Goal: Communication & Community: Answer question/provide support

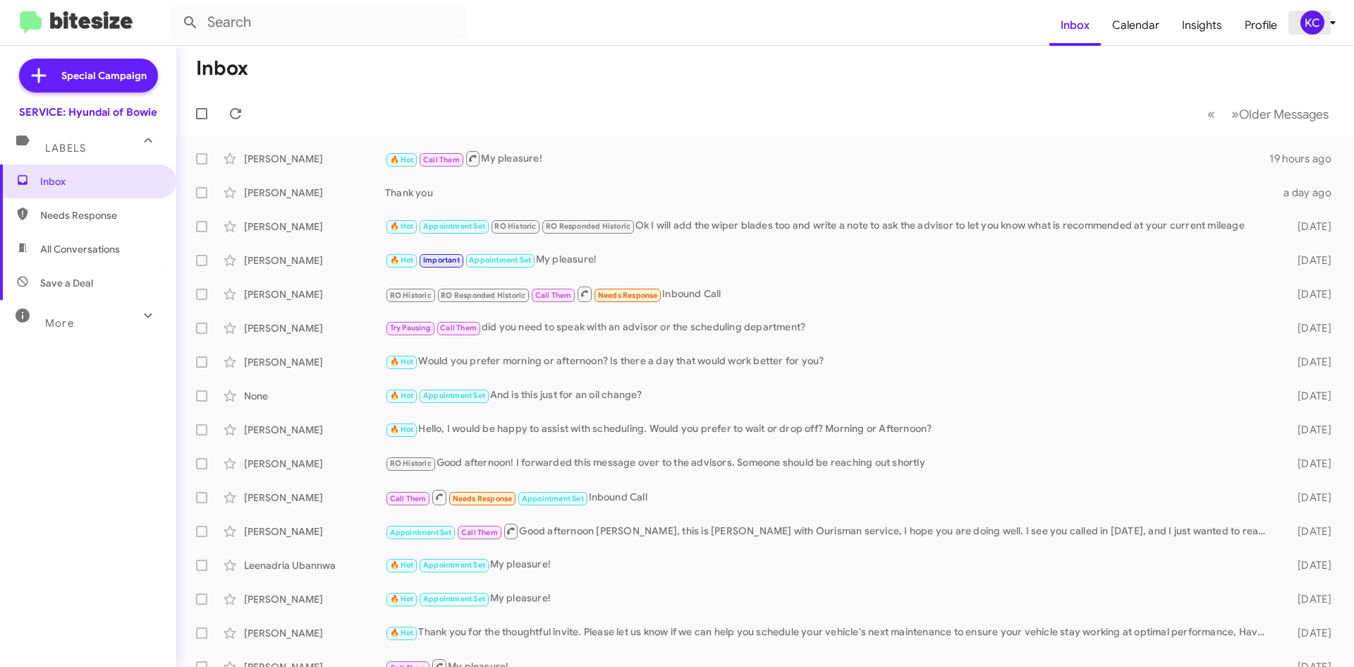
click at [1301, 20] on div "KC" at bounding box center [1313, 23] width 24 height 24
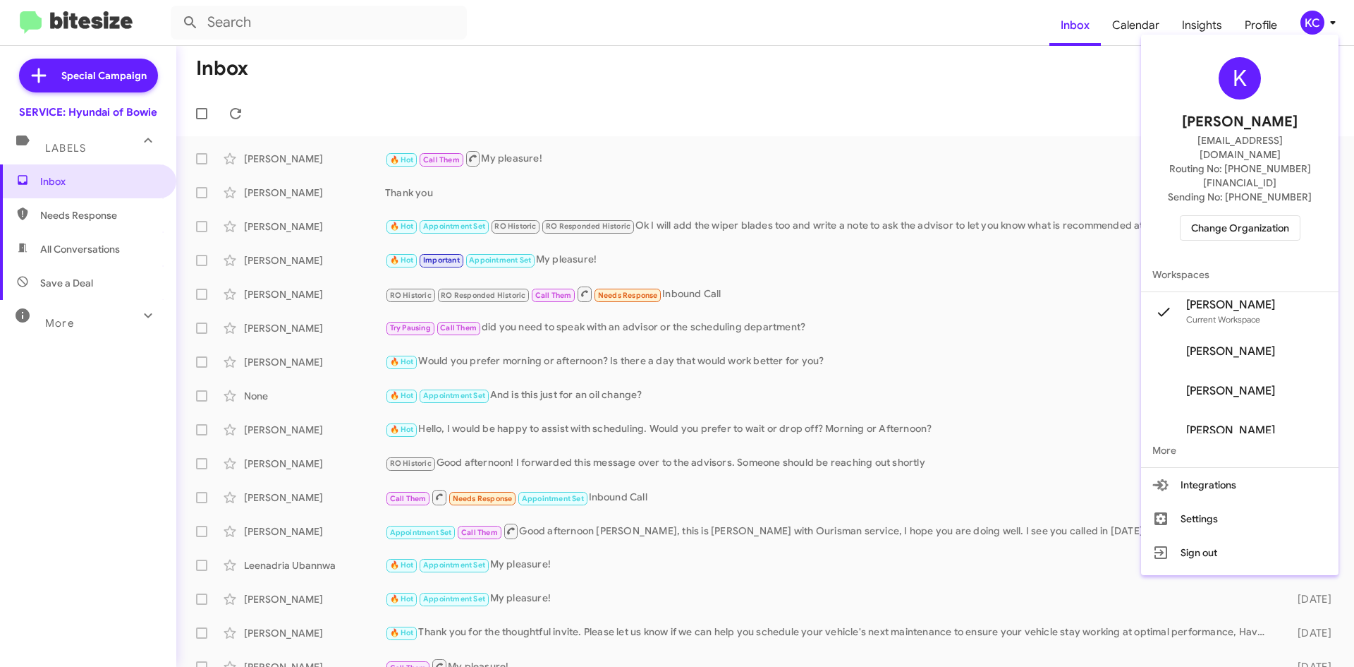
click at [1219, 186] on div "K Kimberly Cole kcole@ourismancars.com Routing No: +1 (301) 249-4227 Sending No…" at bounding box center [1239, 148] width 197 height 217
click at [1222, 216] on span "Change Organization" at bounding box center [1240, 228] width 98 height 24
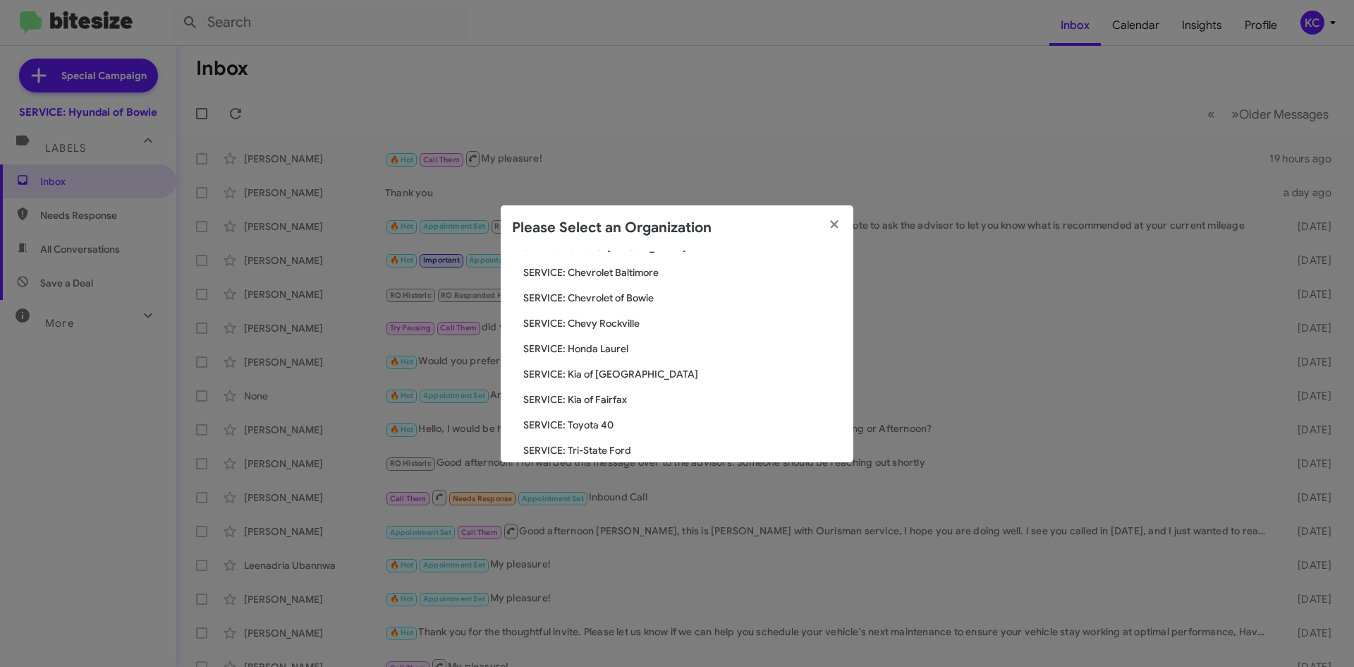
scroll to position [212, 0]
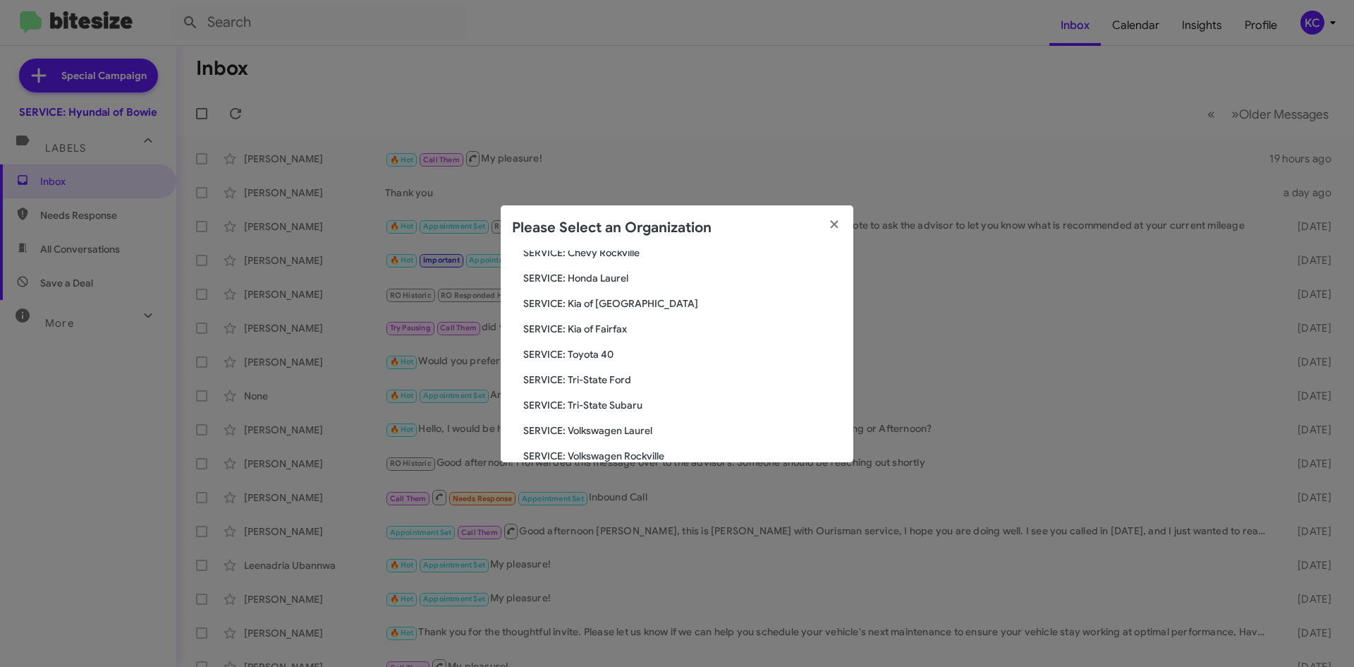
click at [602, 355] on span "SERVICE: Toyota 40" at bounding box center [682, 354] width 319 height 14
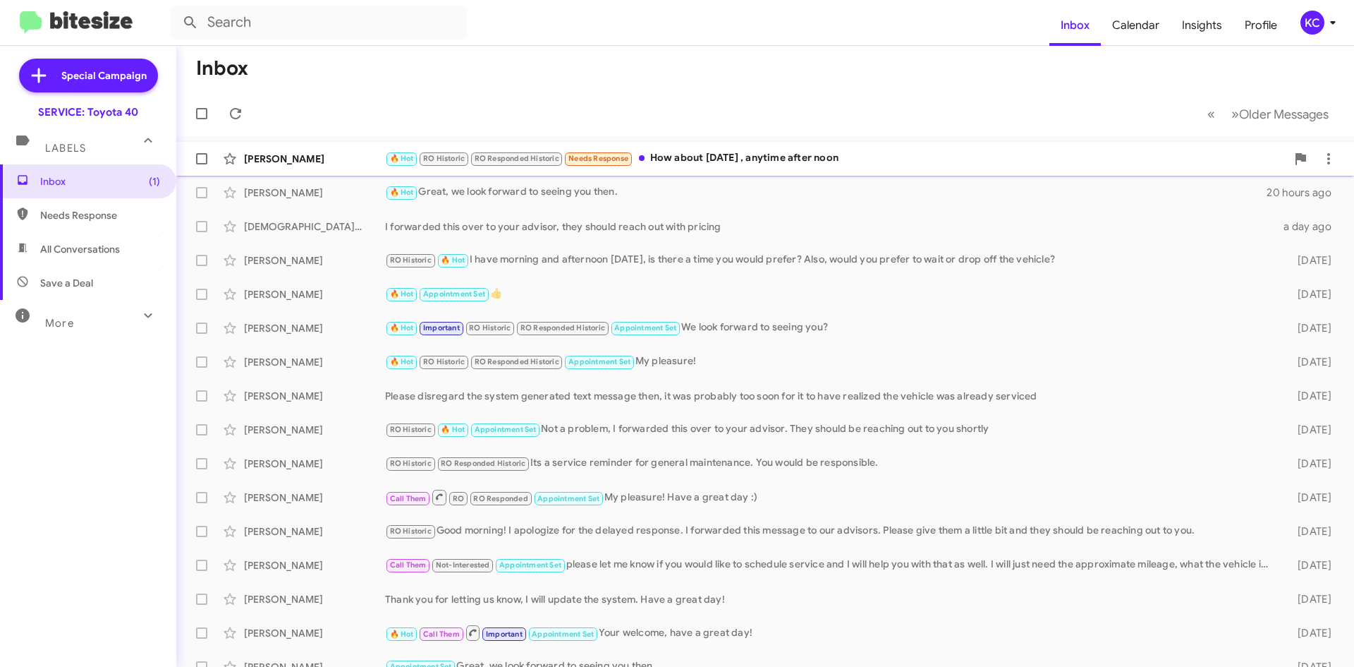
click at [699, 158] on div "🔥 Hot RO Historic RO Responded Historic Needs Response How about Thursday , any…" at bounding box center [835, 158] width 901 height 16
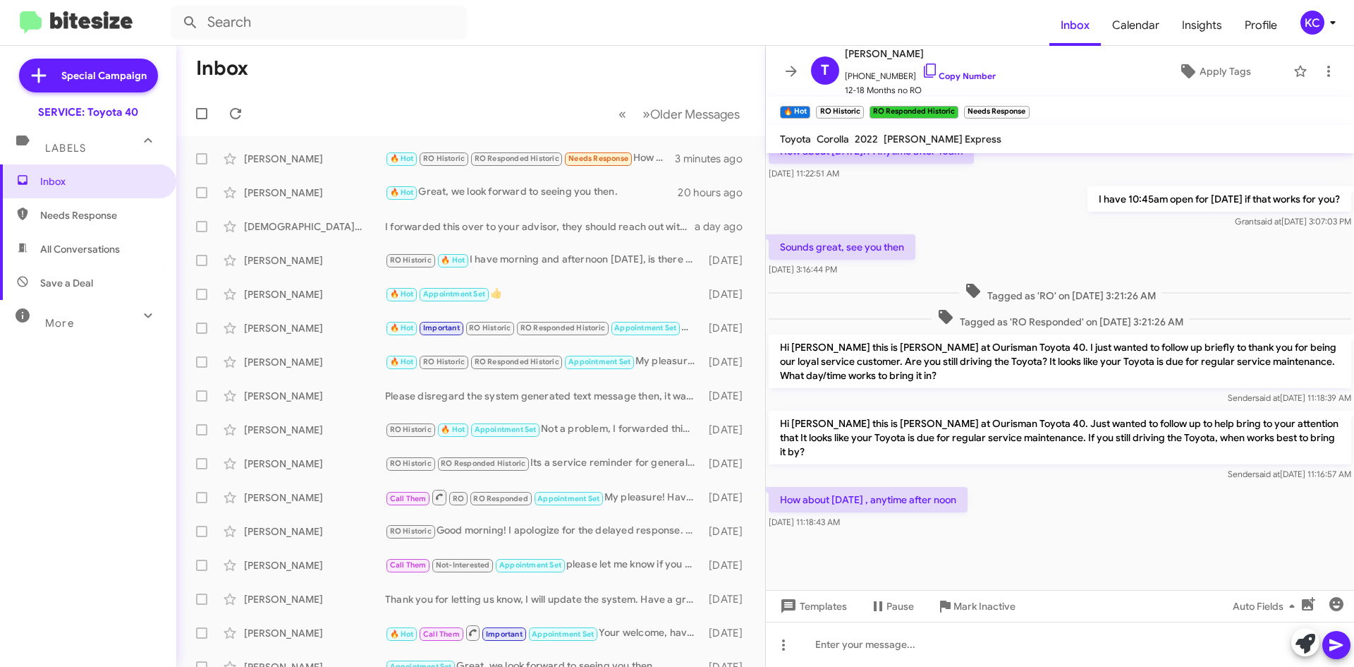
scroll to position [689, 0]
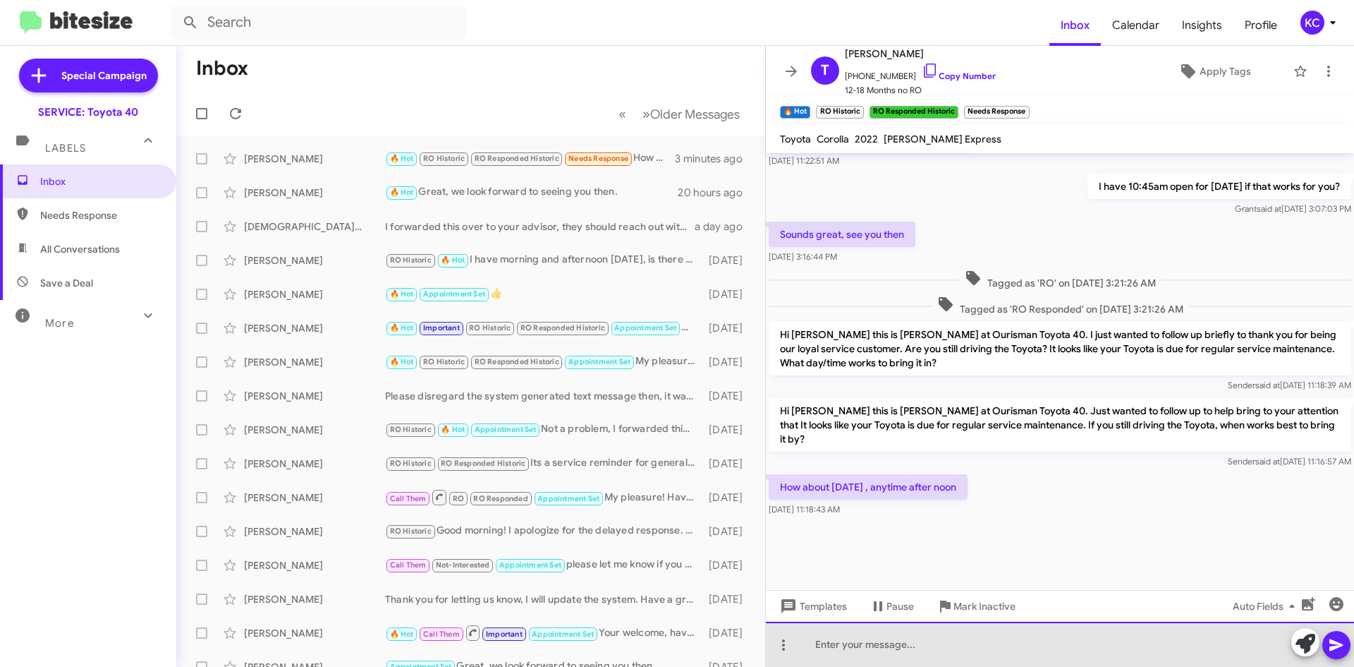
click at [898, 645] on div at bounding box center [1060, 643] width 588 height 45
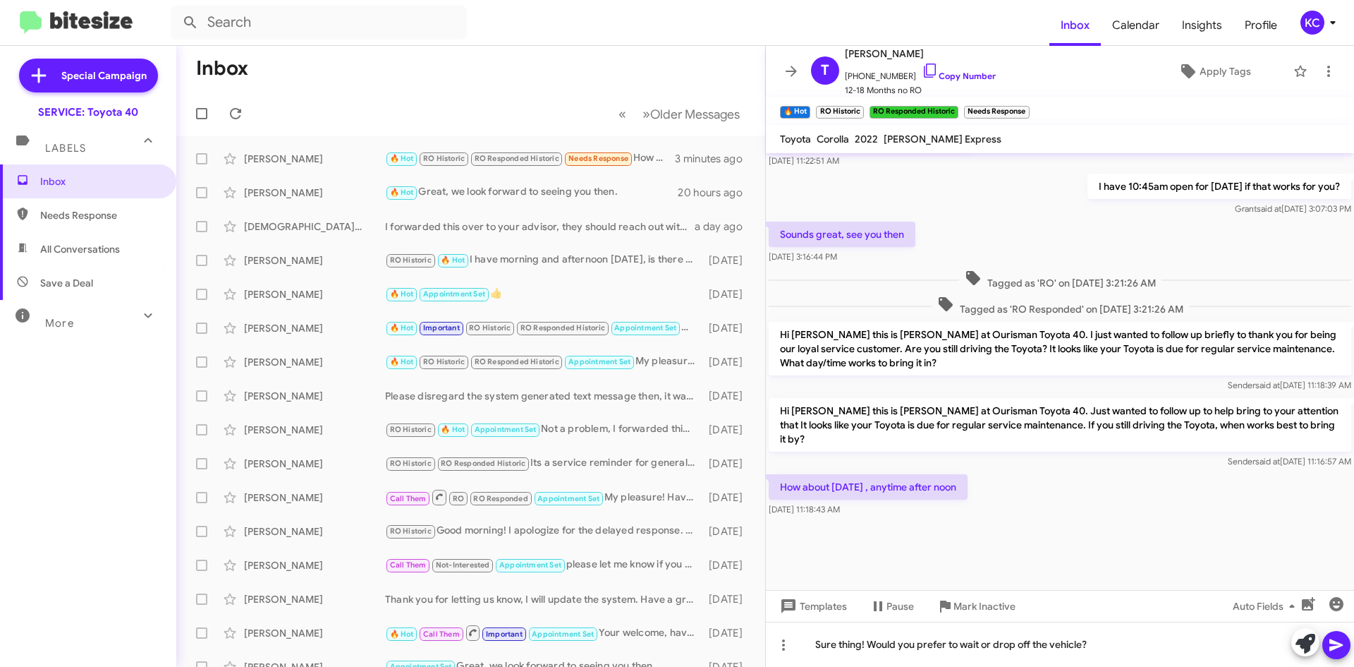
click at [1329, 650] on icon at bounding box center [1336, 644] width 17 height 17
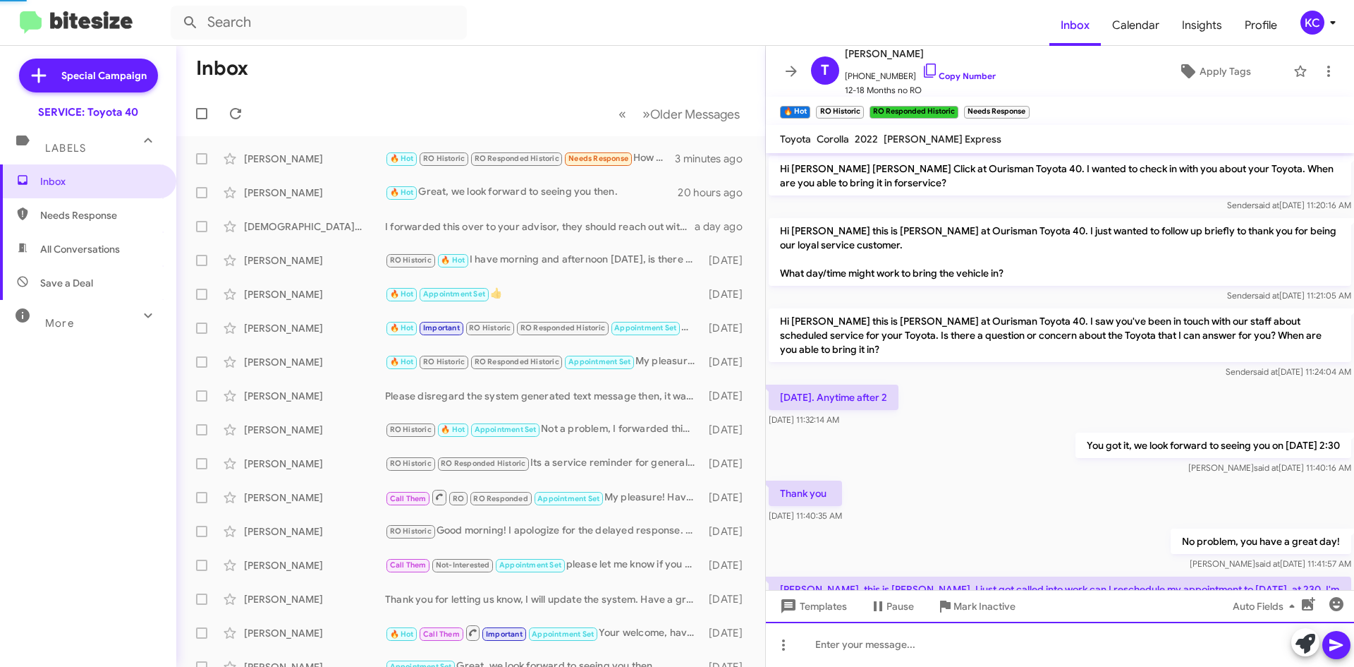
scroll to position [71, 0]
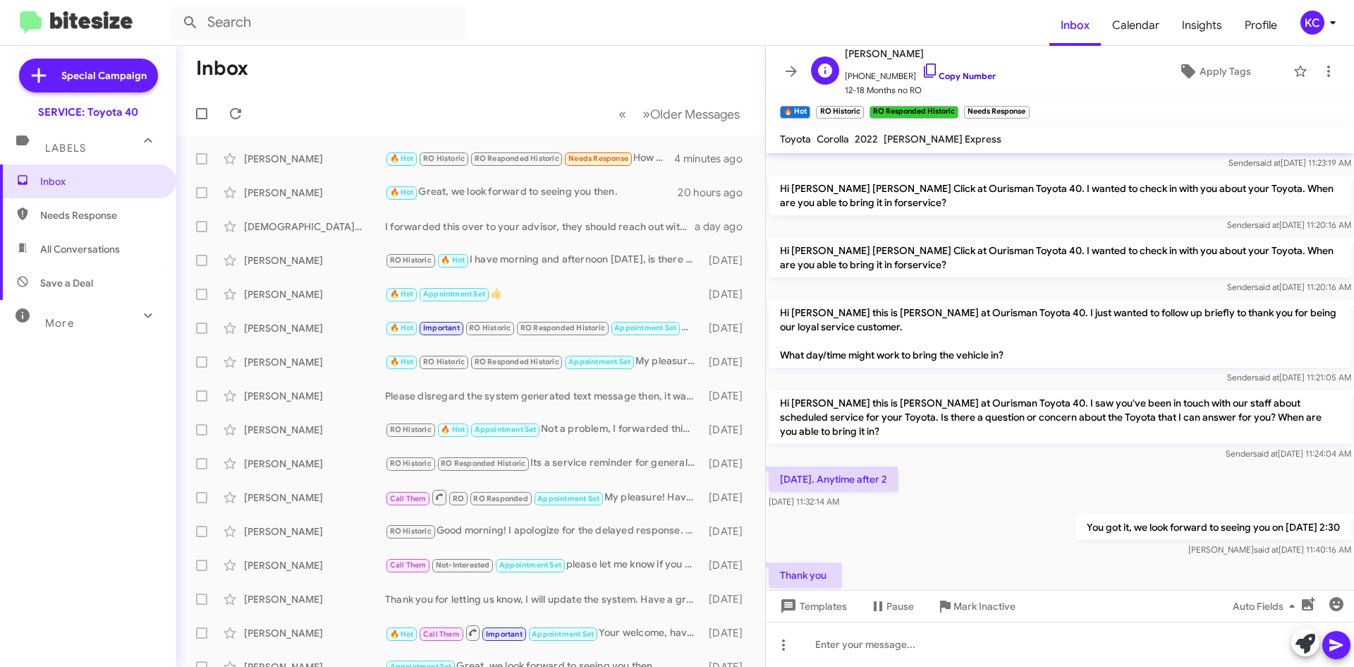
click at [922, 66] on icon at bounding box center [930, 70] width 17 height 17
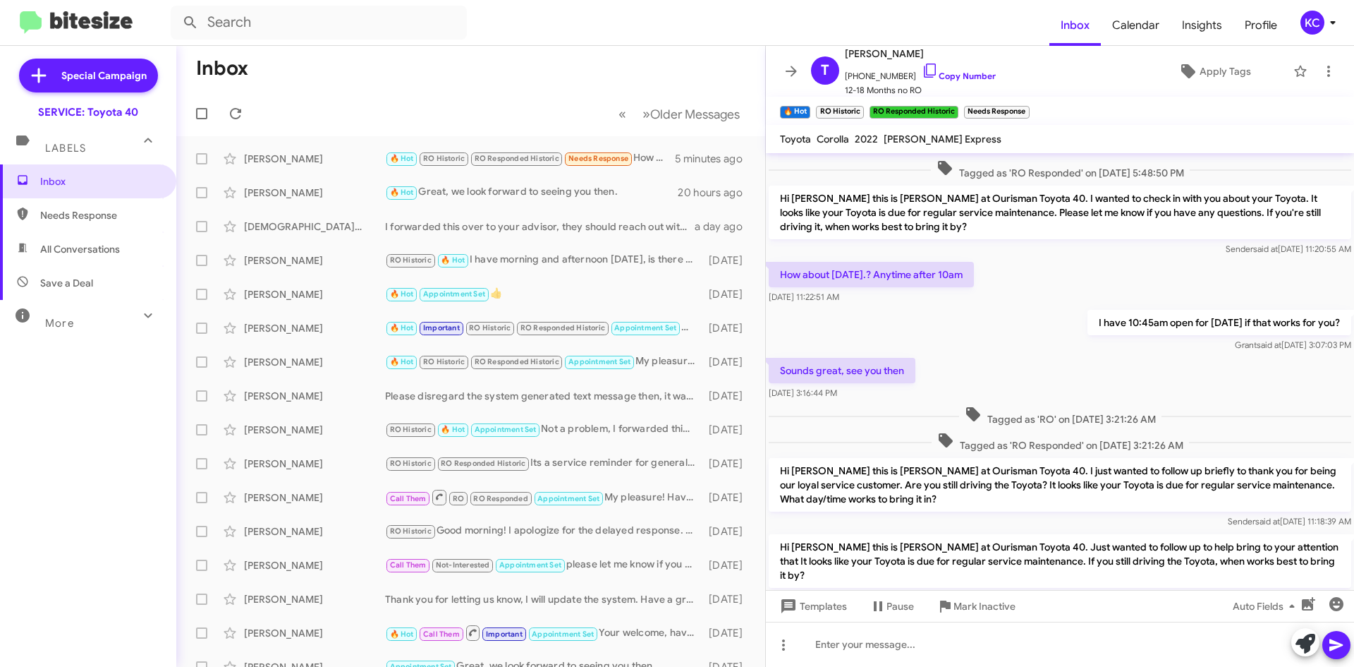
scroll to position [900, 0]
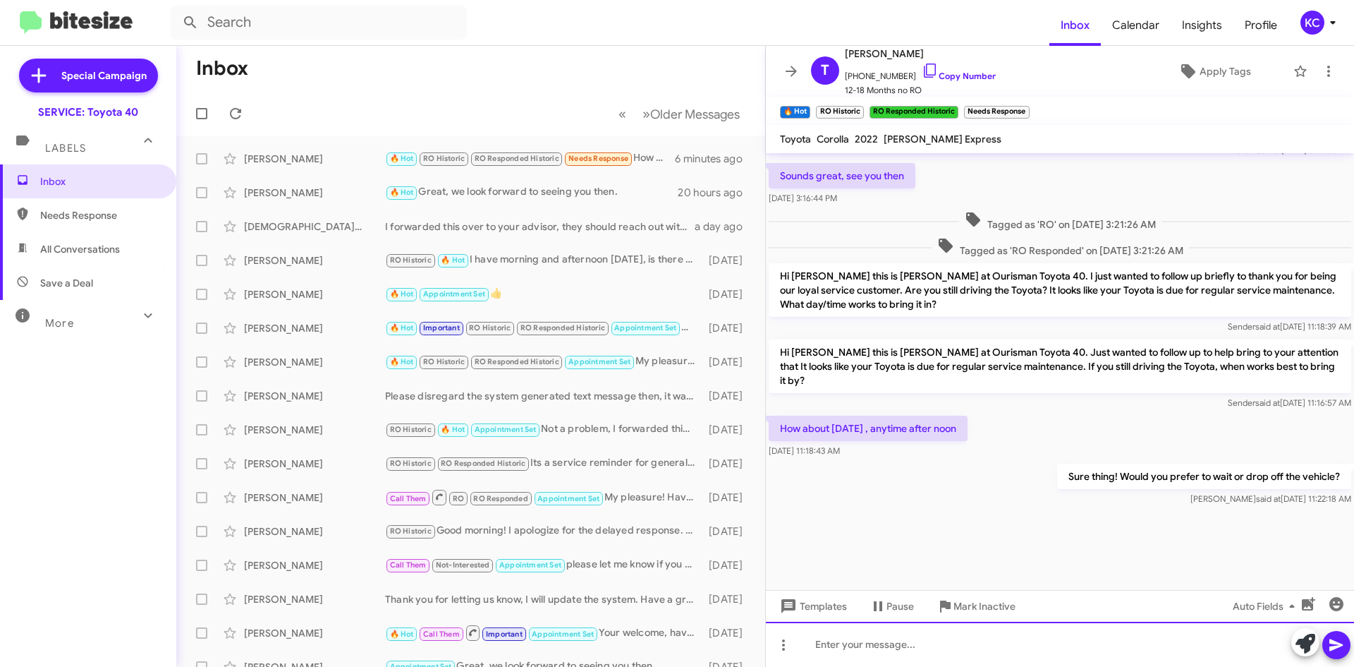
click at [957, 645] on div at bounding box center [1060, 643] width 588 height 45
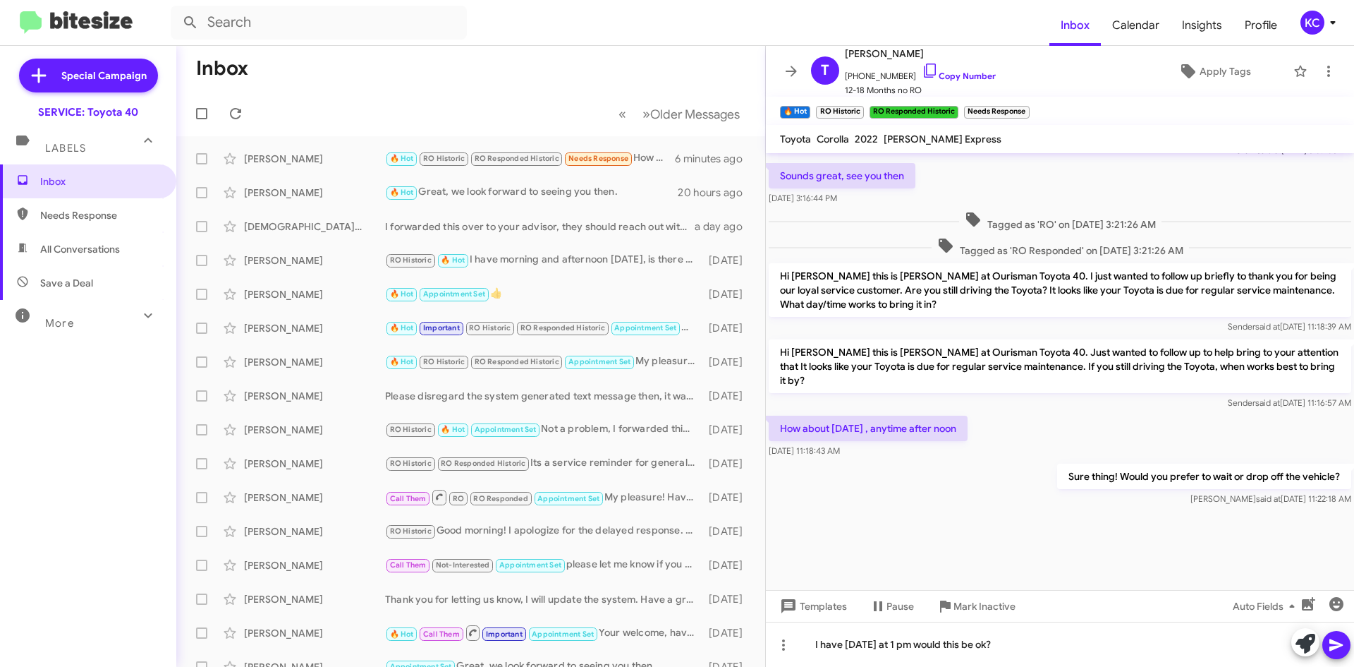
click at [1340, 647] on icon at bounding box center [1336, 644] width 17 height 17
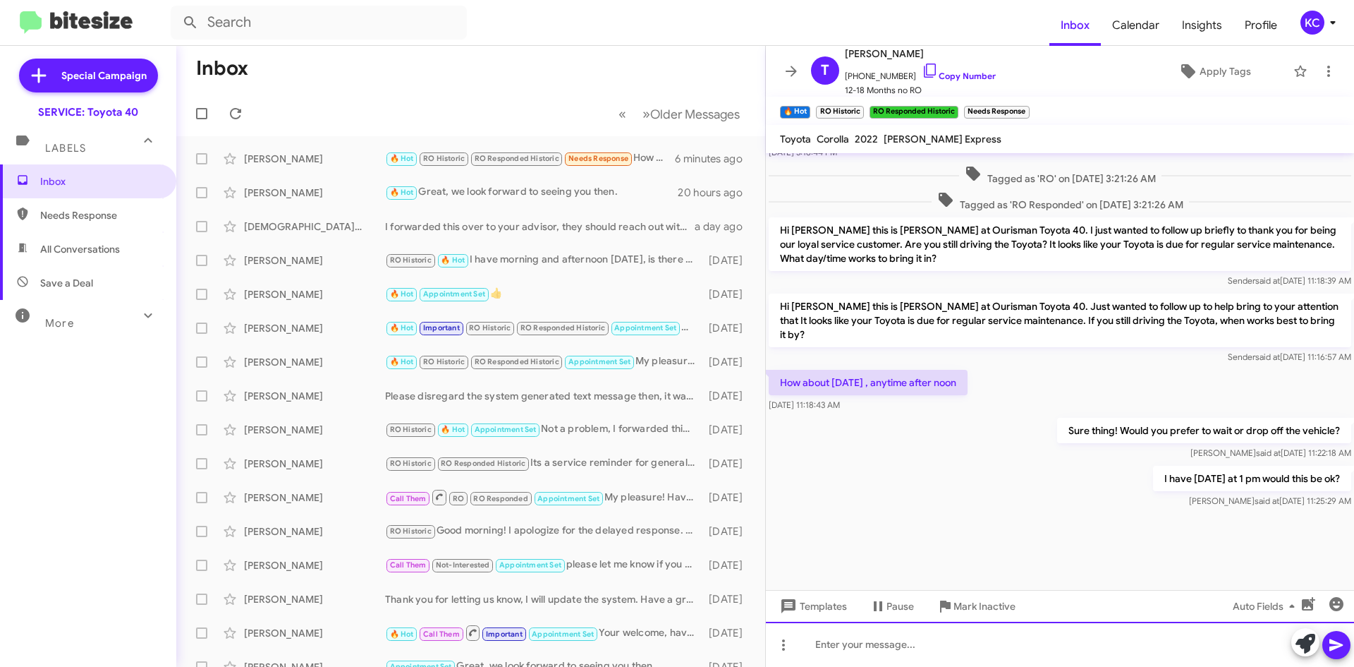
scroll to position [951, 0]
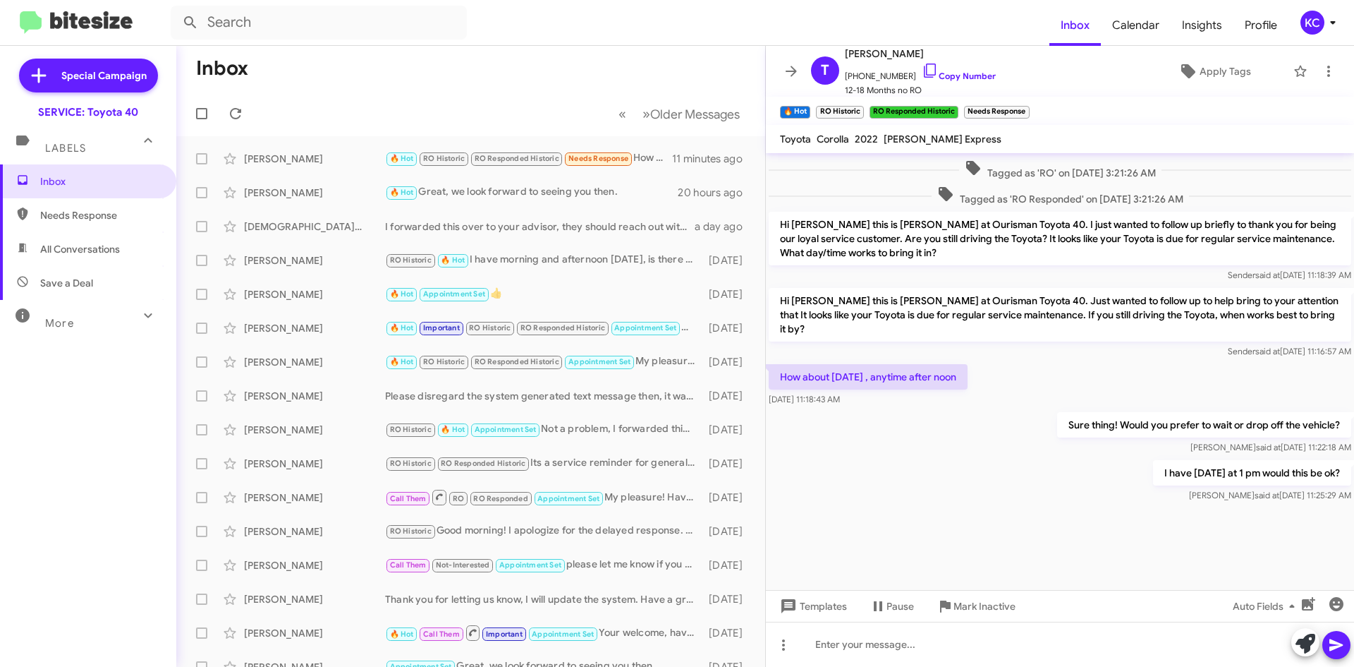
click at [39, 223] on span "Needs Response" at bounding box center [88, 215] width 176 height 34
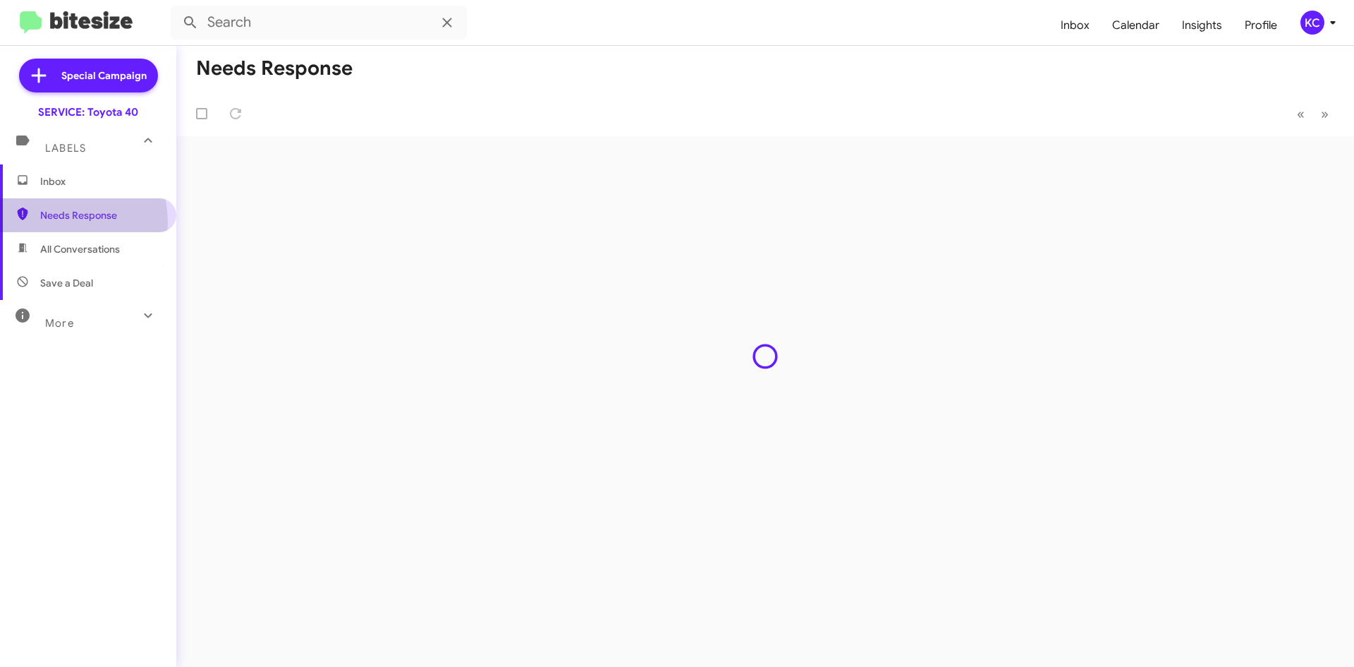
type input "in:needs-response"
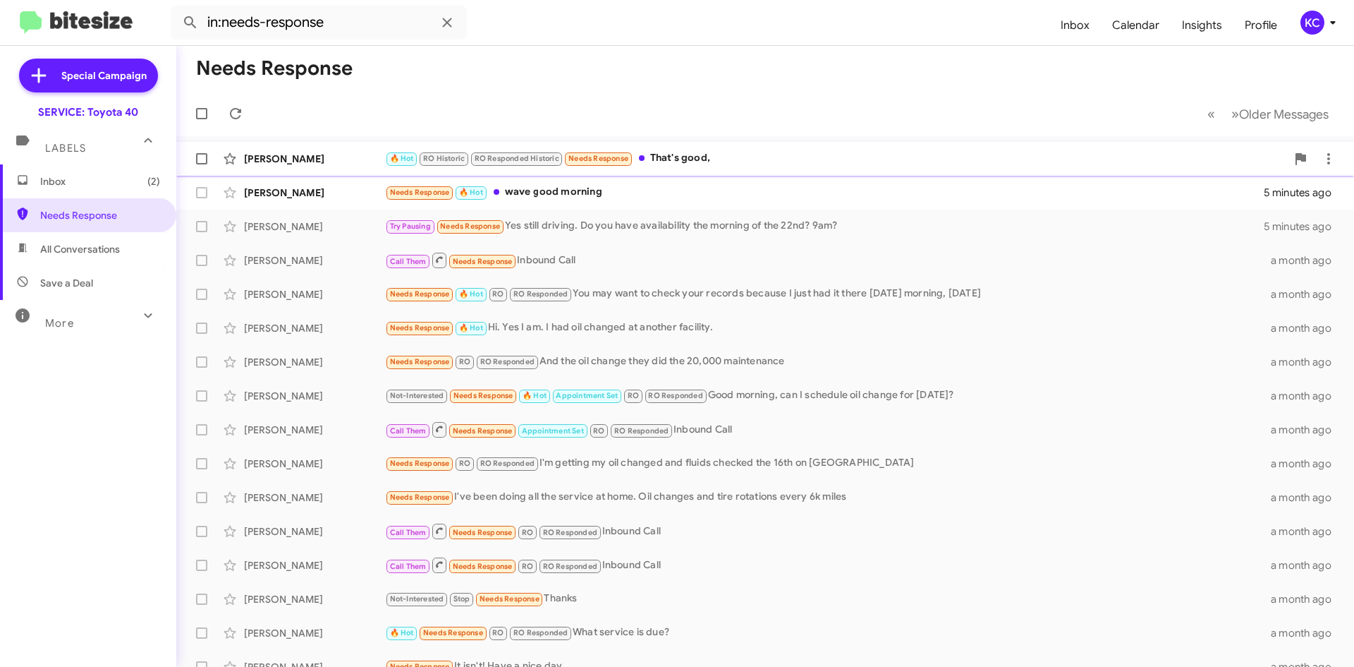
click at [691, 160] on div "🔥 Hot RO Historic RO Responded Historic Needs Response That's good," at bounding box center [835, 158] width 901 height 16
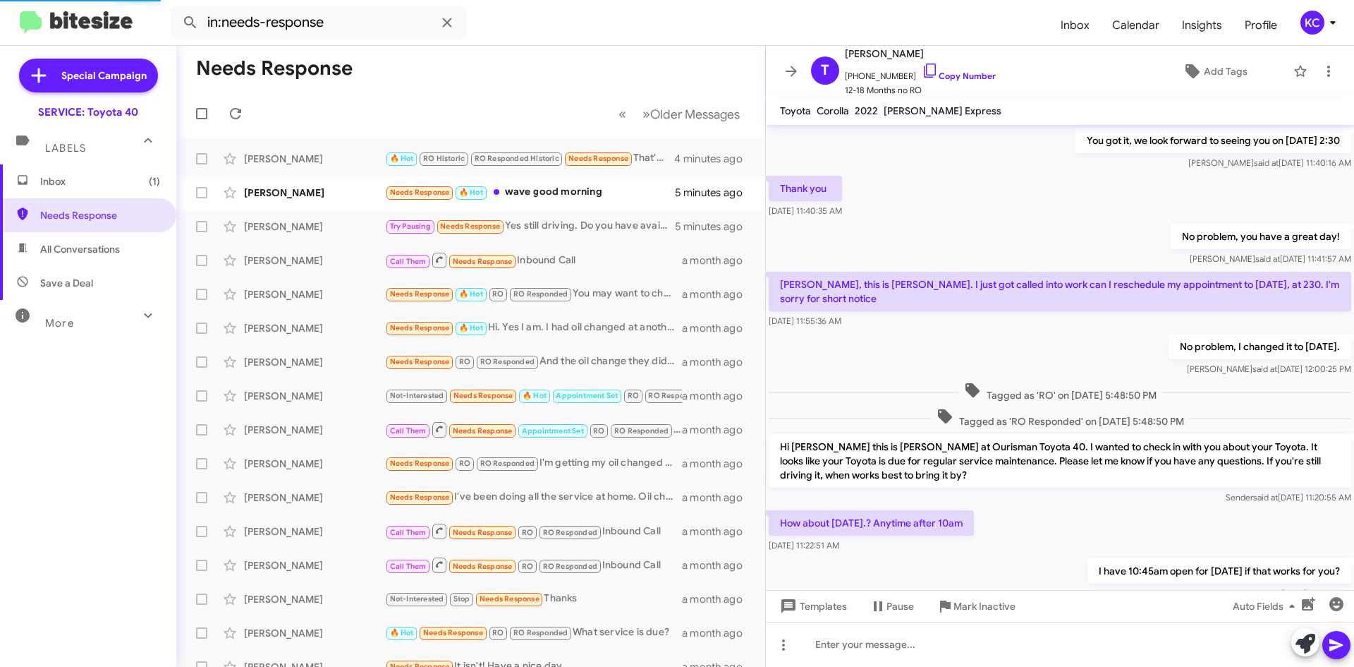
scroll to position [576, 0]
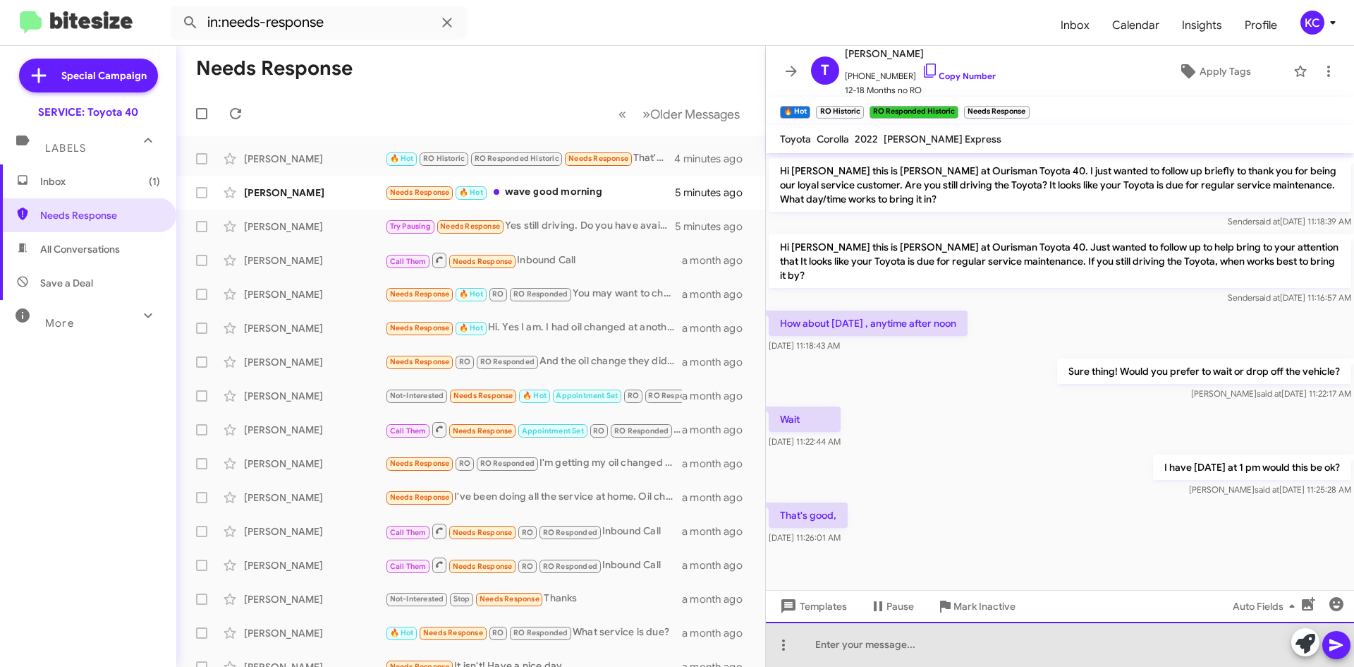
click at [1023, 635] on div at bounding box center [1060, 643] width 588 height 45
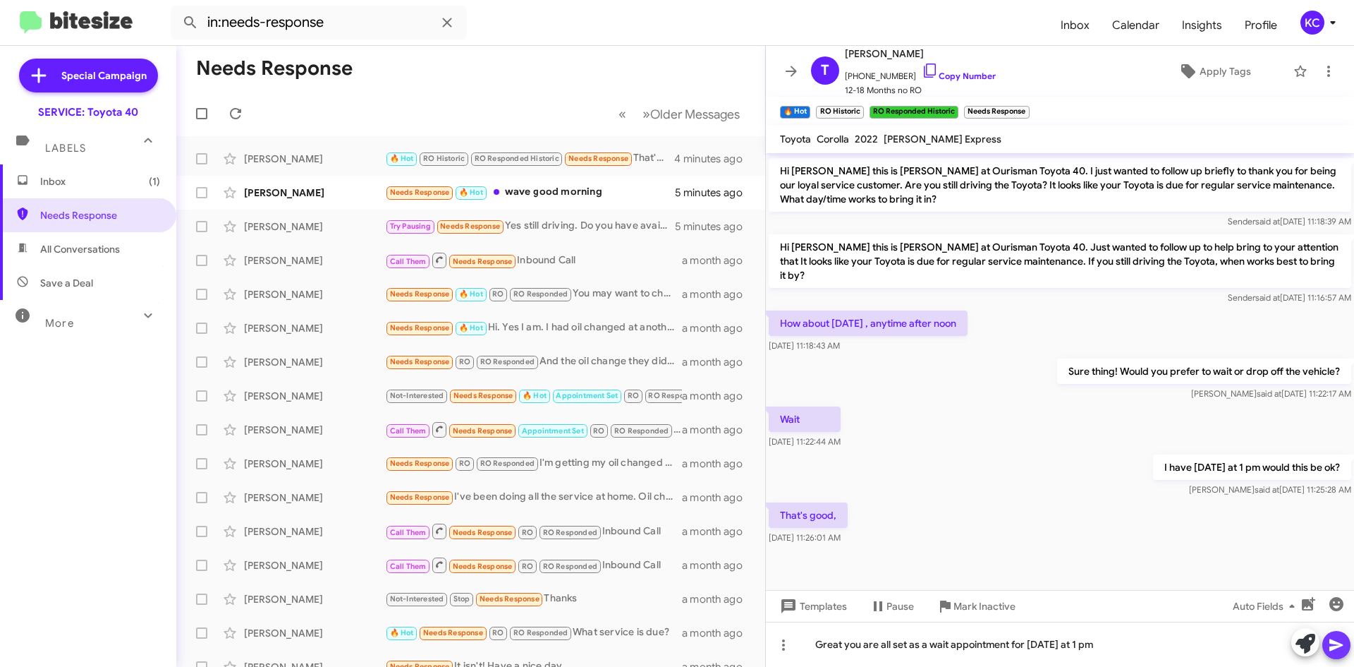
click at [1337, 643] on icon at bounding box center [1335, 645] width 13 height 12
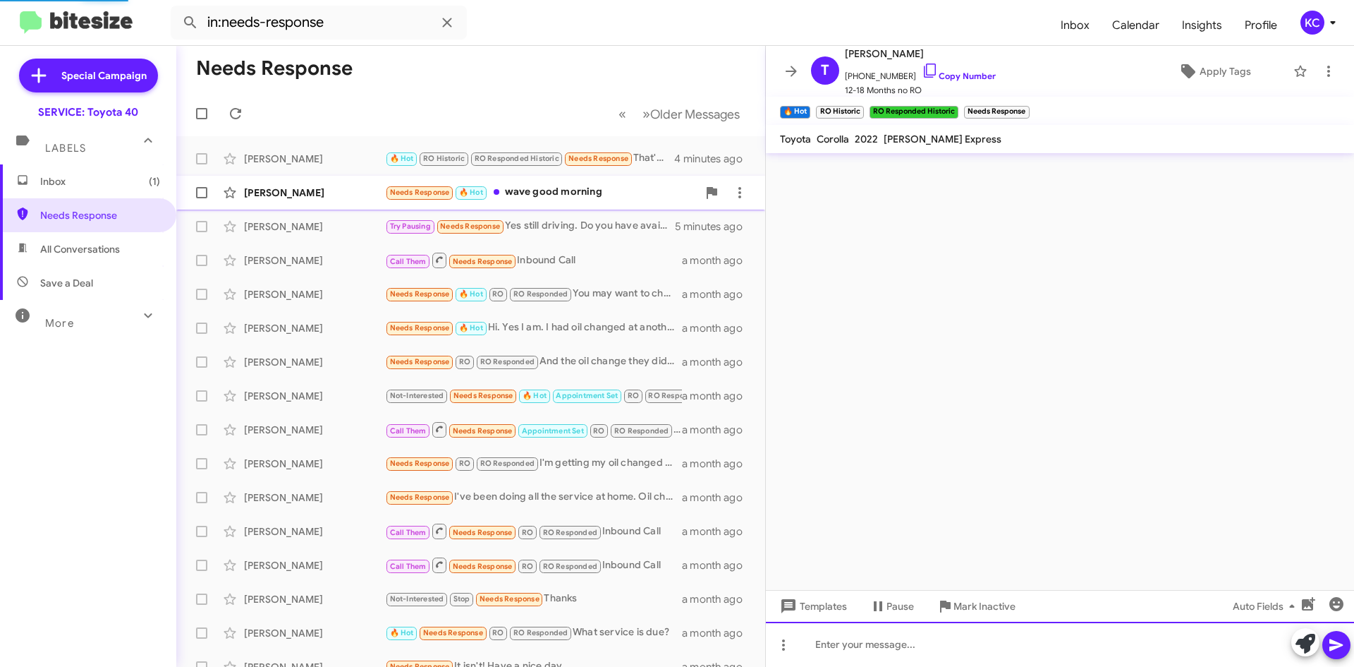
scroll to position [0, 0]
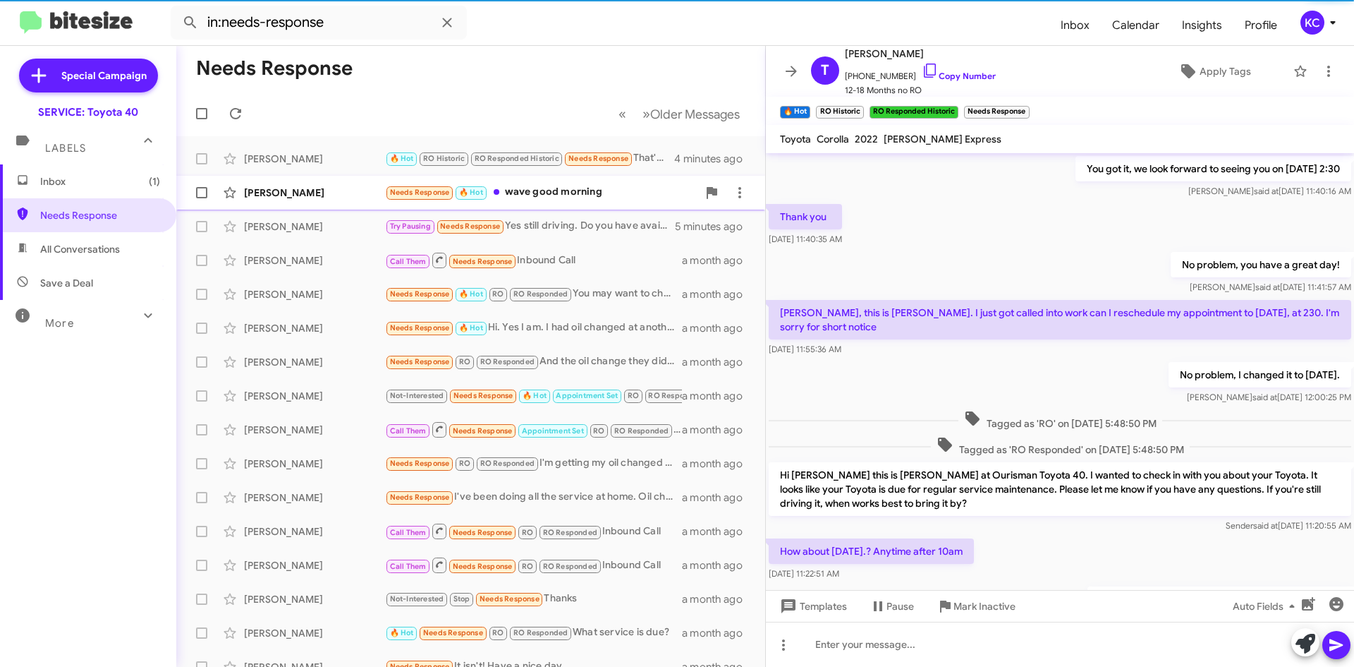
click at [543, 190] on div "Needs Response 🔥 Hot wave good morning" at bounding box center [541, 192] width 312 height 16
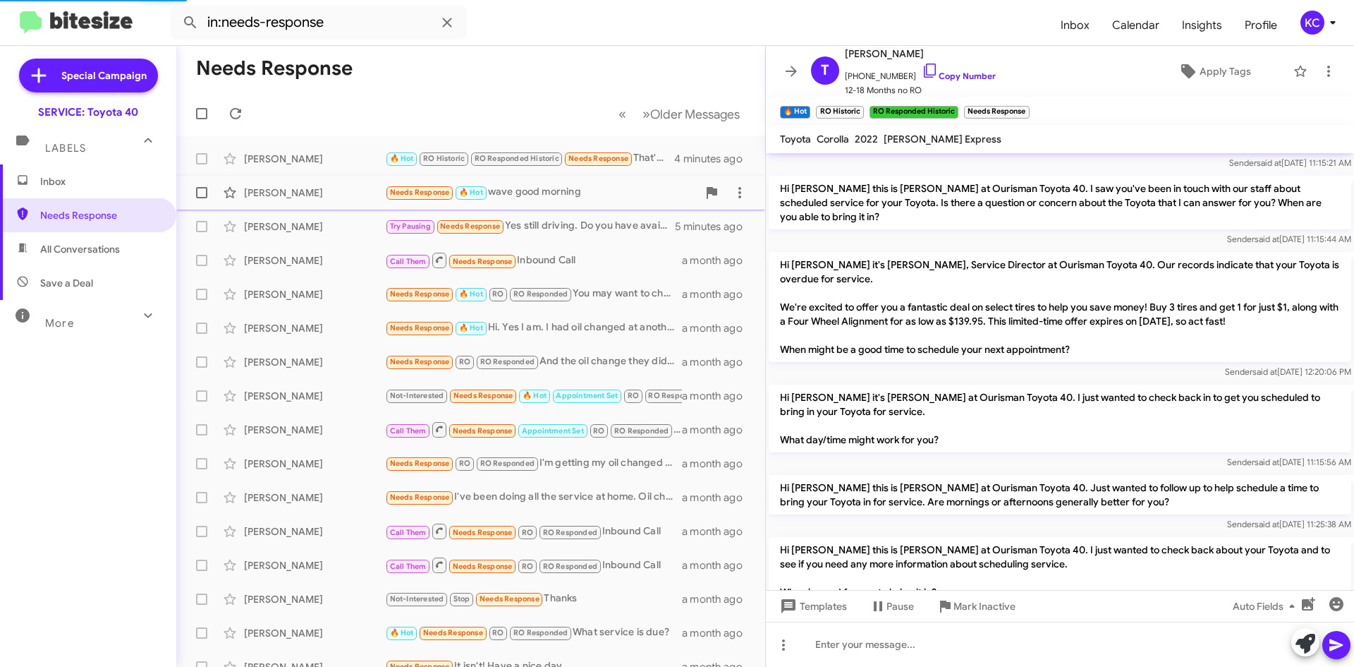
scroll to position [773, 0]
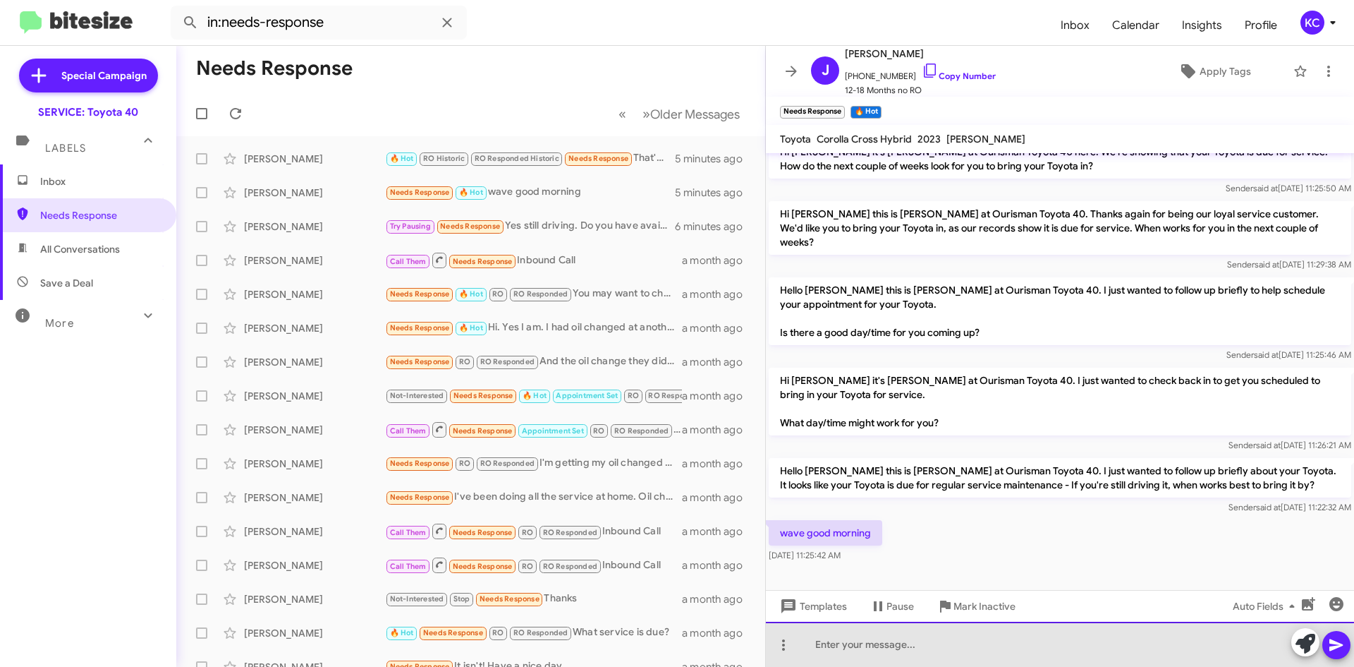
click at [1039, 646] on div at bounding box center [1060, 643] width 588 height 45
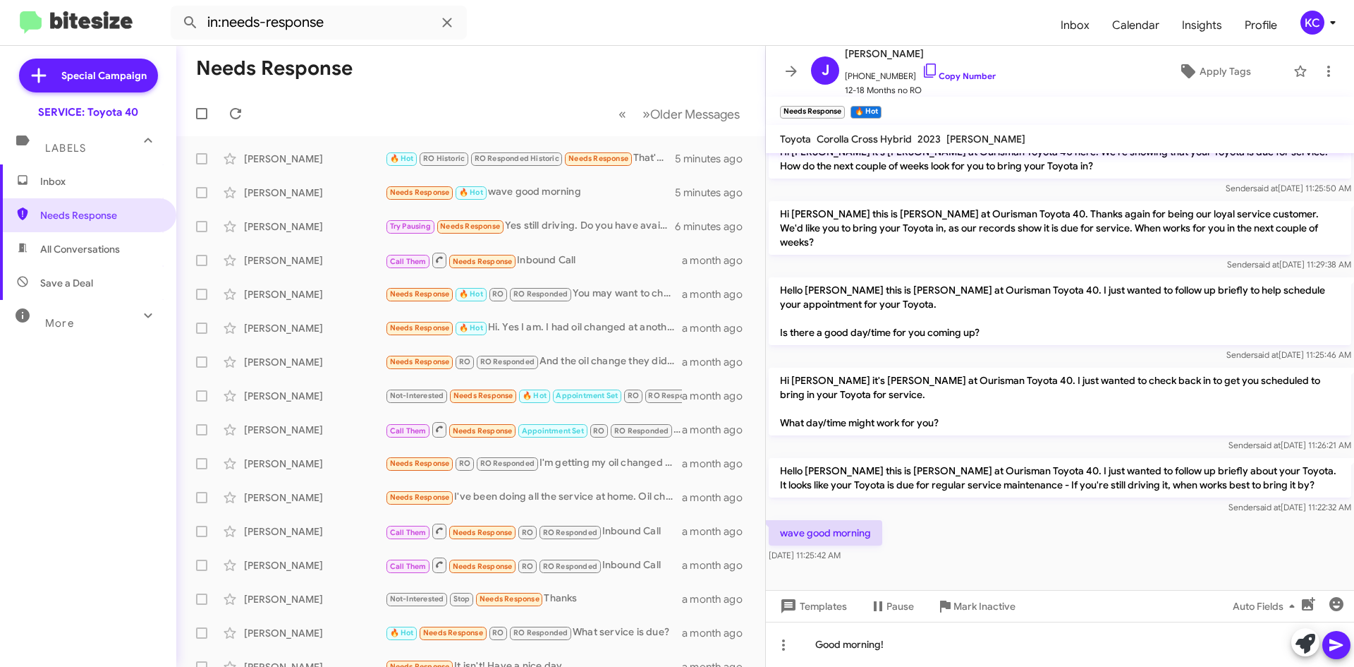
click at [1323, 638] on div at bounding box center [1320, 643] width 59 height 31
click at [1334, 641] on icon at bounding box center [1335, 645] width 13 height 12
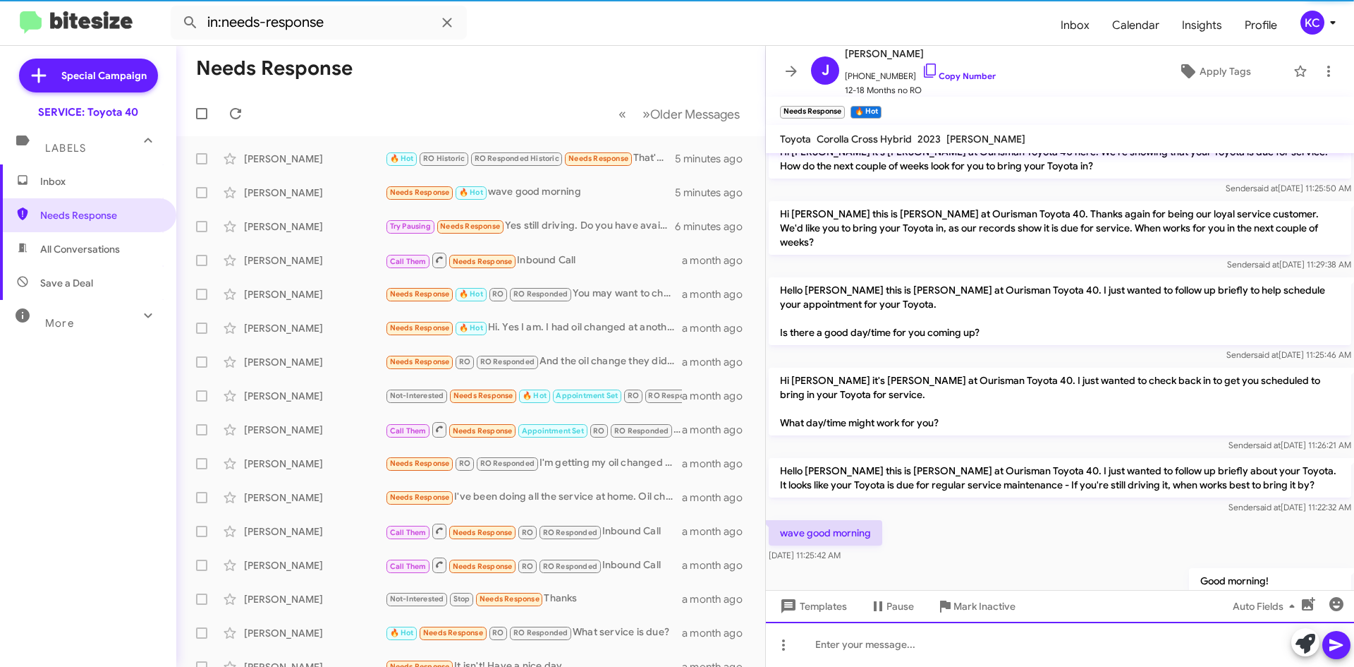
scroll to position [0, 0]
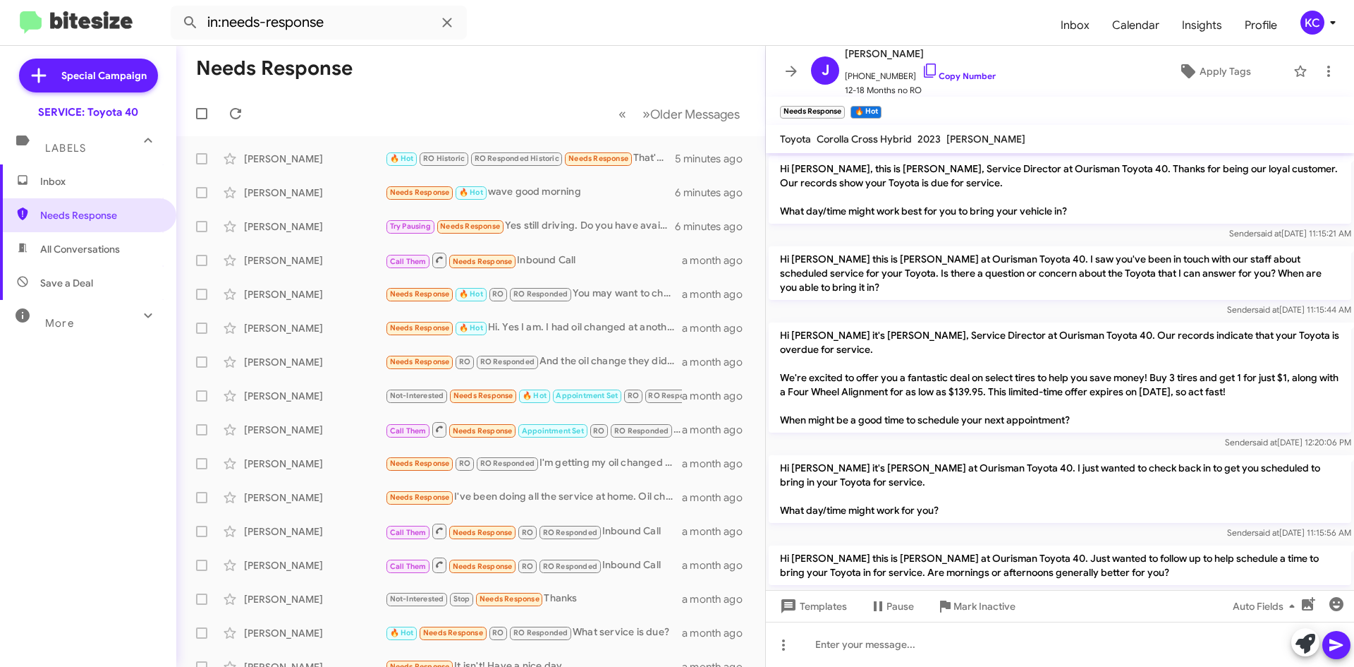
click at [1313, 23] on div "KC" at bounding box center [1313, 23] width 24 height 24
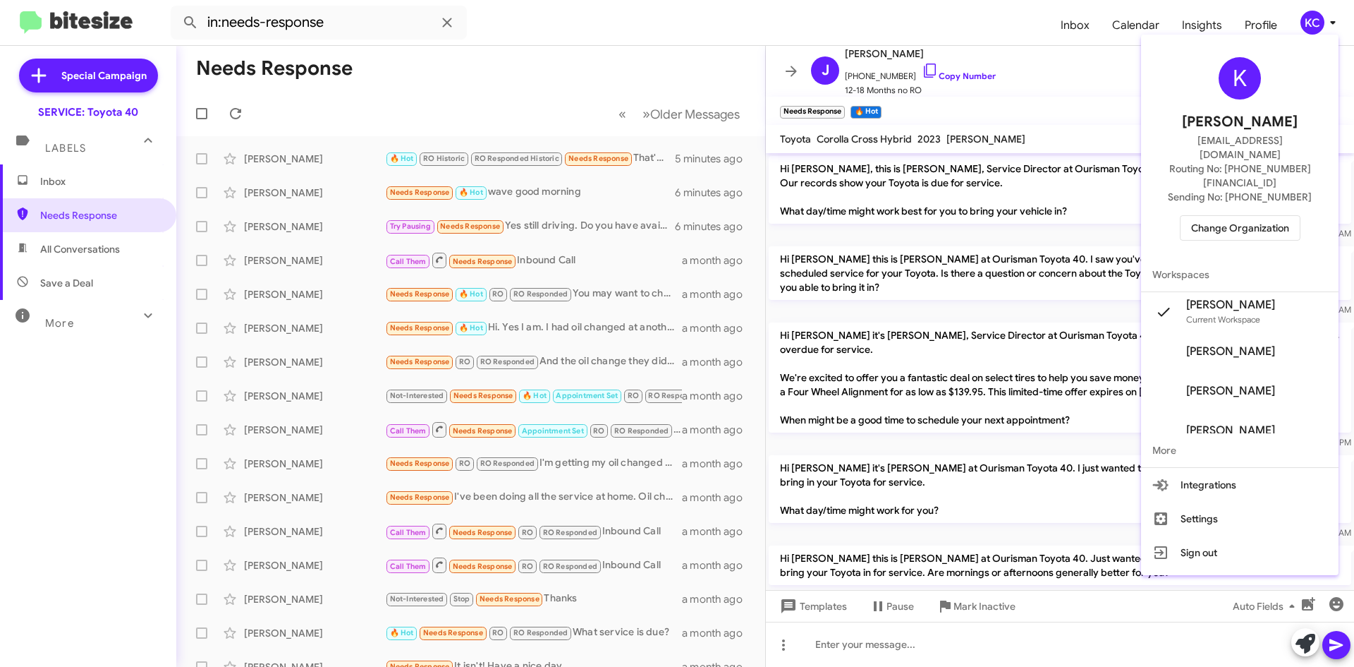
click at [1248, 216] on span "Change Organization" at bounding box center [1240, 228] width 98 height 24
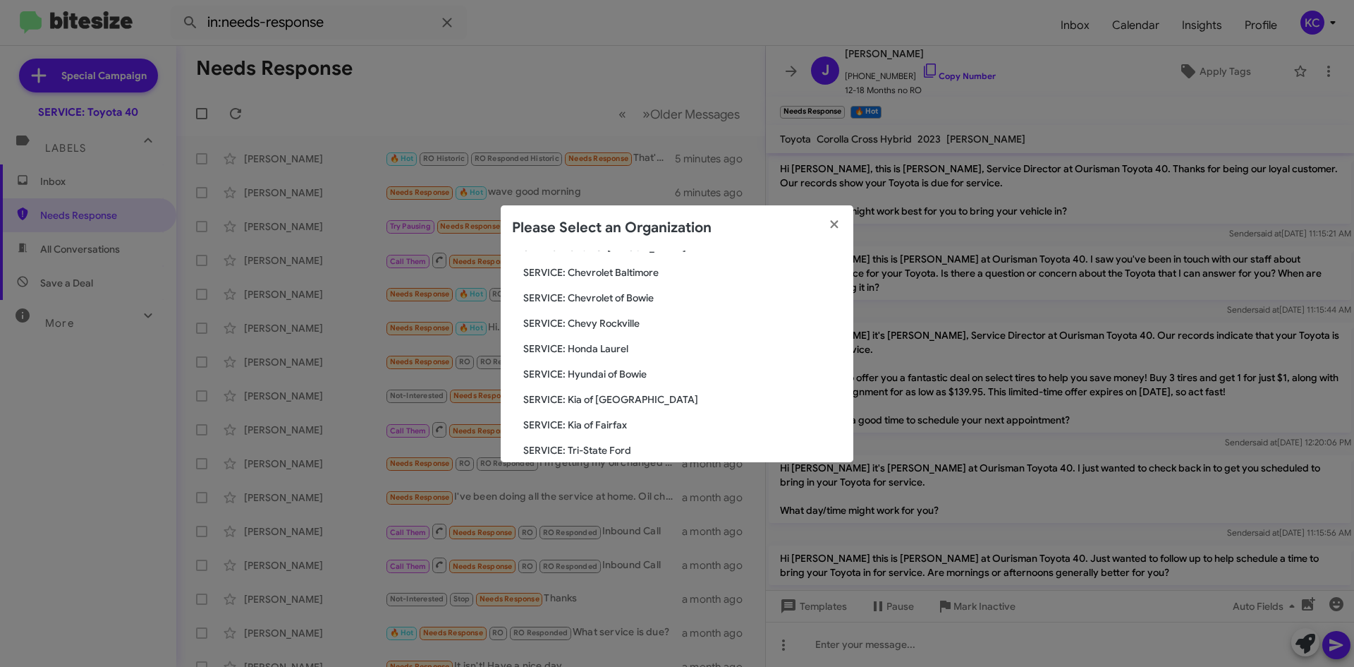
scroll to position [212, 0]
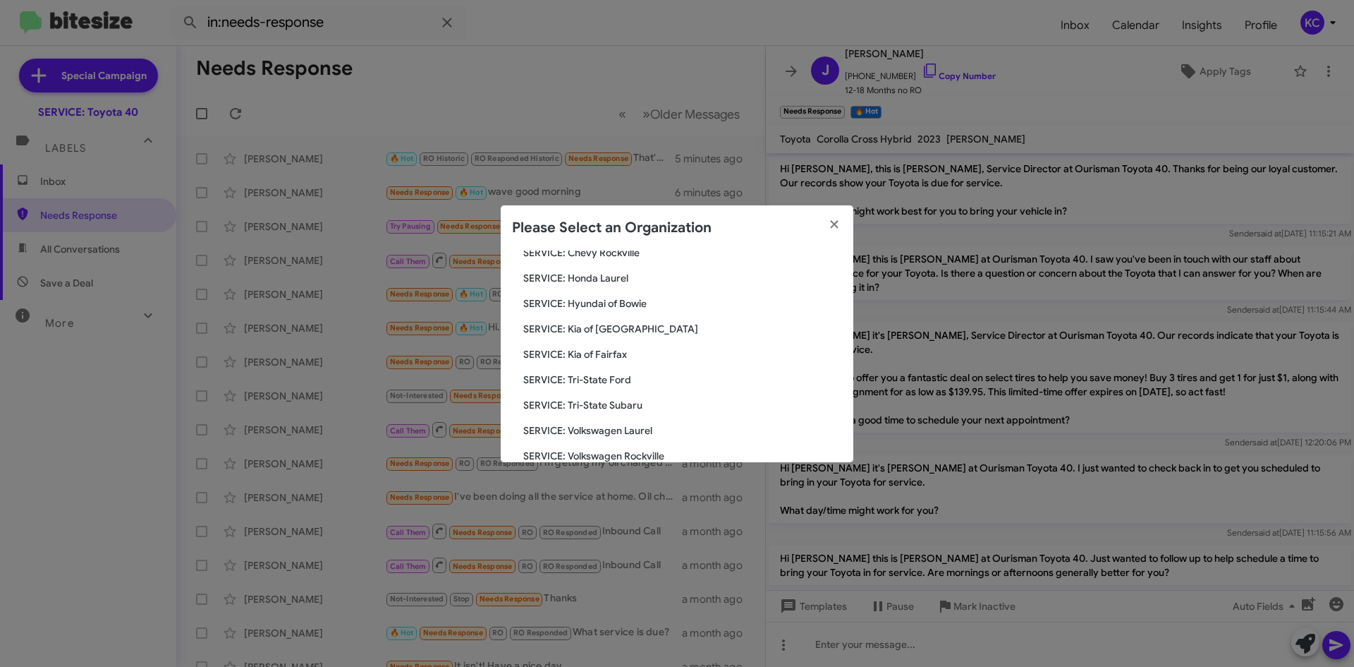
click at [625, 309] on span "SERVICE: Hyundai of Bowie" at bounding box center [682, 303] width 319 height 14
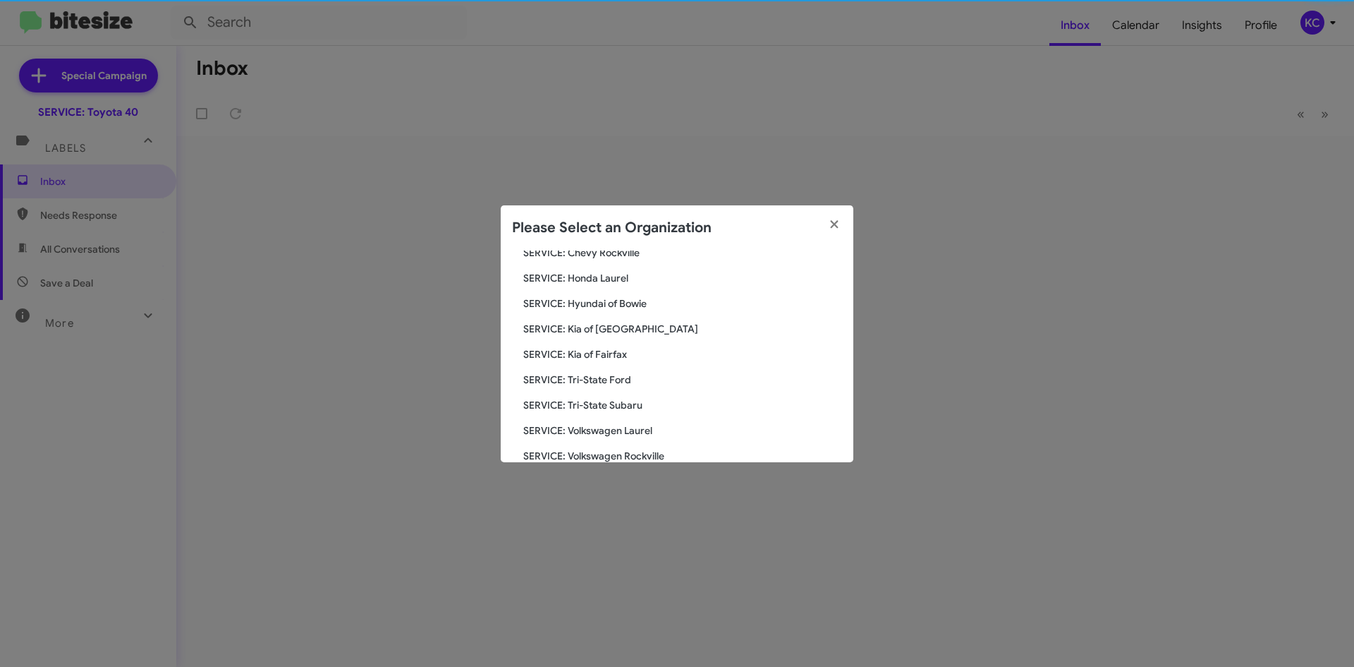
click at [628, 305] on span "SERVICE: Hyundai of Bowie" at bounding box center [682, 303] width 319 height 14
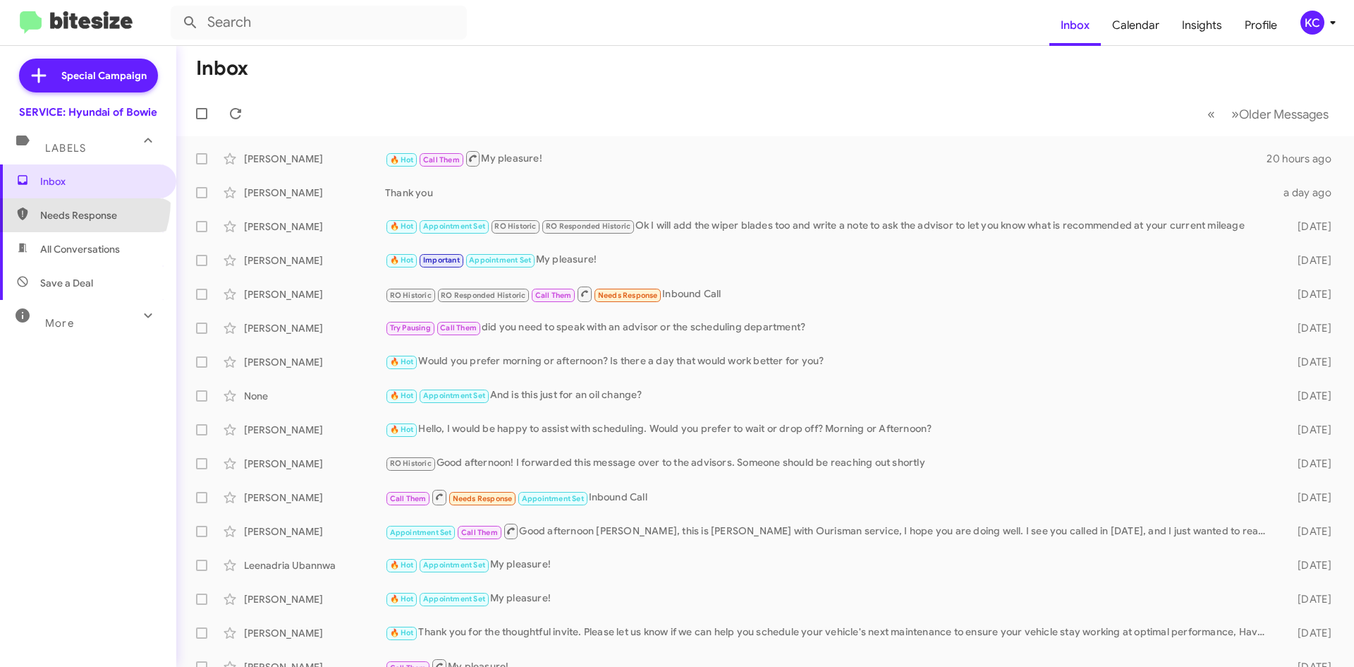
click at [75, 202] on span "Needs Response" at bounding box center [88, 215] width 176 height 34
type input "in:needs-response"
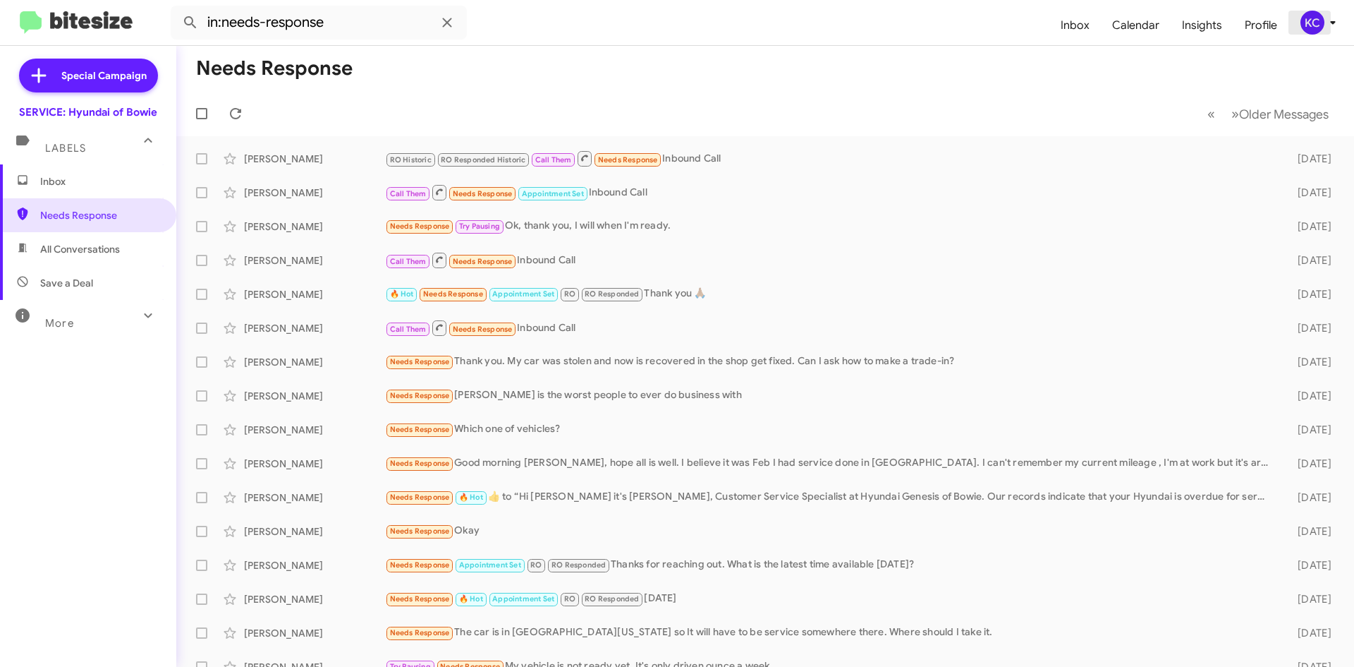
click at [1319, 20] on div "KC" at bounding box center [1313, 23] width 24 height 24
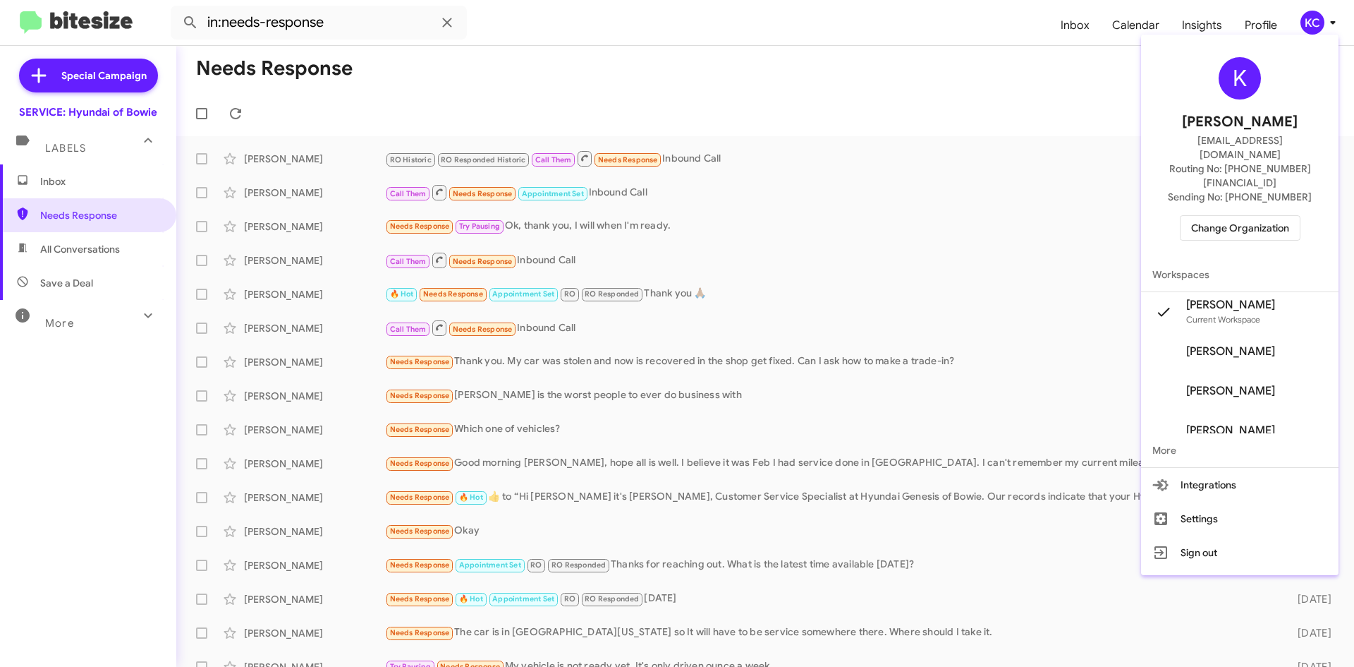
click at [1246, 216] on span "Change Organization" at bounding box center [1240, 228] width 98 height 24
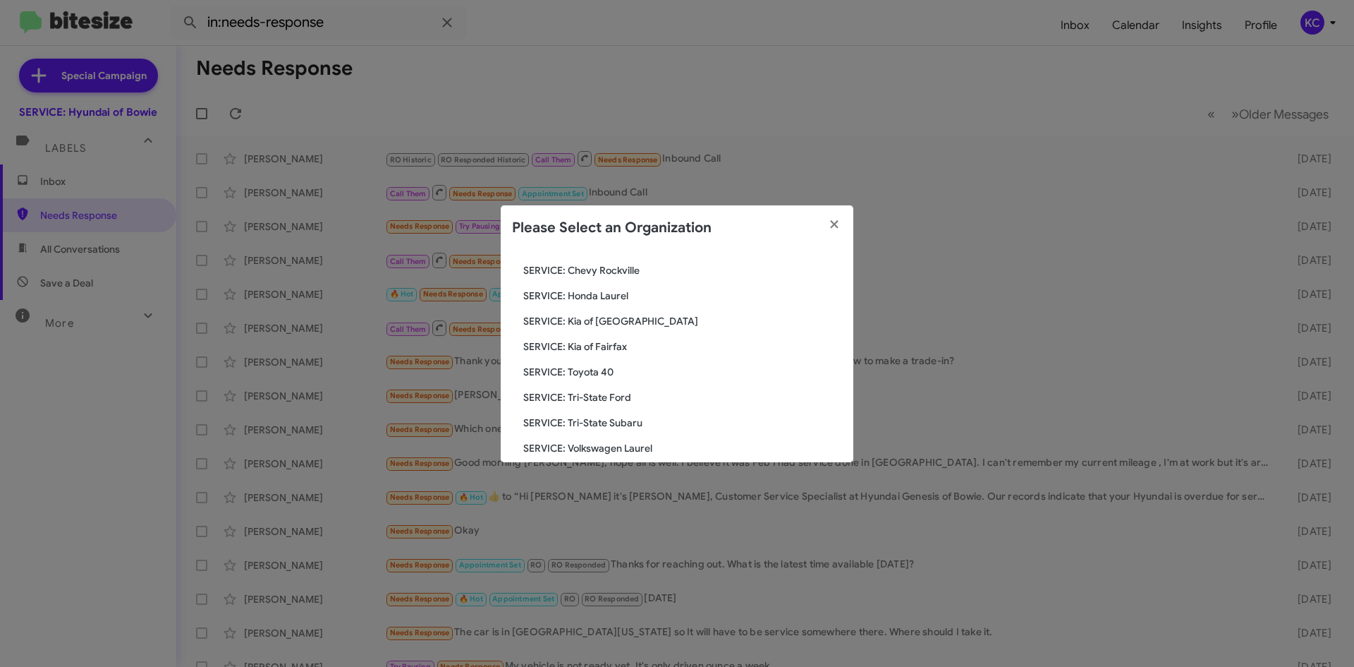
scroll to position [212, 0]
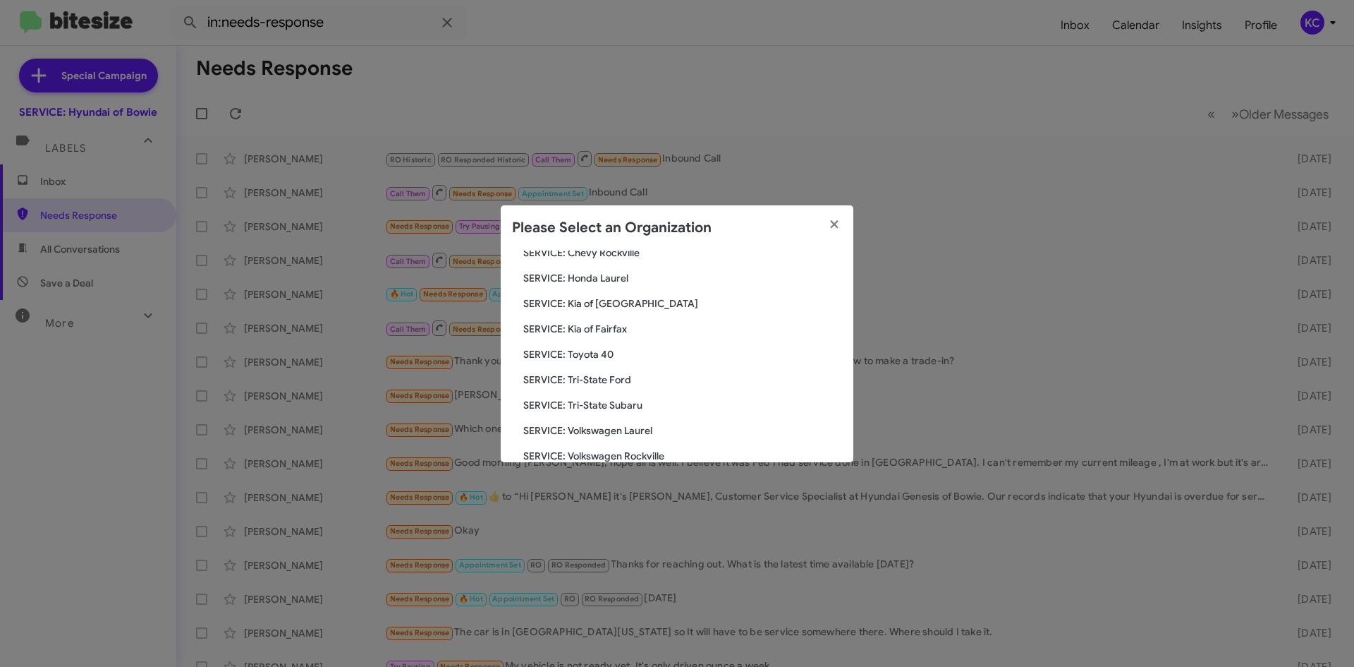
click at [590, 336] on div "Search SERVICE: Hyundai of Bowie Current Org SERVICE: CDJR Baltimore SERVICE: C…" at bounding box center [677, 356] width 353 height 212
click at [590, 330] on span "SERVICE: Kia of Fairfax" at bounding box center [682, 329] width 319 height 14
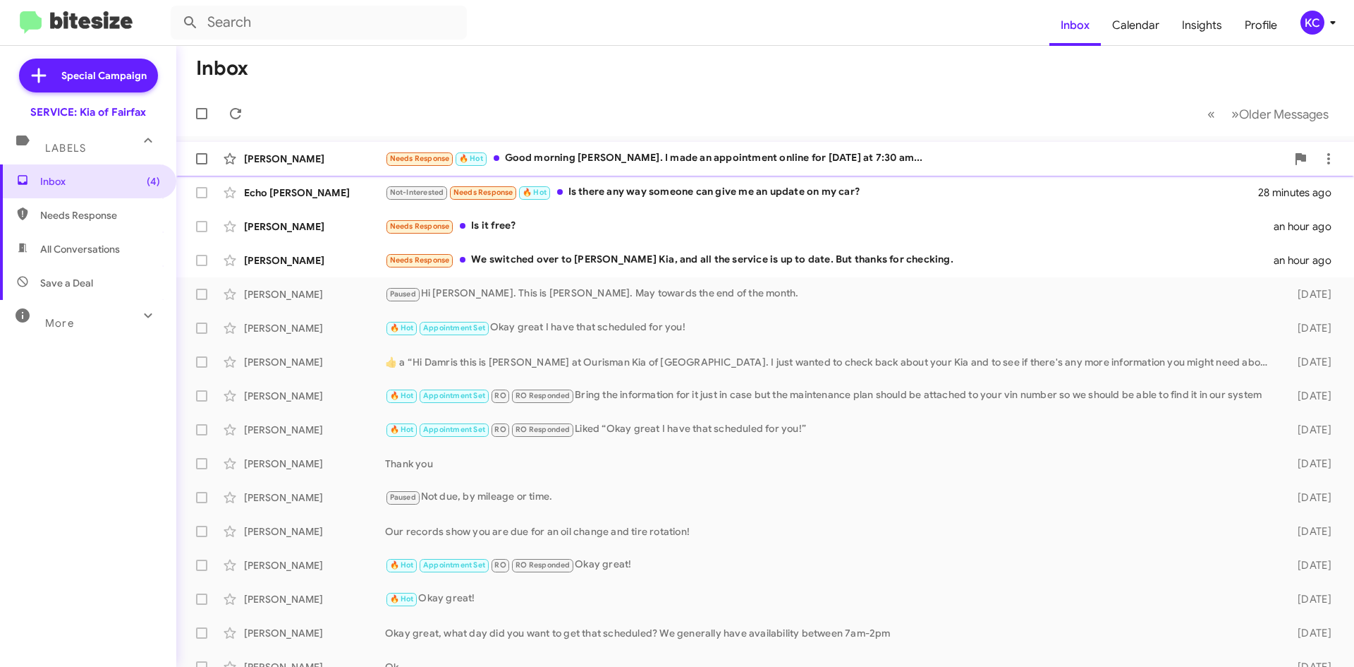
click at [741, 155] on div "Needs Response 🔥 Hot Good morning Jordan. I made an appointment online for this…" at bounding box center [835, 158] width 901 height 16
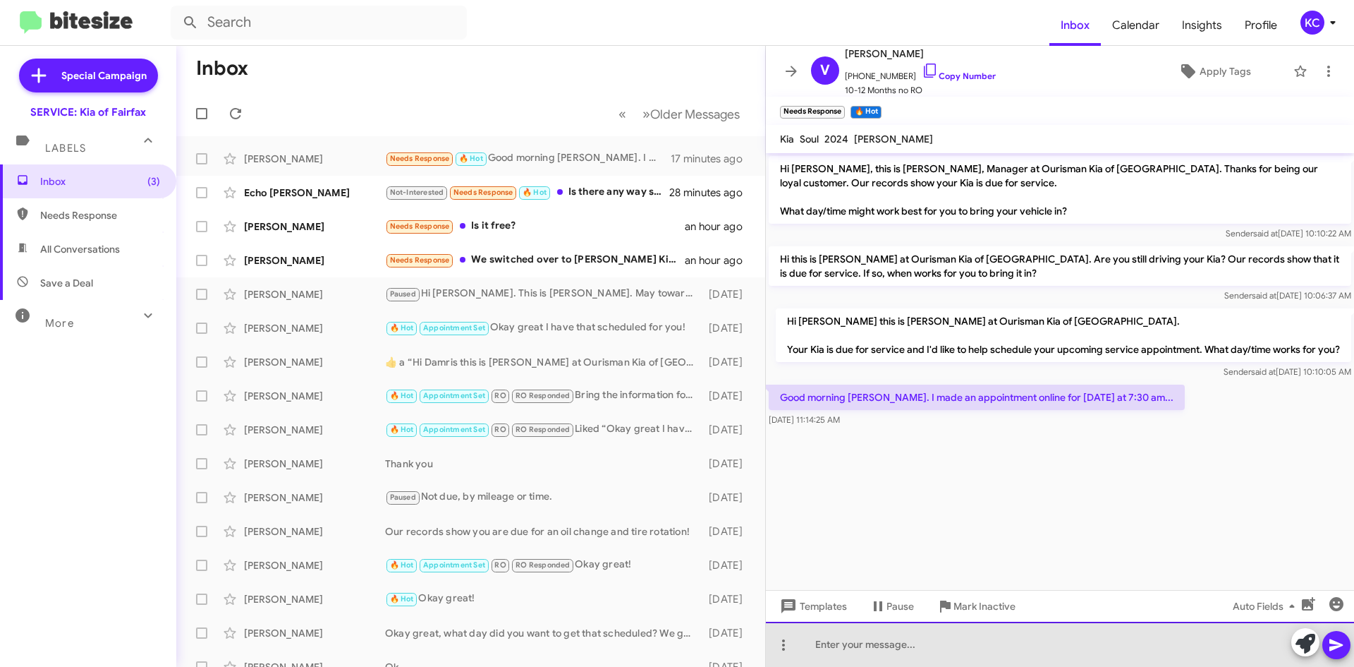
click at [983, 634] on div at bounding box center [1060, 643] width 588 height 45
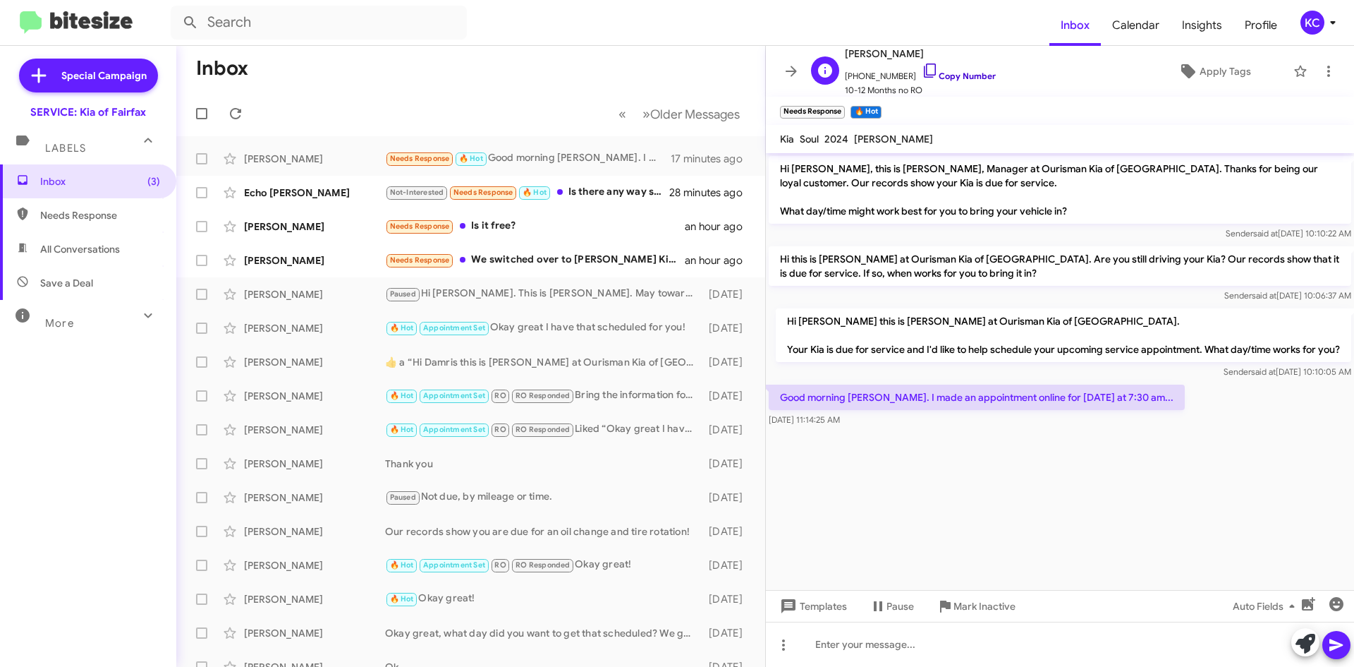
click at [922, 68] on icon at bounding box center [930, 70] width 17 height 17
click at [1142, 521] on cdk-virtual-scroll-viewport "Hi Valerie, this is Jordan, Manager at Ourisman Kia of Fairfax. Thanks for bein…" at bounding box center [1060, 371] width 588 height 437
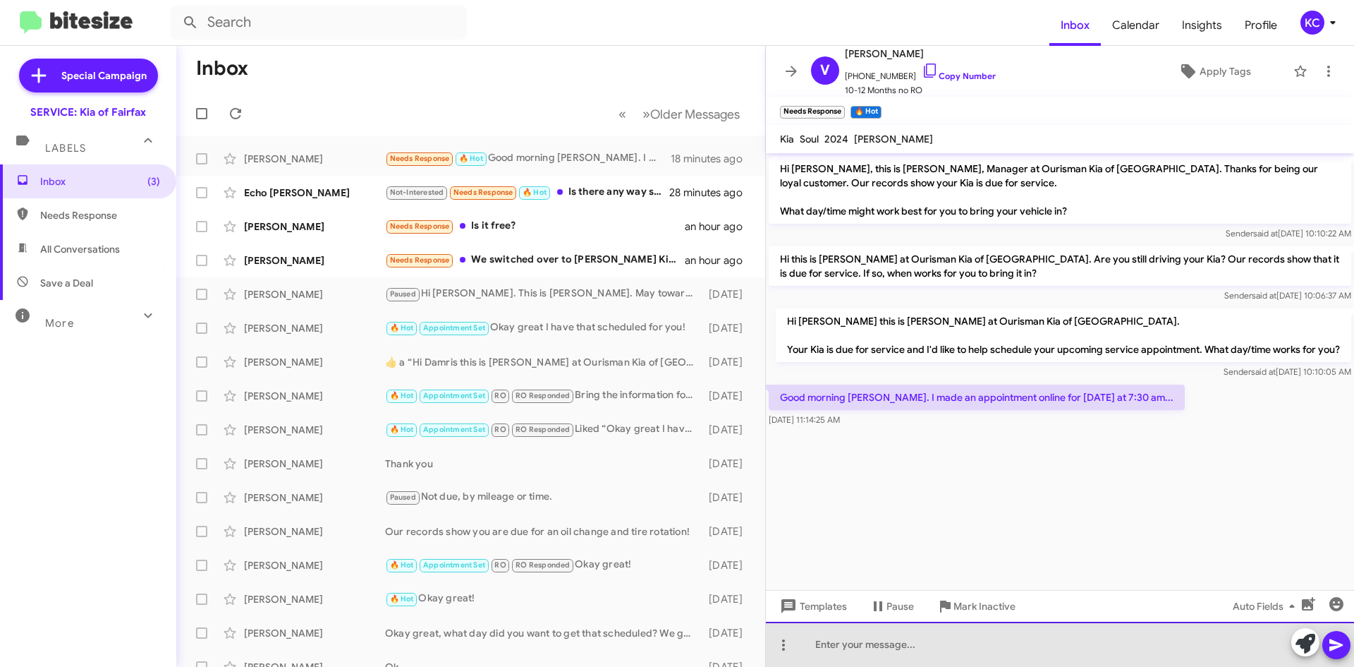
click at [1026, 644] on div at bounding box center [1060, 643] width 588 height 45
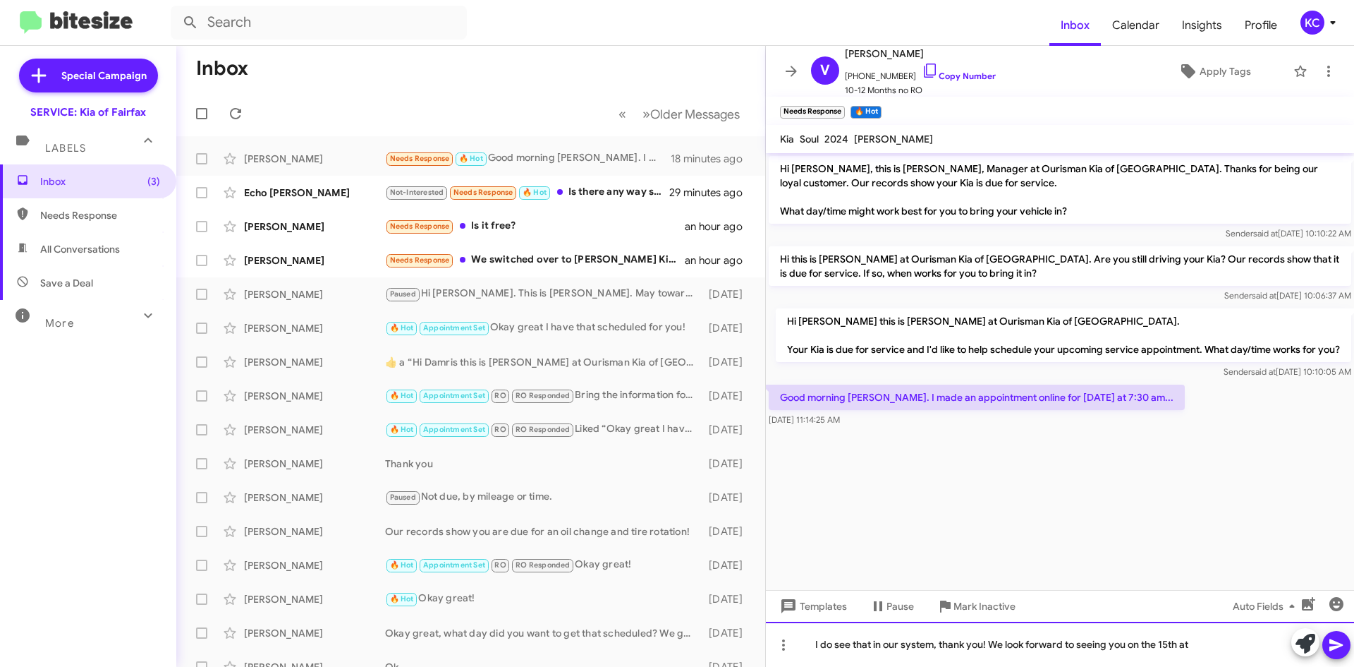
click at [1215, 651] on div "I do see that in our system, thank you! We look forward to seeing you on the 15…" at bounding box center [1060, 643] width 588 height 45
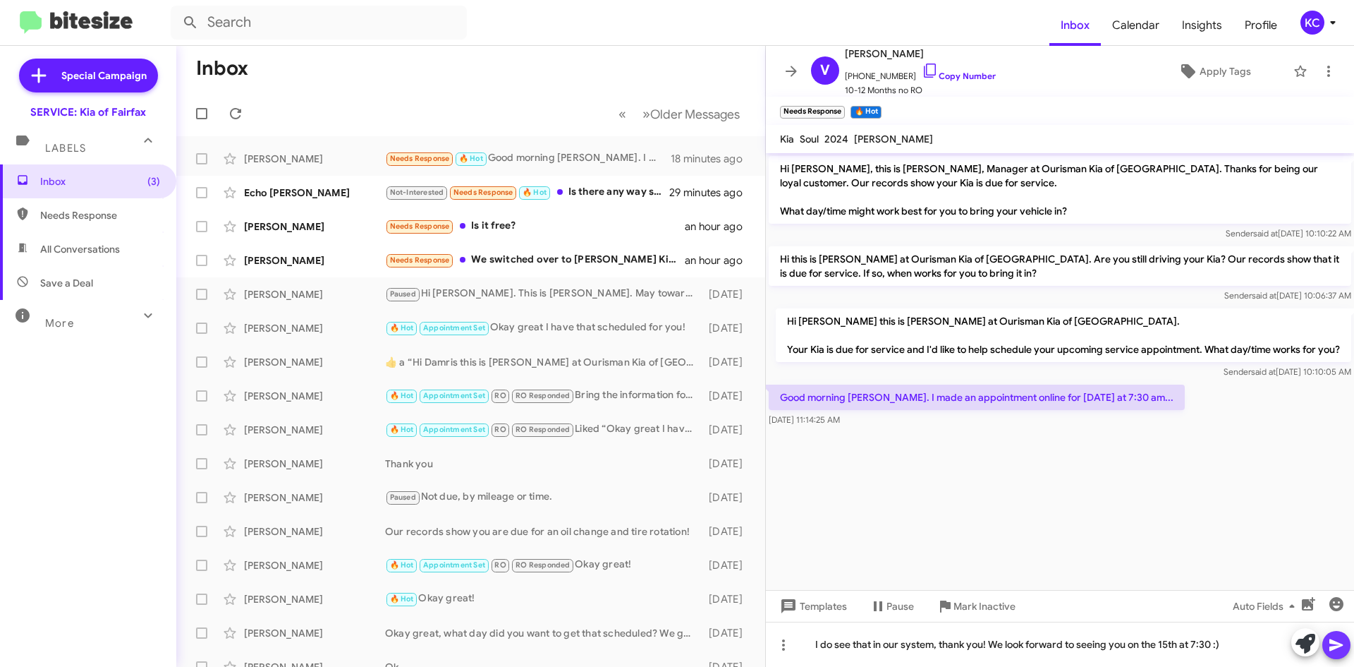
click at [1339, 649] on icon at bounding box center [1336, 644] width 17 height 17
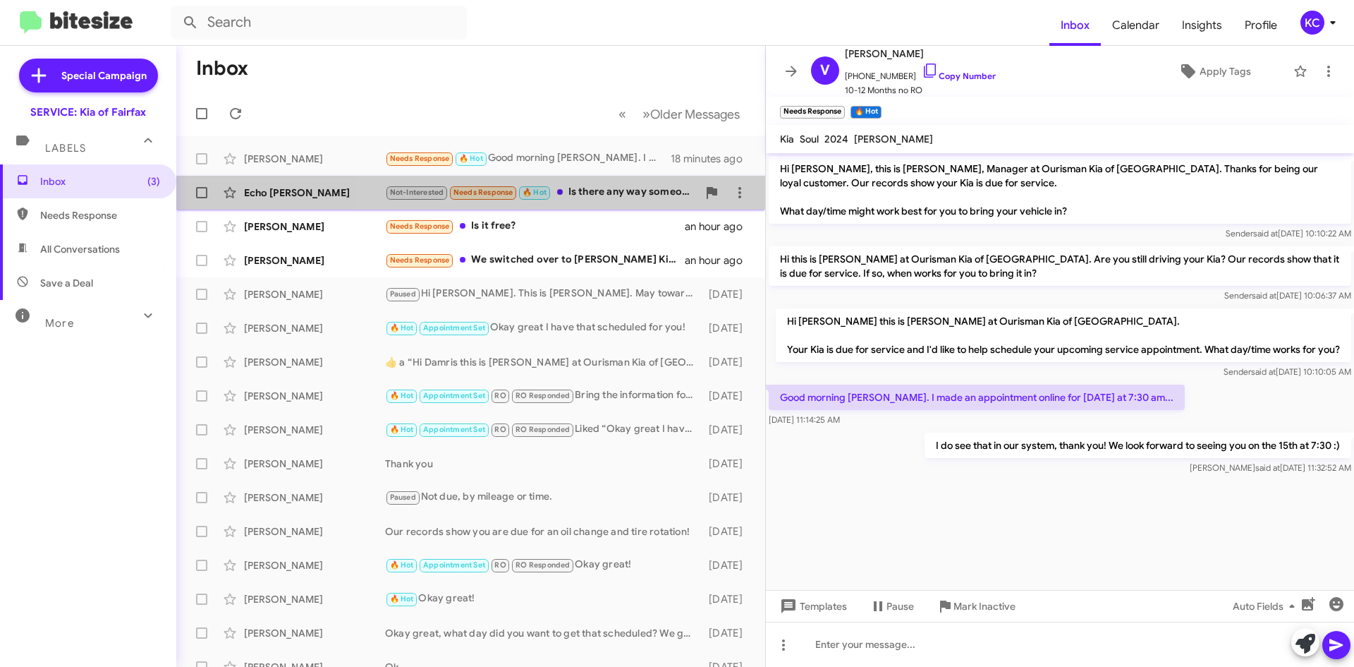
click at [610, 191] on div "Not-Interested Needs Response 🔥 Hot Is there any way someone can give me an upd…" at bounding box center [541, 192] width 312 height 16
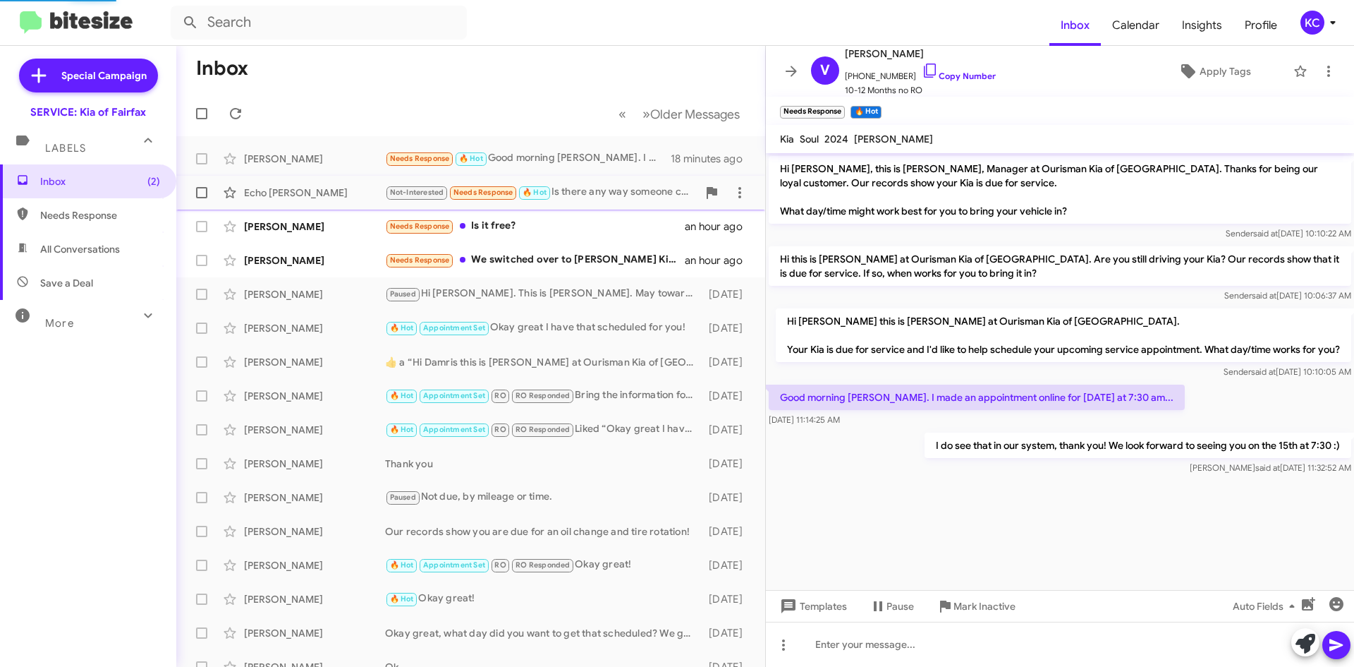
scroll to position [43, 0]
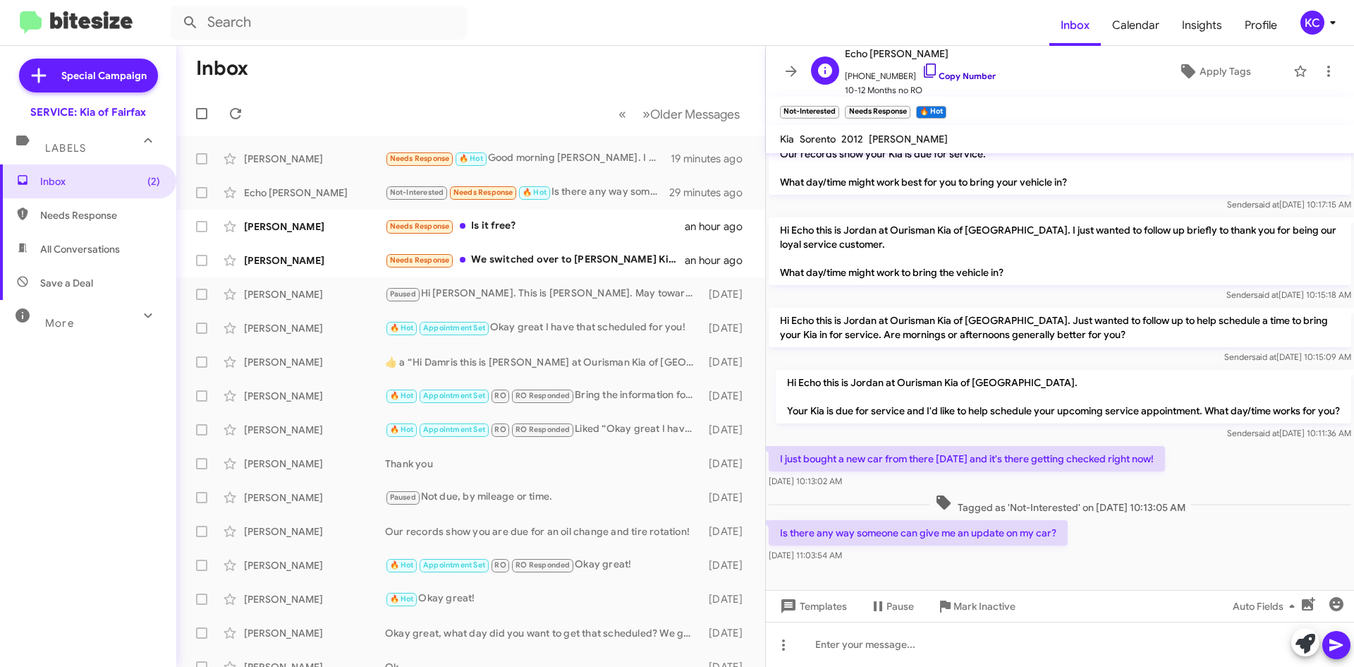
click at [922, 68] on icon at bounding box center [930, 70] width 17 height 17
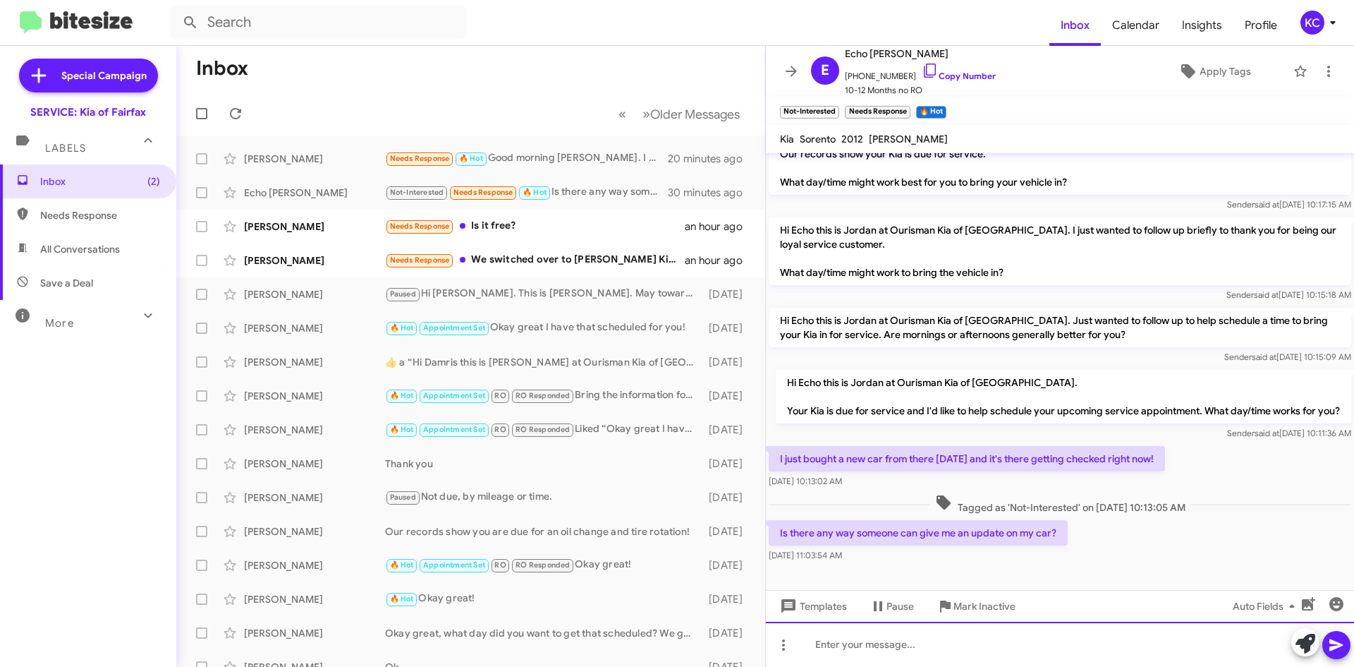
click at [870, 652] on div at bounding box center [1060, 643] width 588 height 45
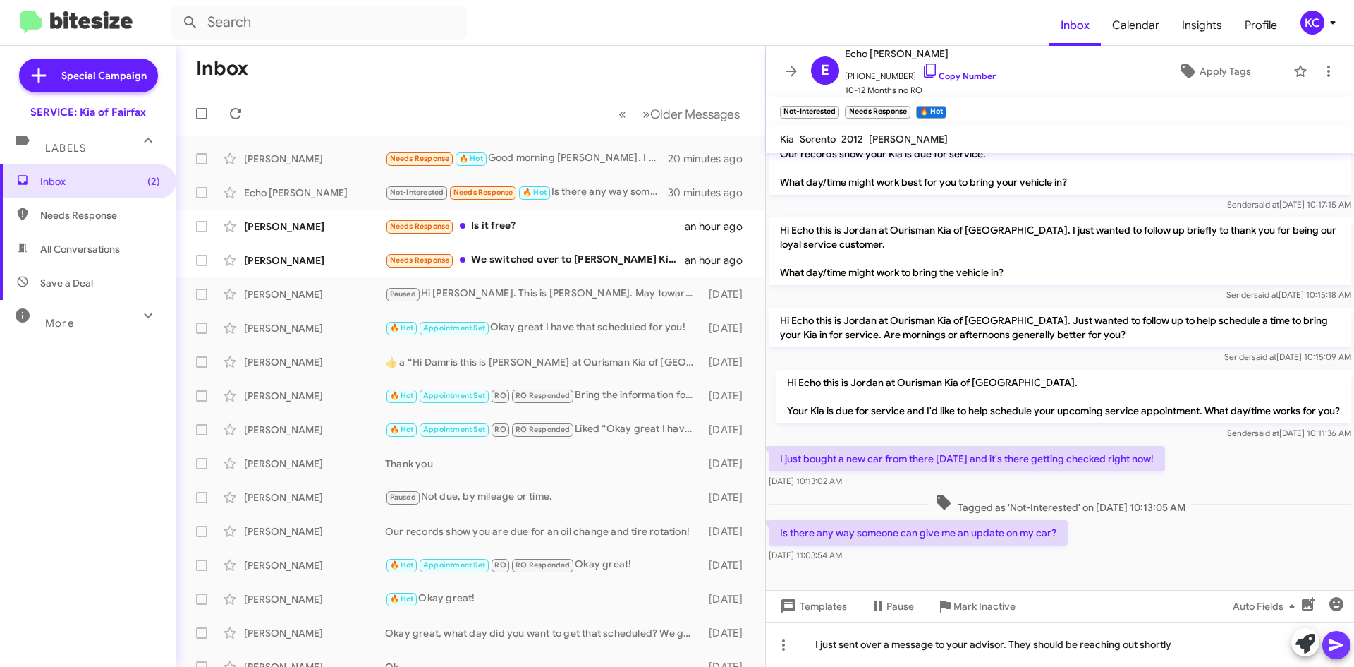
click at [1346, 647] on button at bounding box center [1336, 645] width 28 height 28
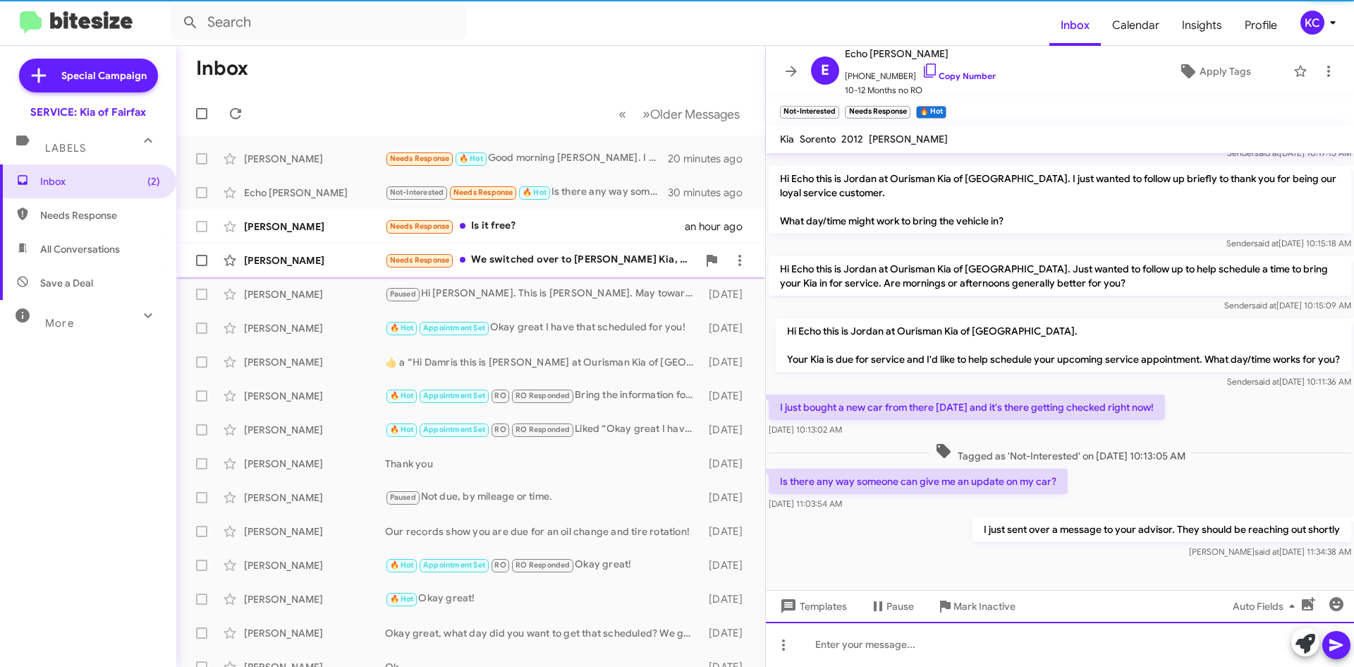
scroll to position [95, 0]
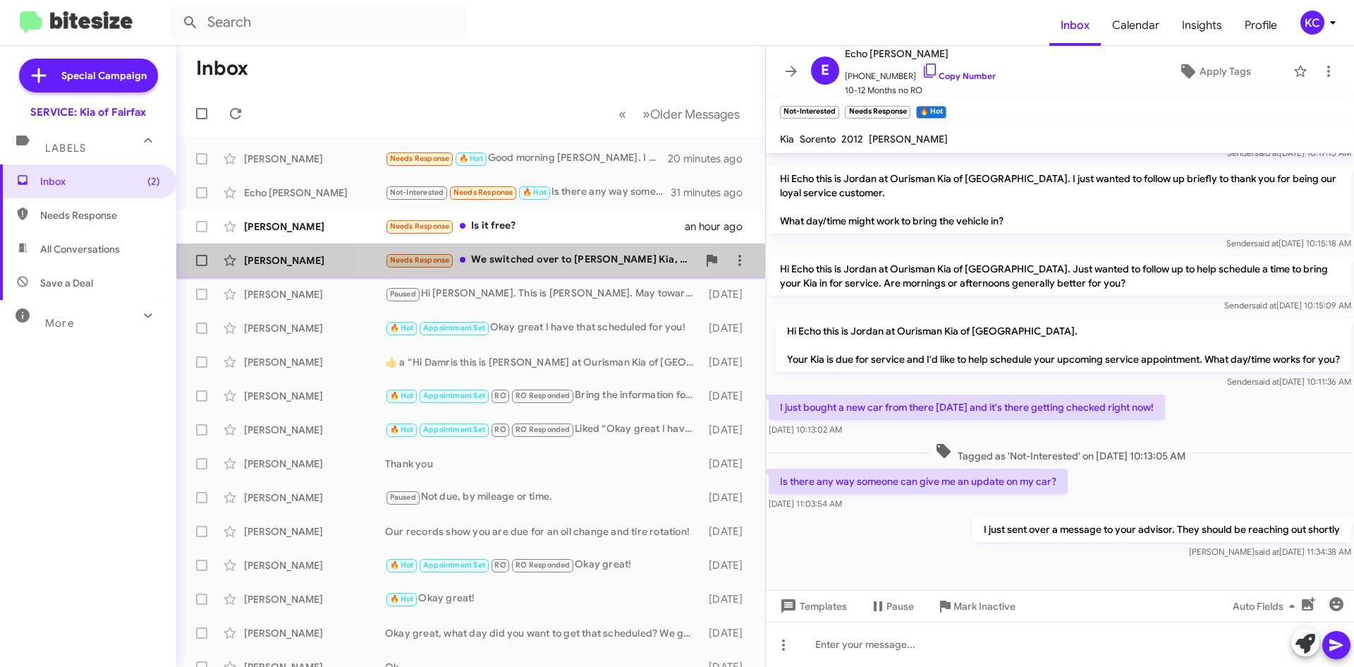
click at [530, 257] on div "Needs Response We switched over to Beyer Kia, and all the service is up to date…" at bounding box center [541, 260] width 312 height 16
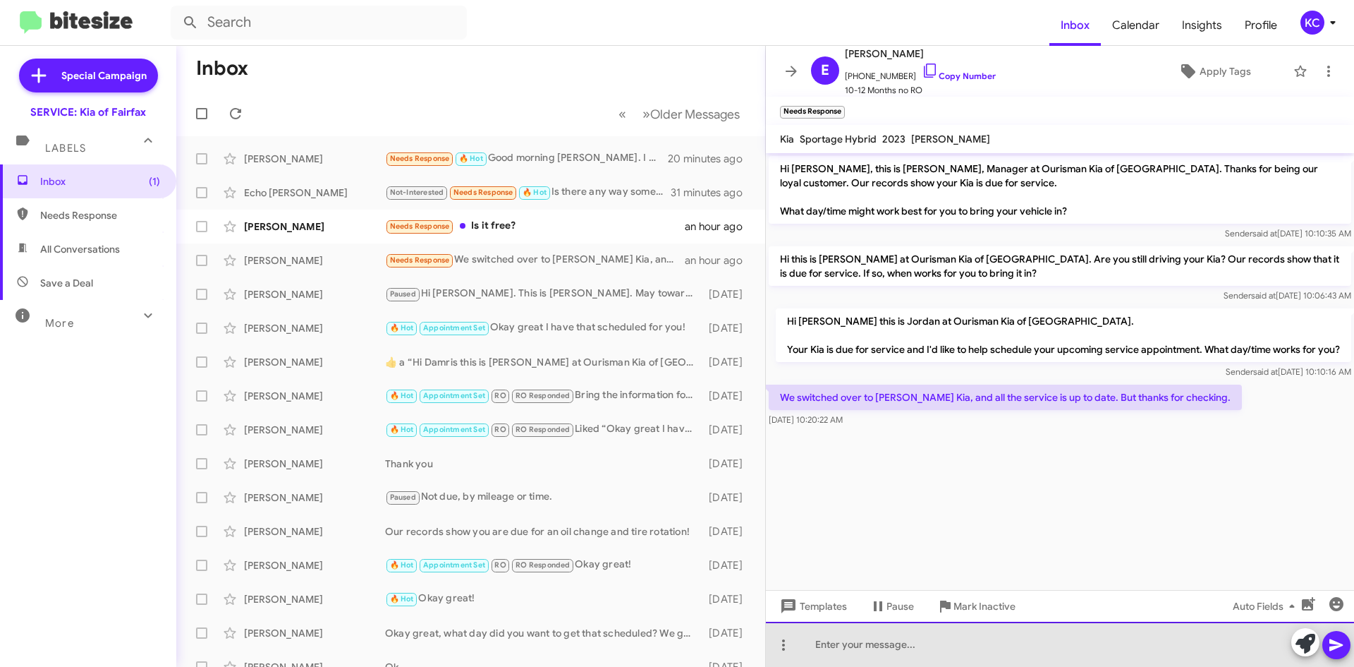
click at [926, 650] on div at bounding box center [1060, 643] width 588 height 45
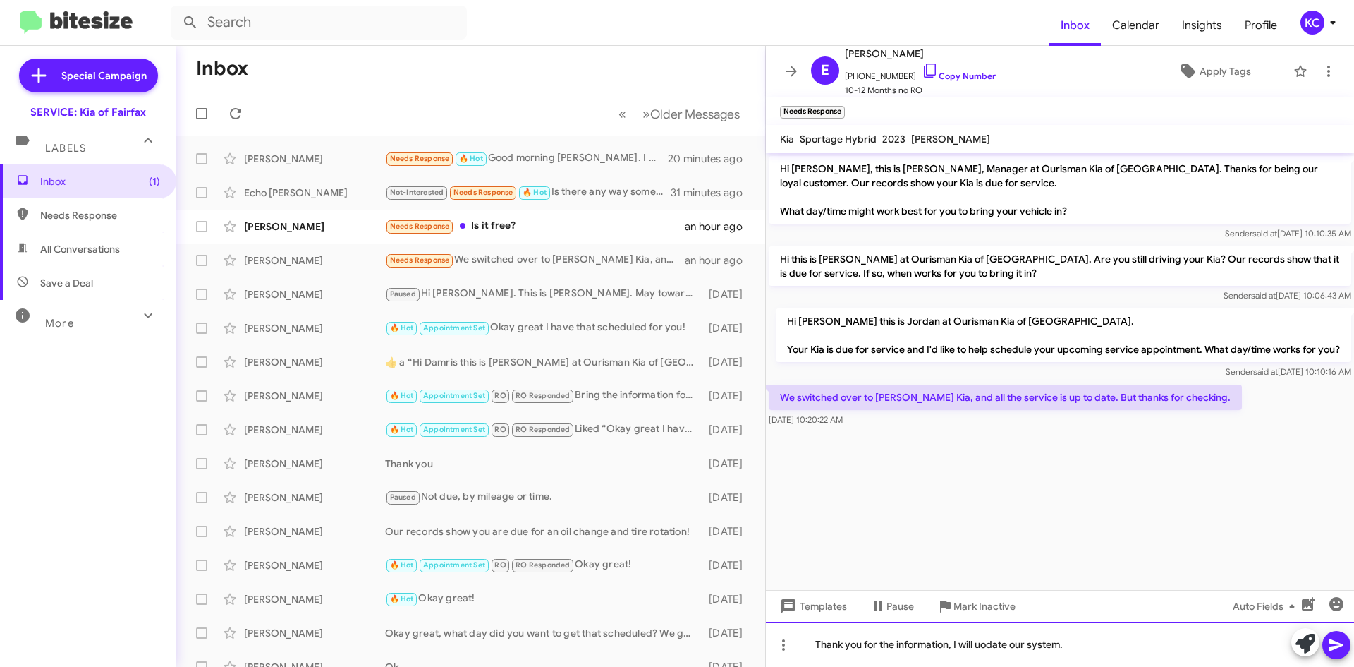
click at [997, 643] on div "Thank you for the information, I will uodate our system." at bounding box center [1060, 643] width 588 height 45
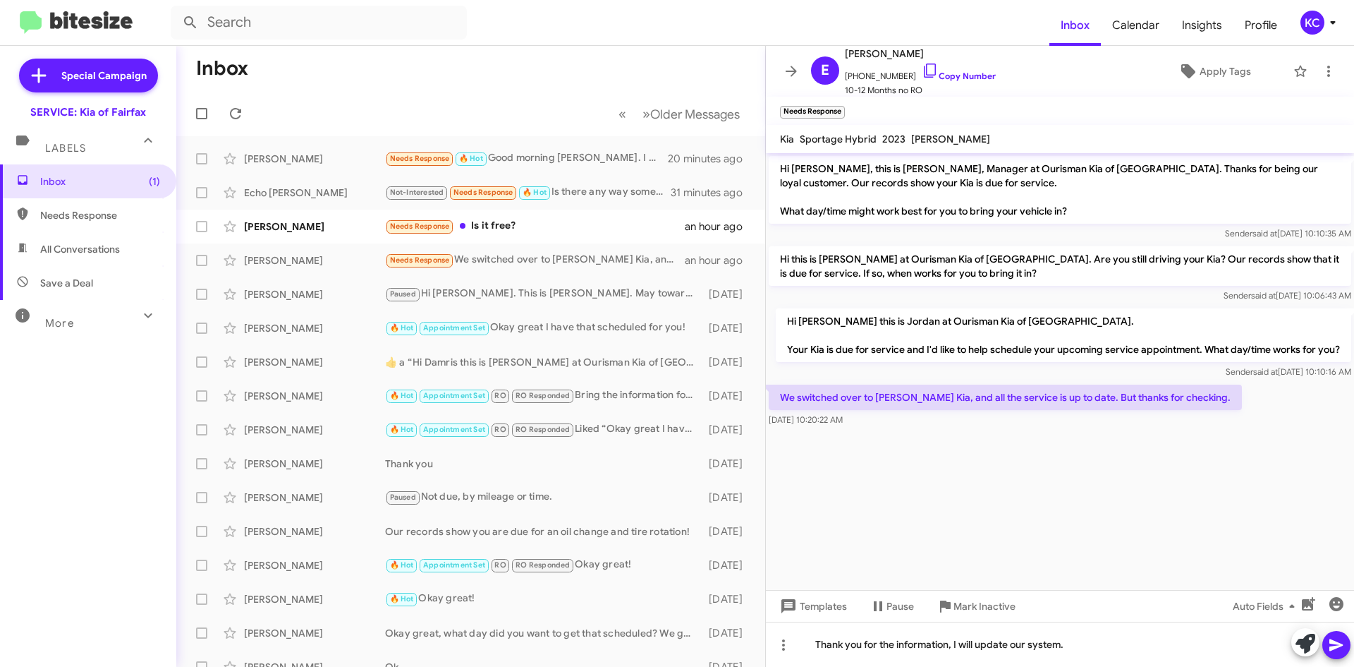
click at [1334, 643] on icon at bounding box center [1335, 645] width 13 height 12
click at [945, 75] on link "Copy Number" at bounding box center [959, 76] width 74 height 11
drag, startPoint x: 978, startPoint y: 49, endPoint x: 966, endPoint y: 50, distance: 12.0
click at [970, 50] on span "Elisabeth Ervin-Blankenheim" at bounding box center [920, 53] width 151 height 17
click at [963, 50] on span "Elisabeth Ervin-Blankenheim" at bounding box center [920, 53] width 151 height 17
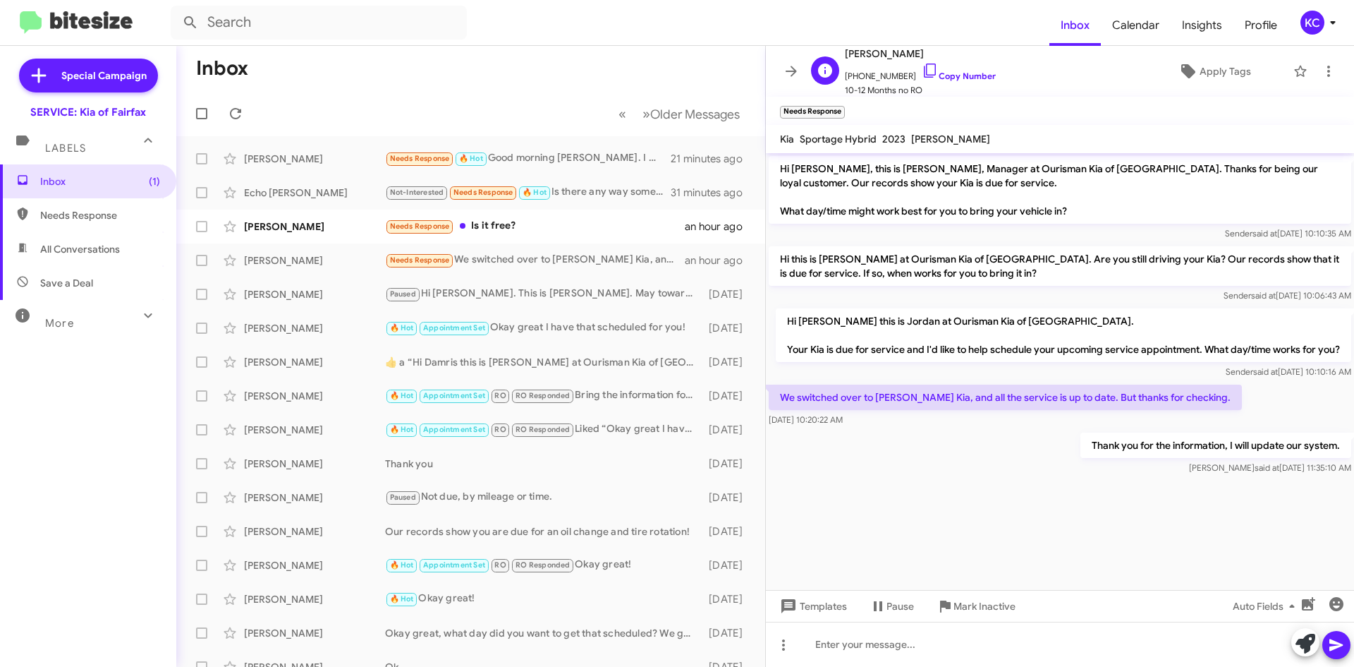
drag, startPoint x: 972, startPoint y: 51, endPoint x: 833, endPoint y: 58, distance: 139.1
click at [833, 58] on div "E Elisabeth Ervin-Blankenheim +12153507338 Copy Number 10-12 Months no RO" at bounding box center [900, 71] width 190 height 52
copy span "Elisabeth Ervin-Blankenheim"
click at [561, 222] on div "Needs Response Is it free?" at bounding box center [541, 226] width 312 height 16
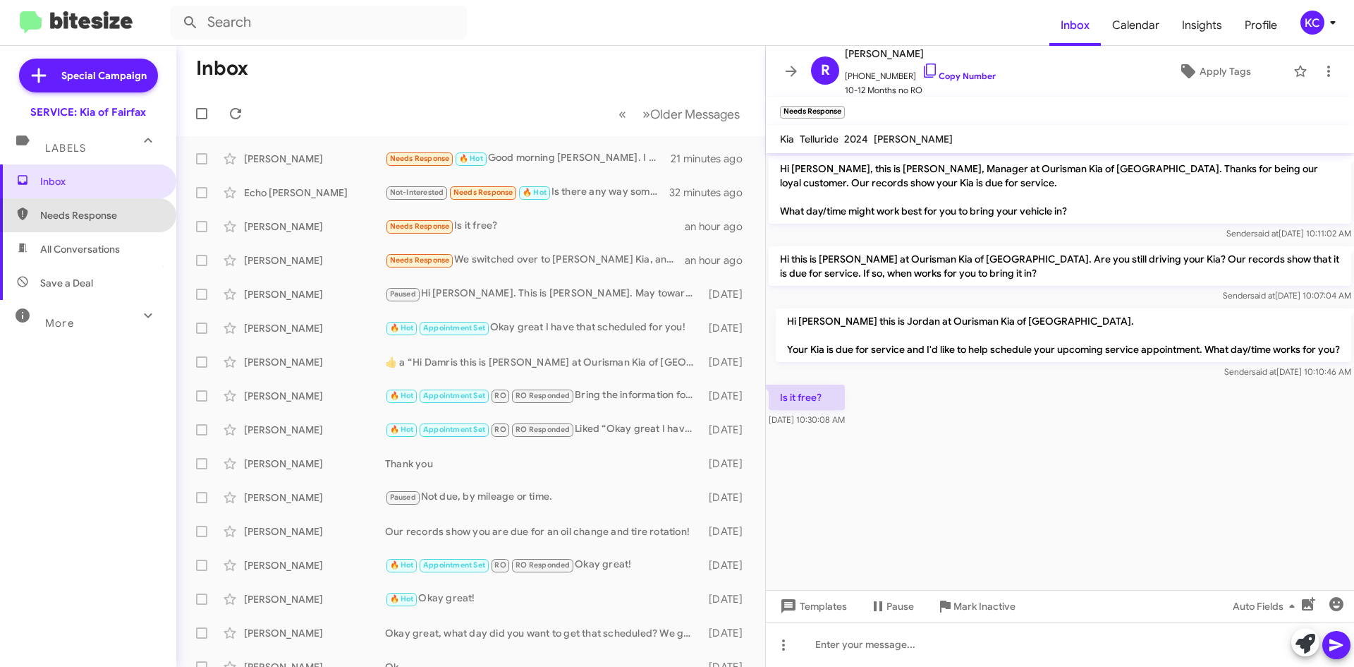
click at [97, 219] on span "Needs Response" at bounding box center [100, 215] width 120 height 14
type input "in:needs-response"
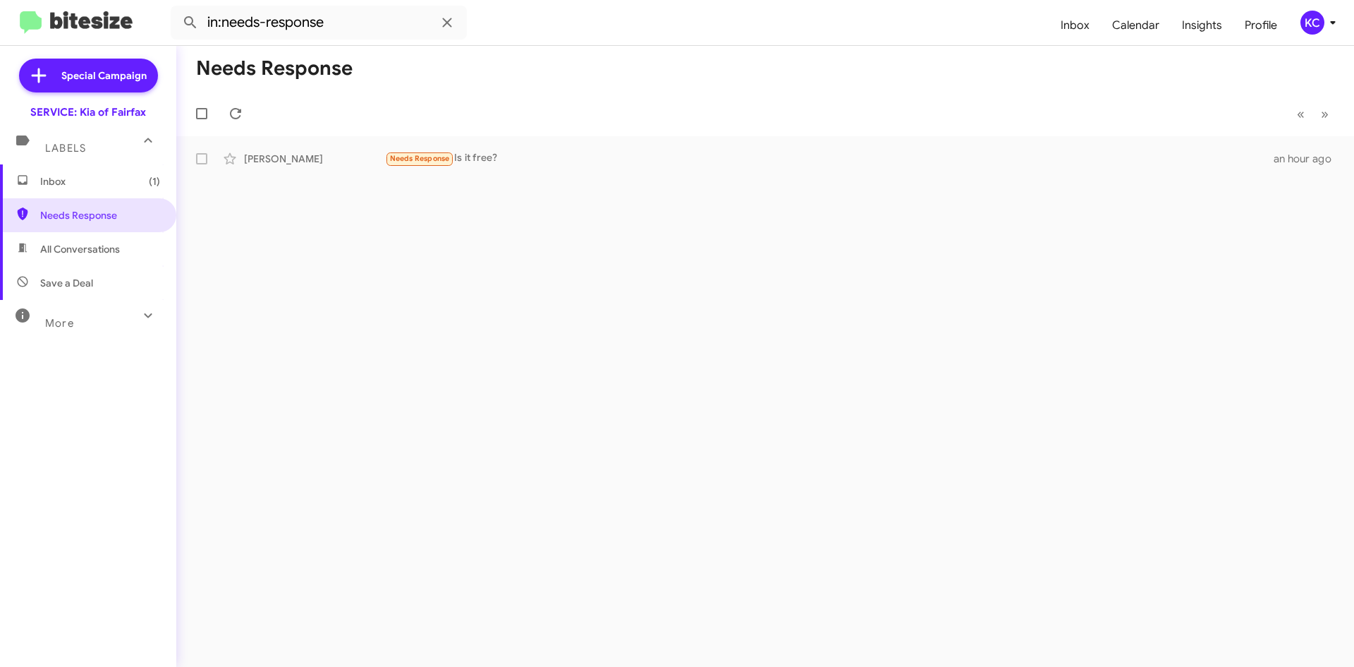
click at [94, 188] on span "Inbox (1)" at bounding box center [100, 181] width 120 height 14
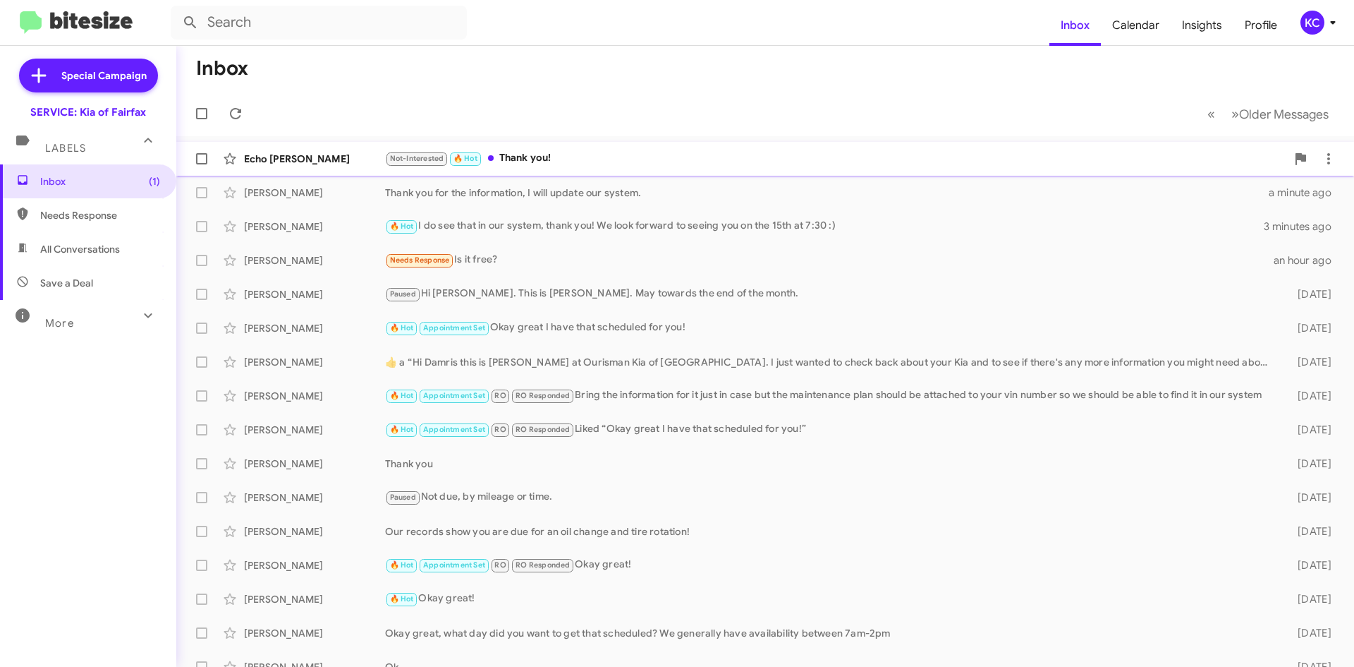
click at [575, 162] on div "Not-Interested 🔥 Hot Thank you!" at bounding box center [835, 158] width 901 height 16
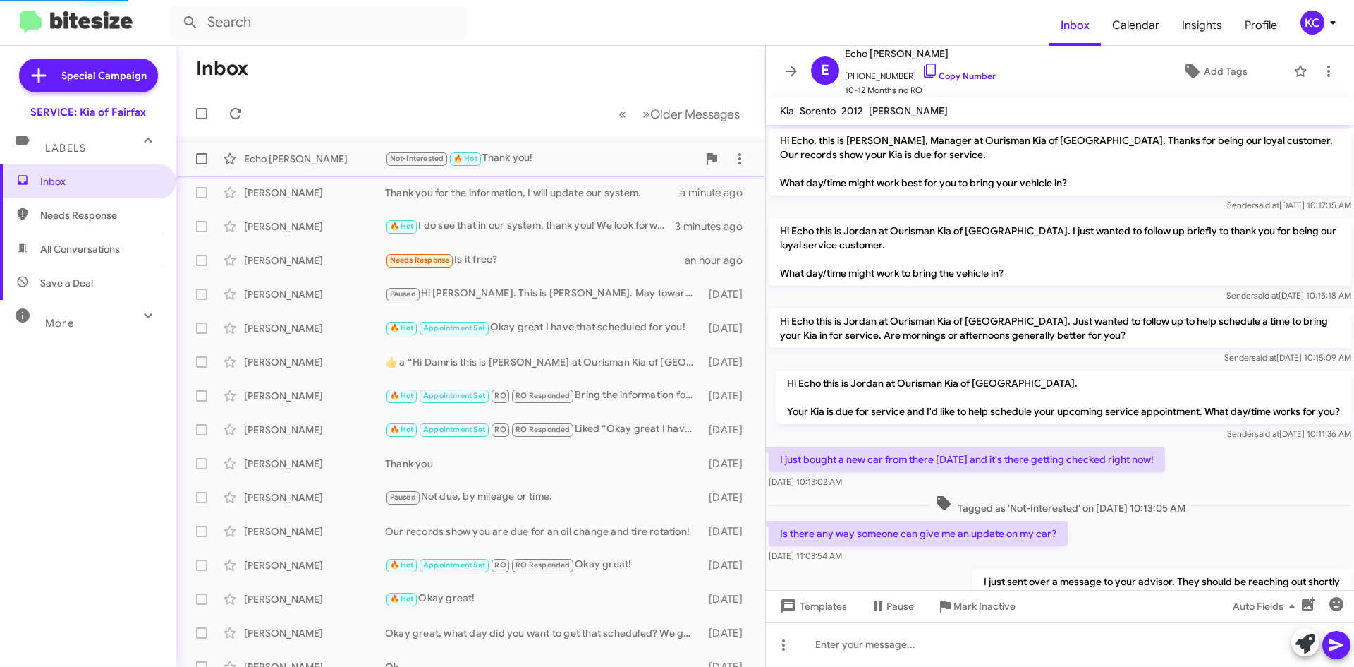
scroll to position [118, 0]
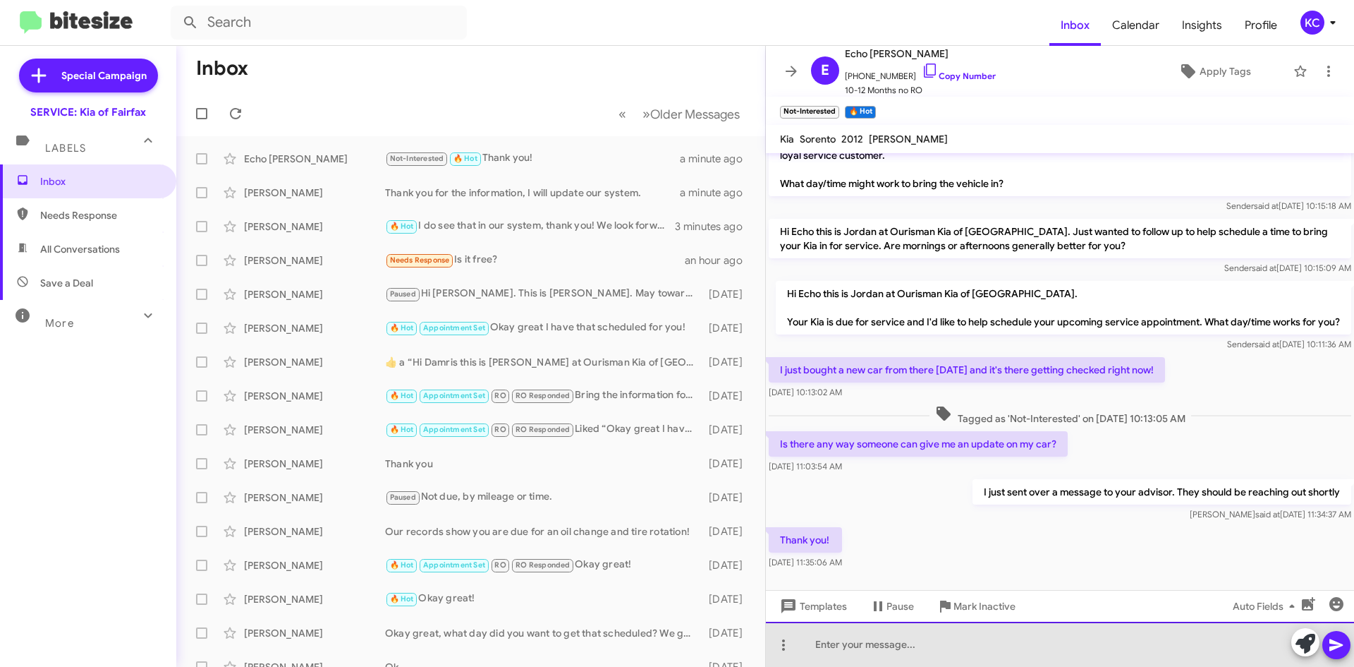
click at [906, 640] on div at bounding box center [1060, 643] width 588 height 45
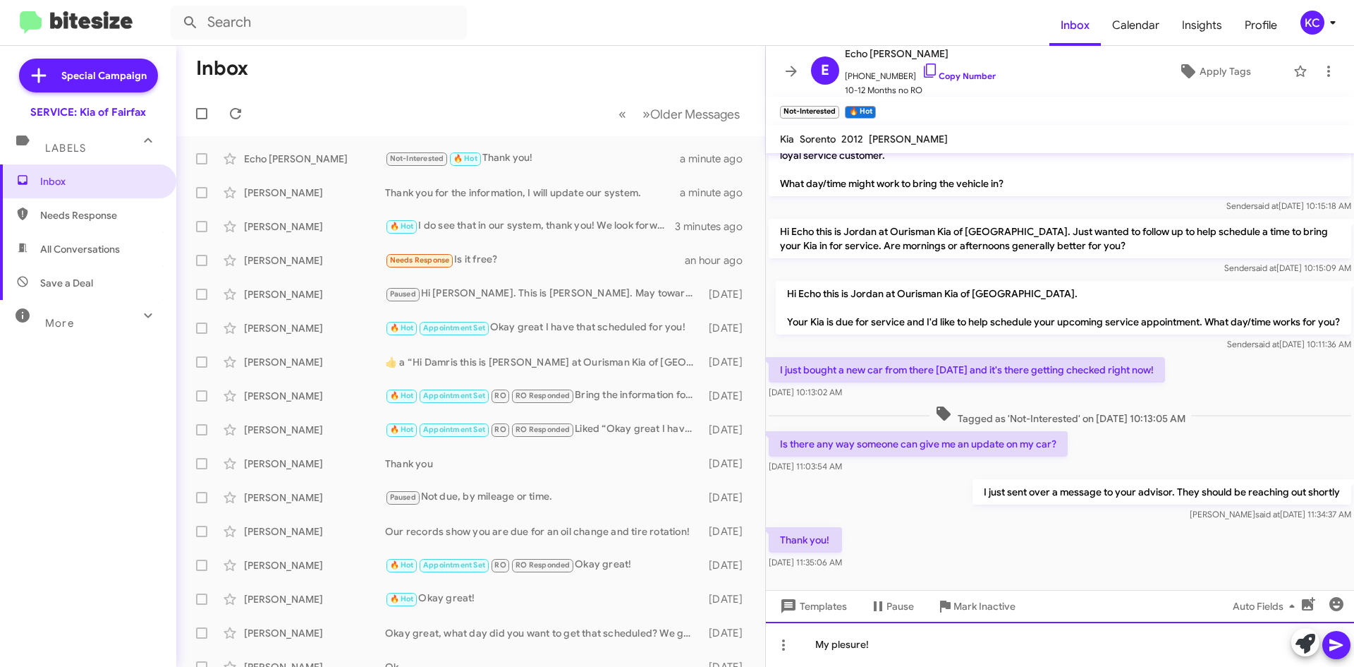
click at [856, 638] on div "My plesure!" at bounding box center [1060, 643] width 588 height 45
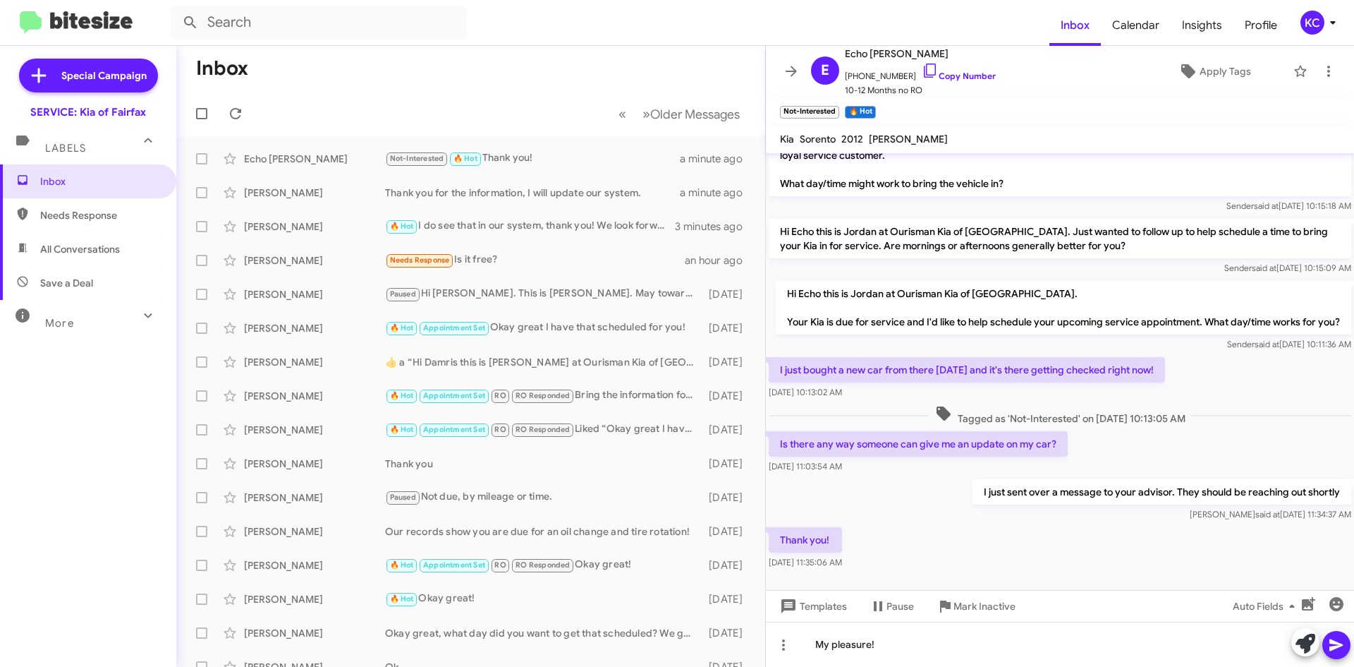
click at [1340, 646] on icon at bounding box center [1335, 645] width 13 height 12
click at [1311, 23] on div "KC" at bounding box center [1313, 23] width 24 height 24
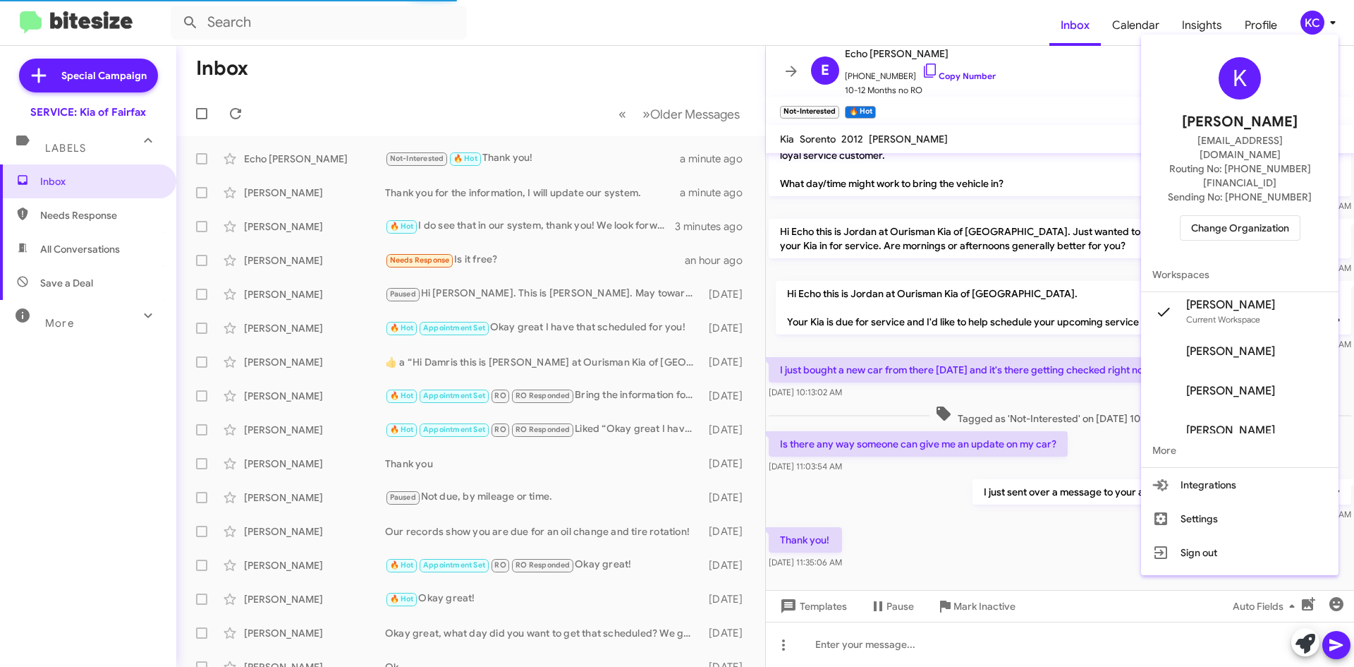
click at [1271, 178] on div "K Kimberly Cole kcole@ourismancars.com Routing No: +1 (703) 934-8877 Sending No…" at bounding box center [1239, 148] width 197 height 217
click at [1272, 216] on span "Change Organization" at bounding box center [1240, 228] width 98 height 24
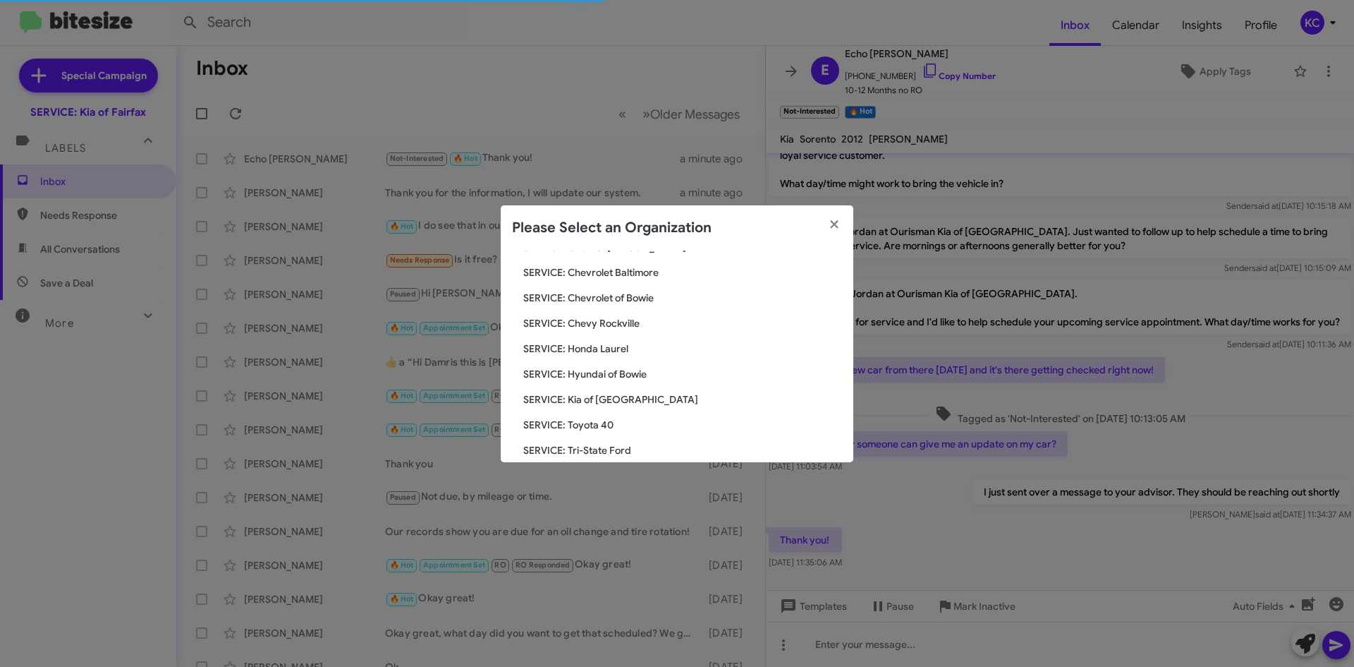
scroll to position [212, 0]
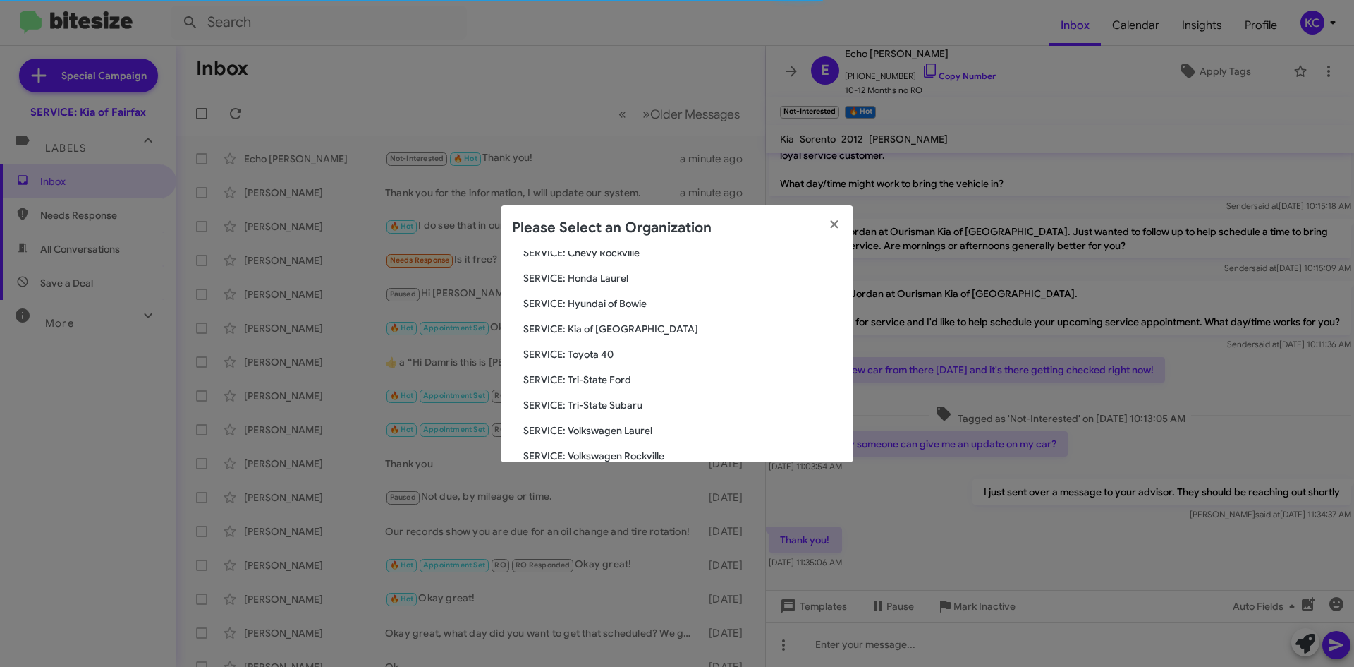
click at [576, 359] on span "SERVICE: Toyota 40" at bounding box center [682, 354] width 319 height 14
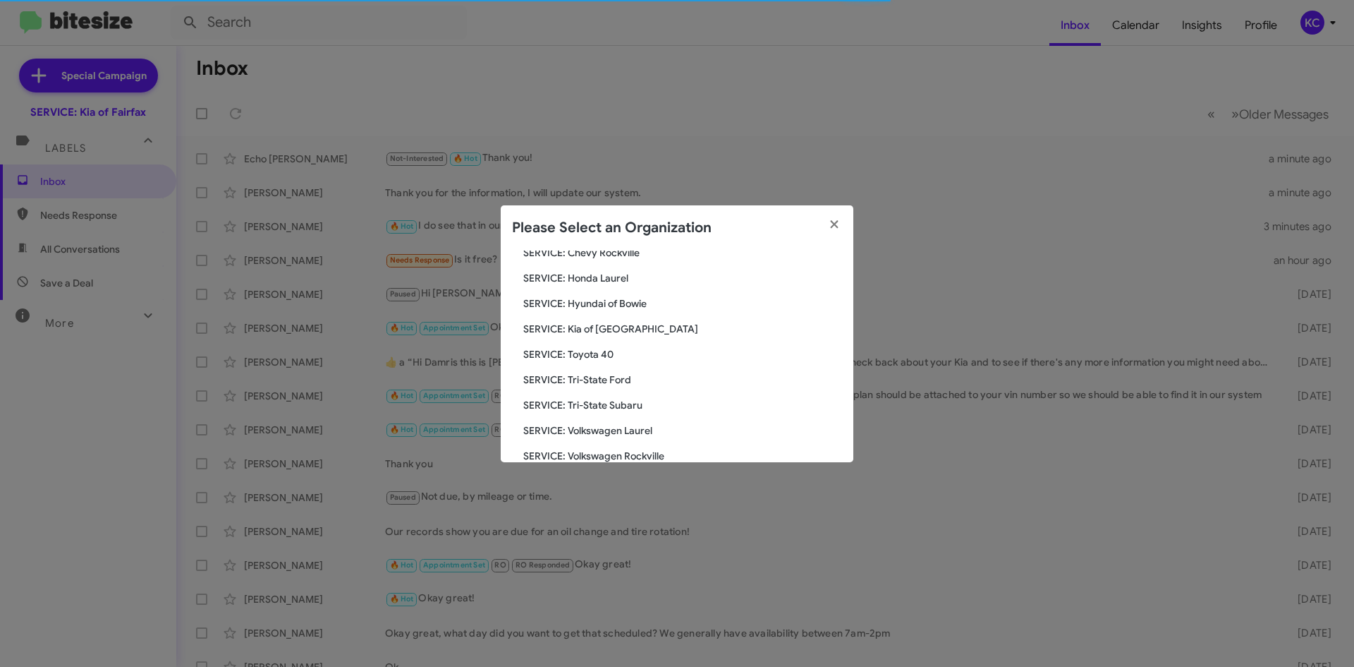
click at [580, 356] on span "SERVICE: Toyota 40" at bounding box center [682, 354] width 319 height 14
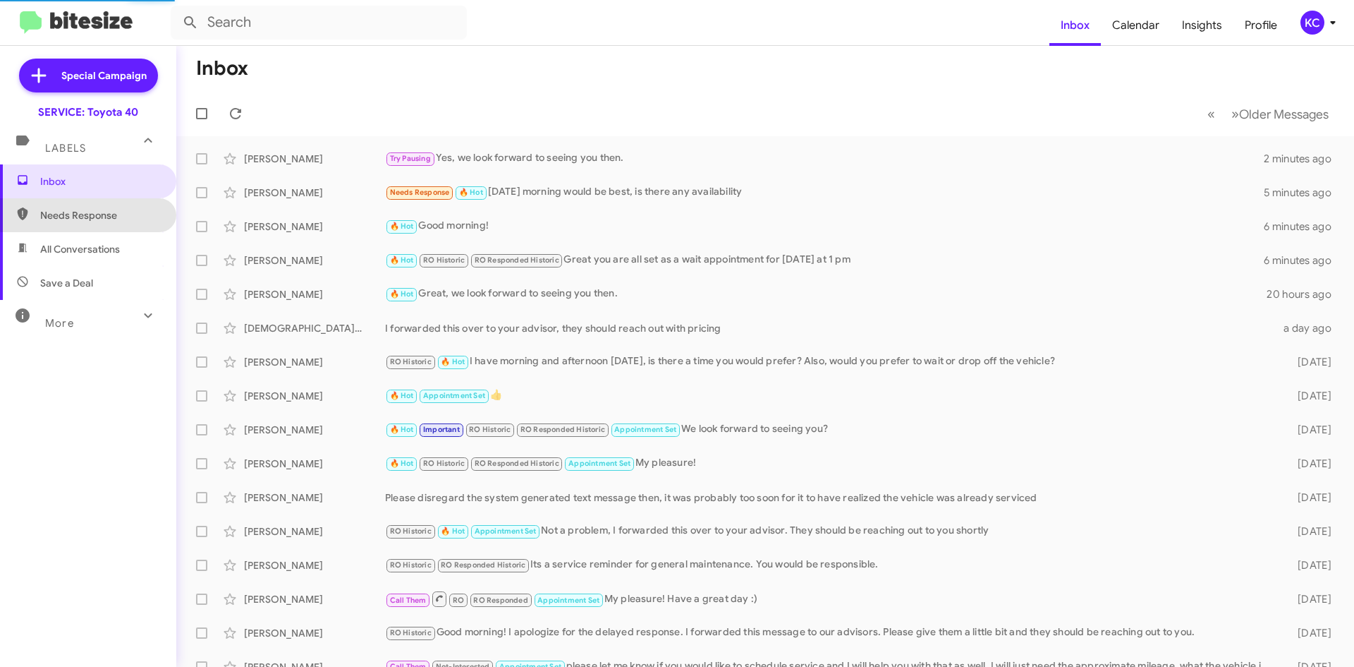
click at [88, 212] on span "Needs Response" at bounding box center [100, 215] width 120 height 14
type input "in:needs-response"
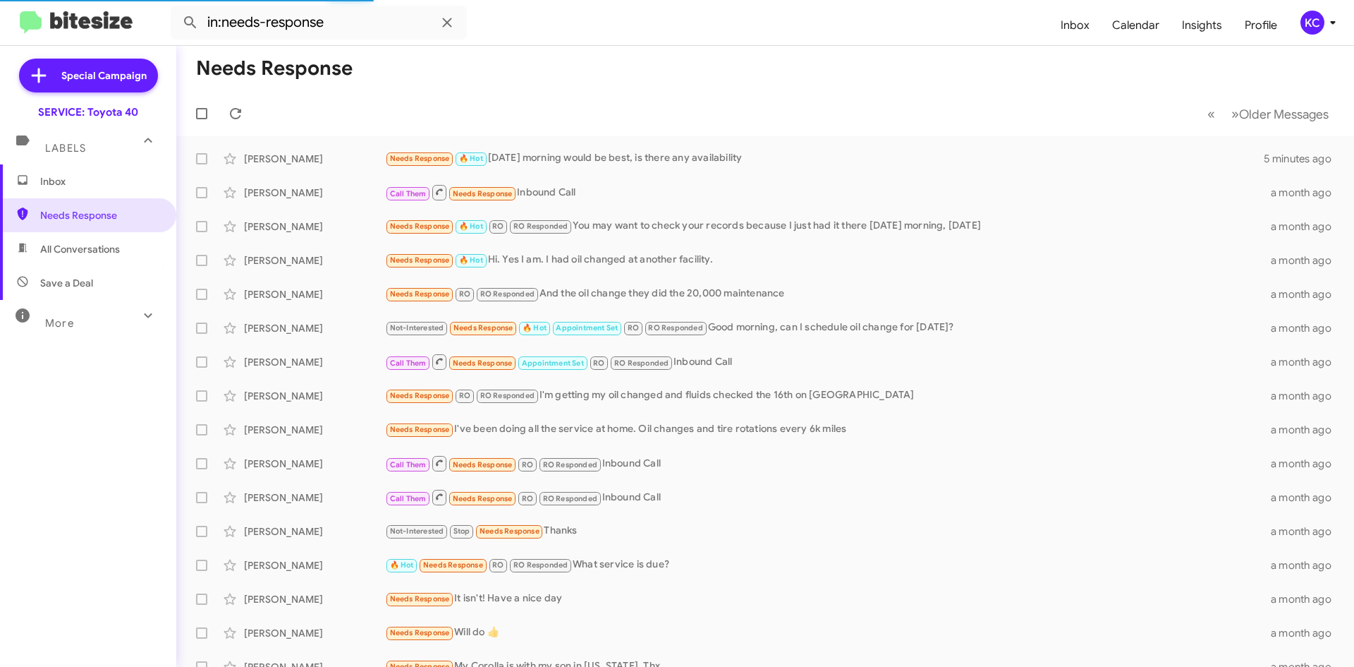
click at [77, 170] on span "Inbox" at bounding box center [88, 181] width 176 height 34
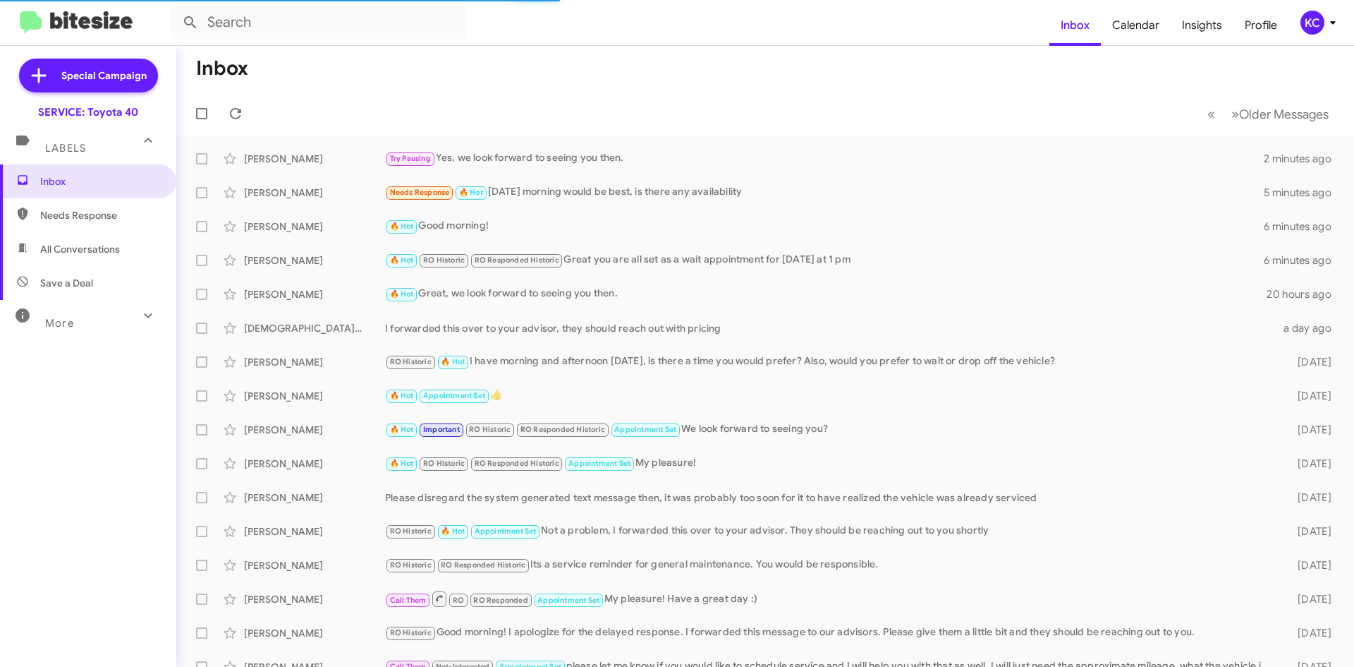
click at [82, 207] on span "Needs Response" at bounding box center [88, 215] width 176 height 34
type input "in:needs-response"
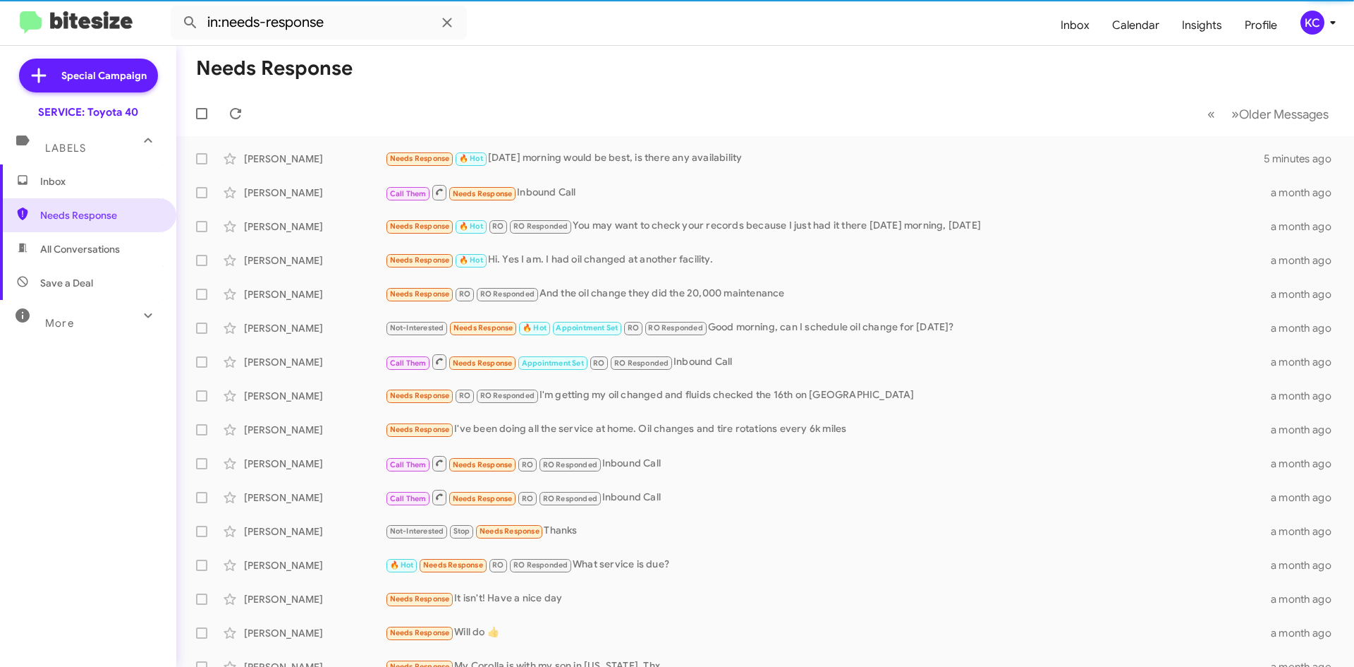
click at [1307, 21] on div "KC" at bounding box center [1313, 23] width 24 height 24
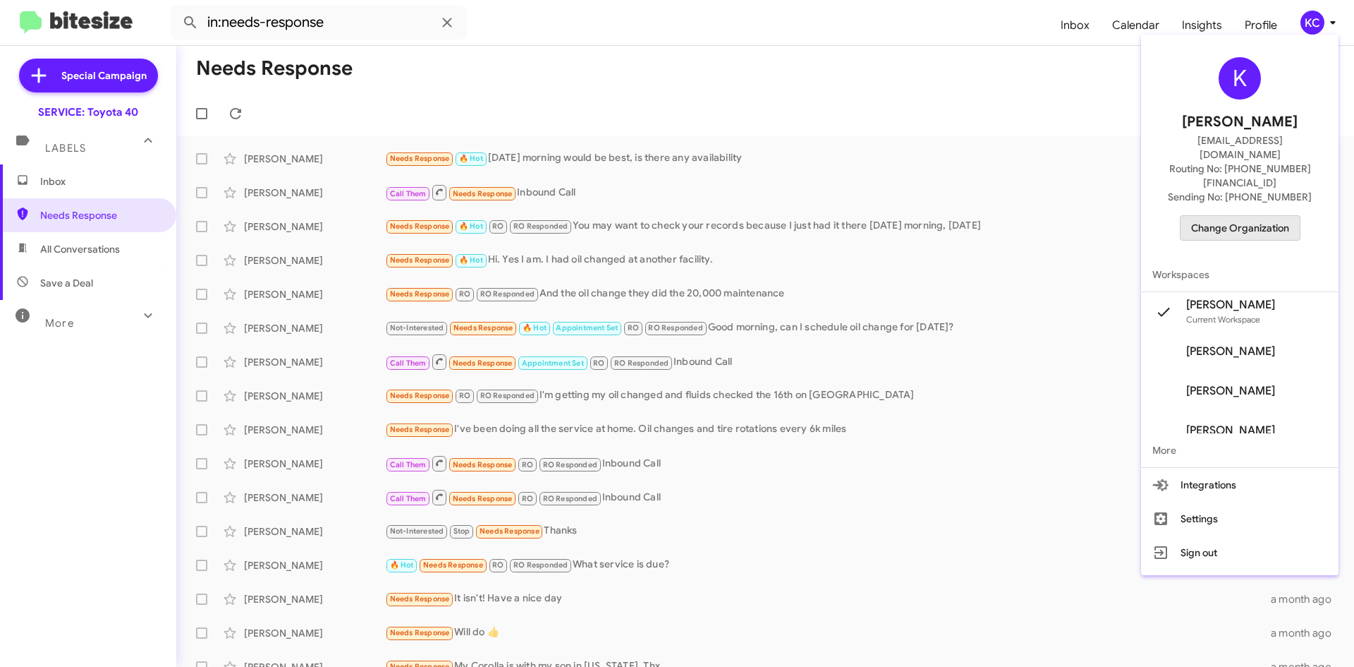
click at [1259, 216] on span "Change Organization" at bounding box center [1240, 228] width 98 height 24
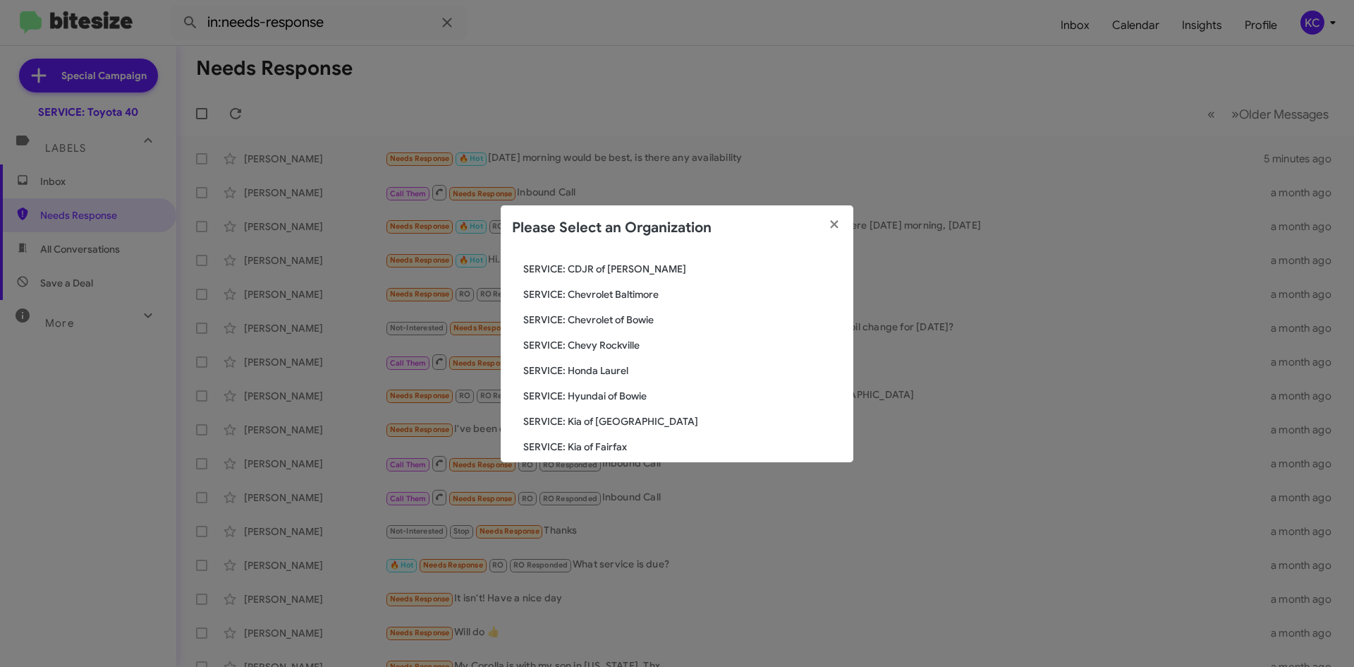
scroll to position [141, 0]
click at [606, 373] on span "SERVICE: Hyundai of Bowie" at bounding box center [682, 374] width 319 height 14
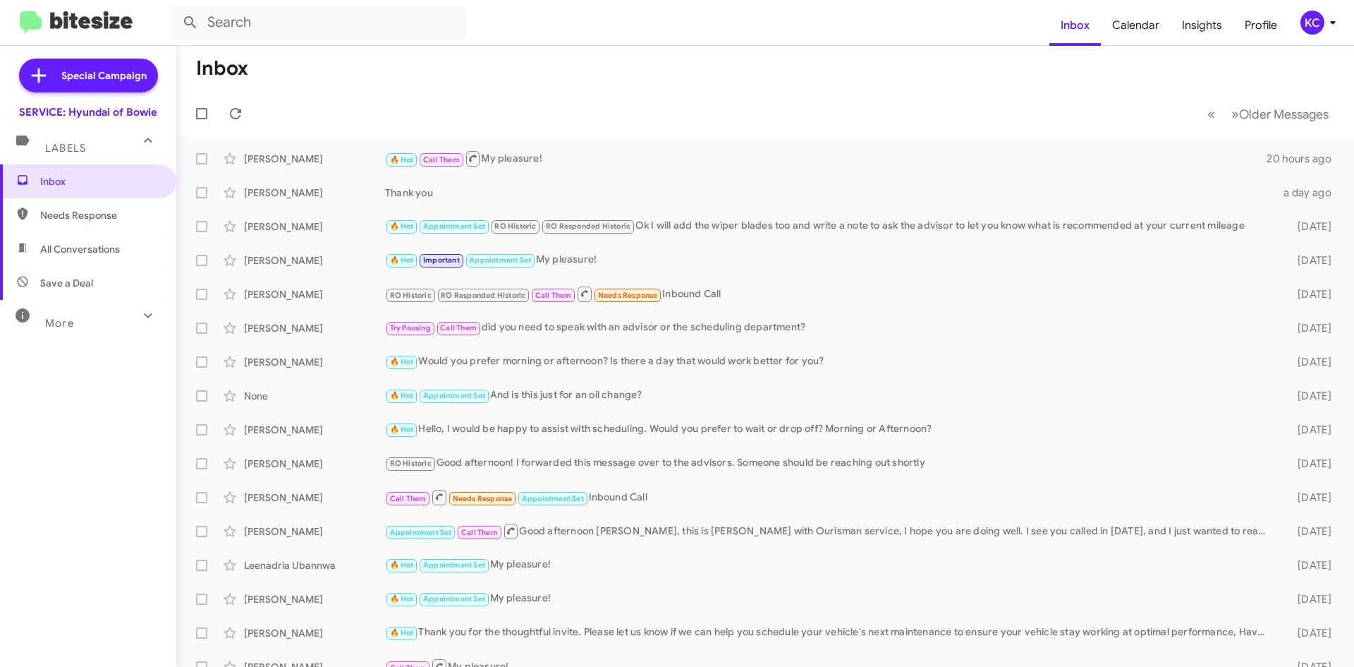
click at [90, 227] on span "Needs Response" at bounding box center [88, 215] width 176 height 34
type input "in:needs-response"
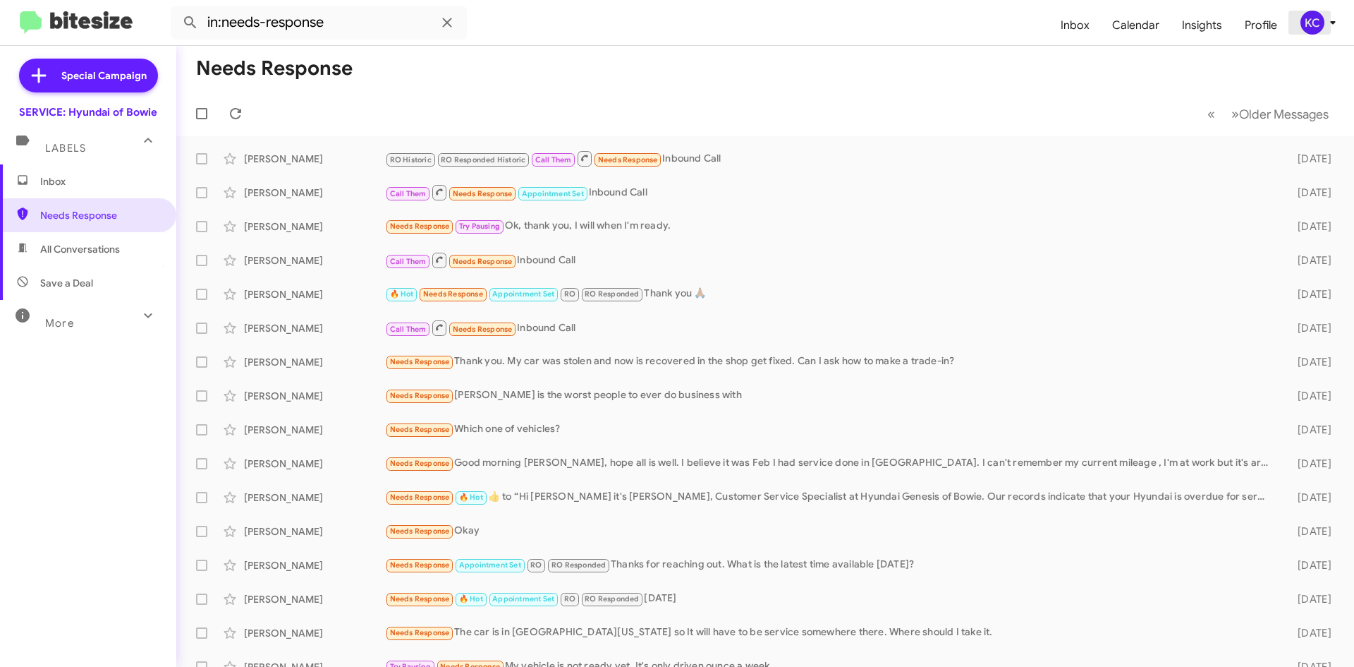
click at [1313, 26] on div "KC" at bounding box center [1313, 23] width 24 height 24
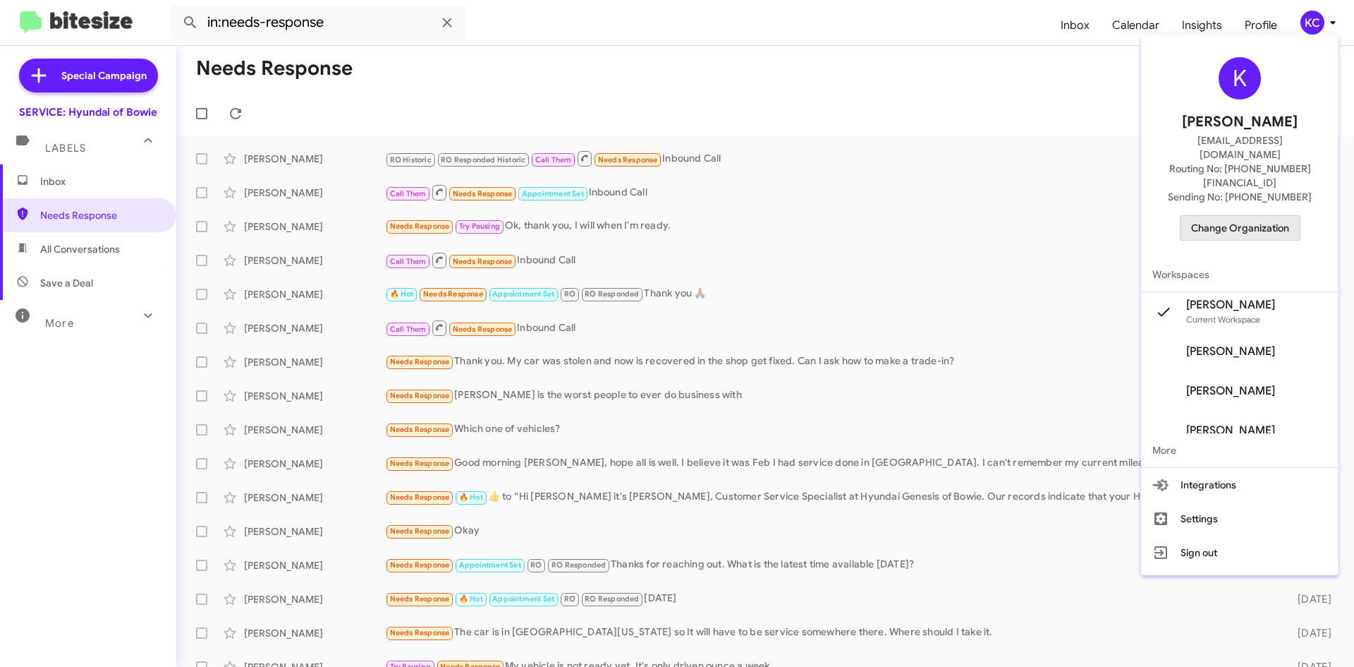
click at [1258, 216] on span "Change Organization" at bounding box center [1240, 228] width 98 height 24
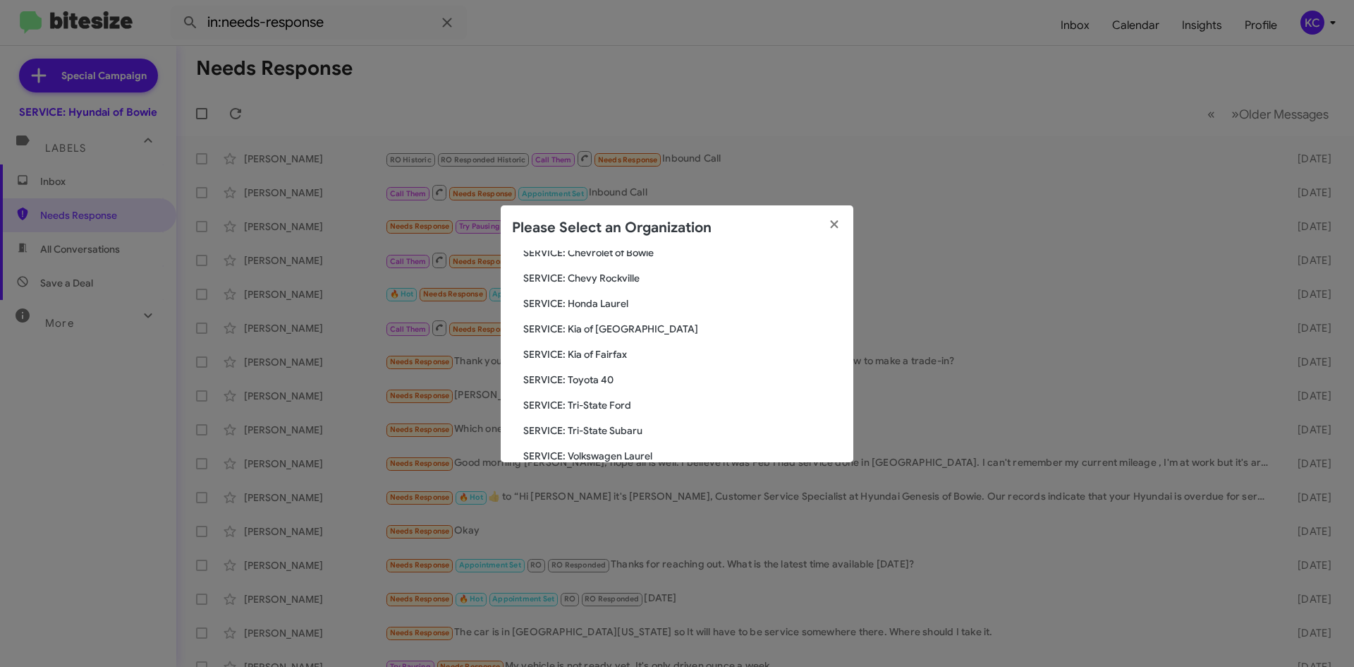
scroll to position [212, 0]
click at [614, 301] on span "SERVICE: Kia of [GEOGRAPHIC_DATA]" at bounding box center [682, 303] width 319 height 14
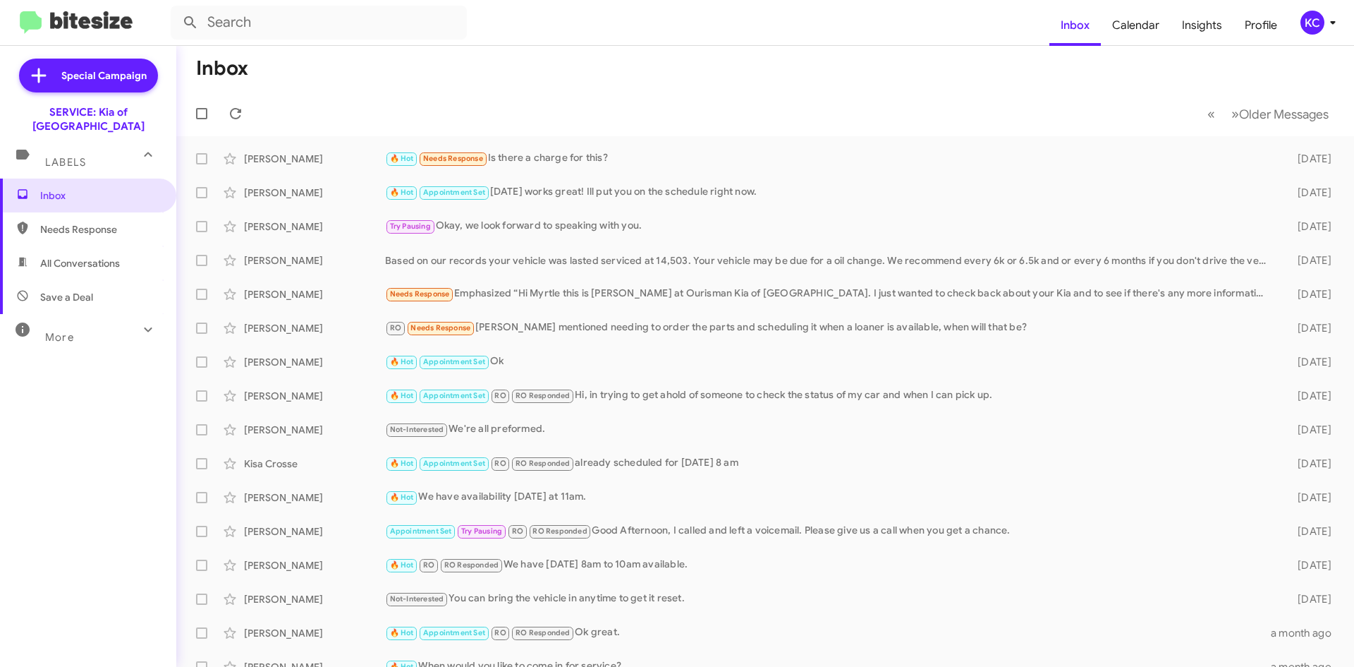
click at [80, 222] on span "Needs Response" at bounding box center [88, 229] width 176 height 34
type input "in:needs-response"
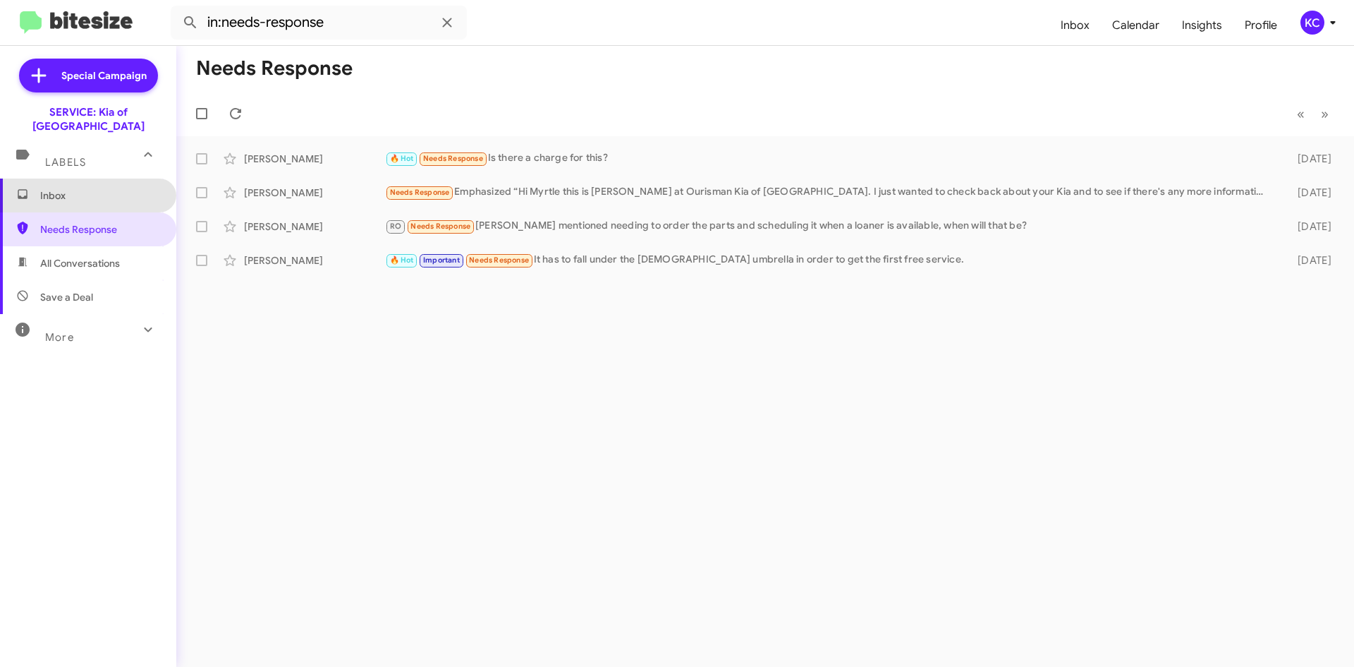
click at [90, 192] on span "Inbox" at bounding box center [88, 195] width 176 height 34
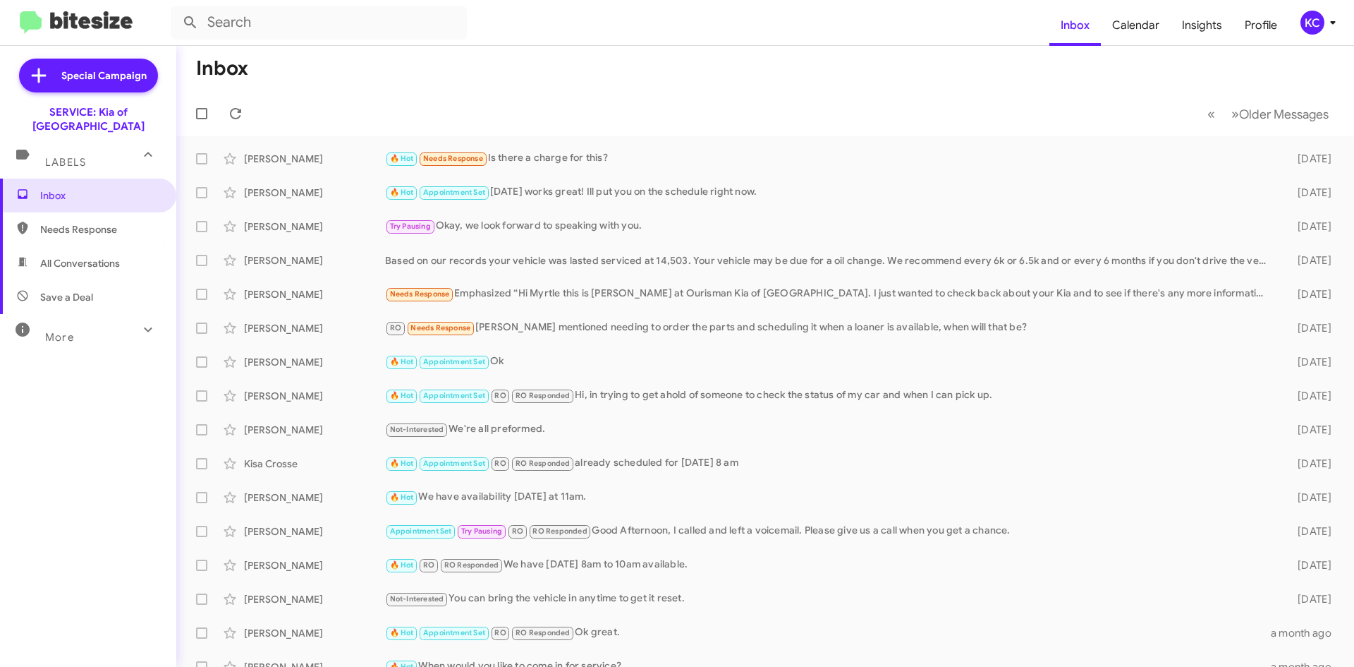
click at [1308, 30] on div "KC" at bounding box center [1313, 23] width 24 height 24
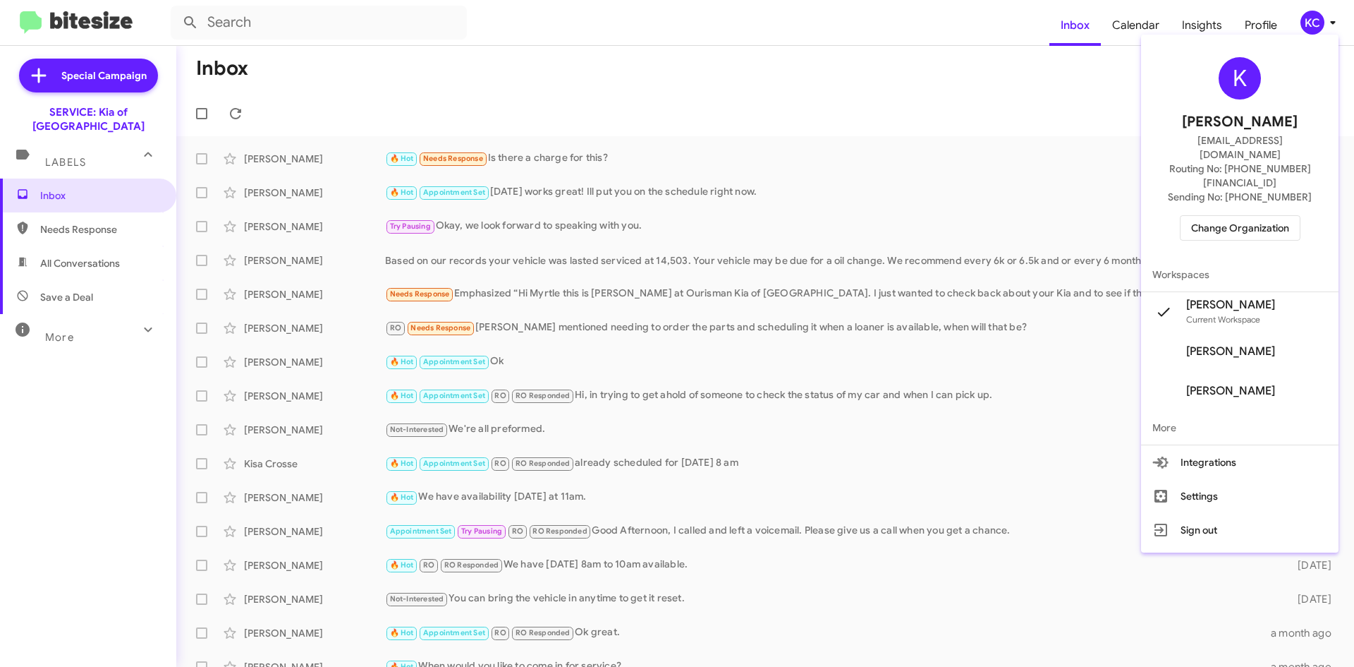
click at [1240, 216] on span "Change Organization" at bounding box center [1240, 228] width 98 height 24
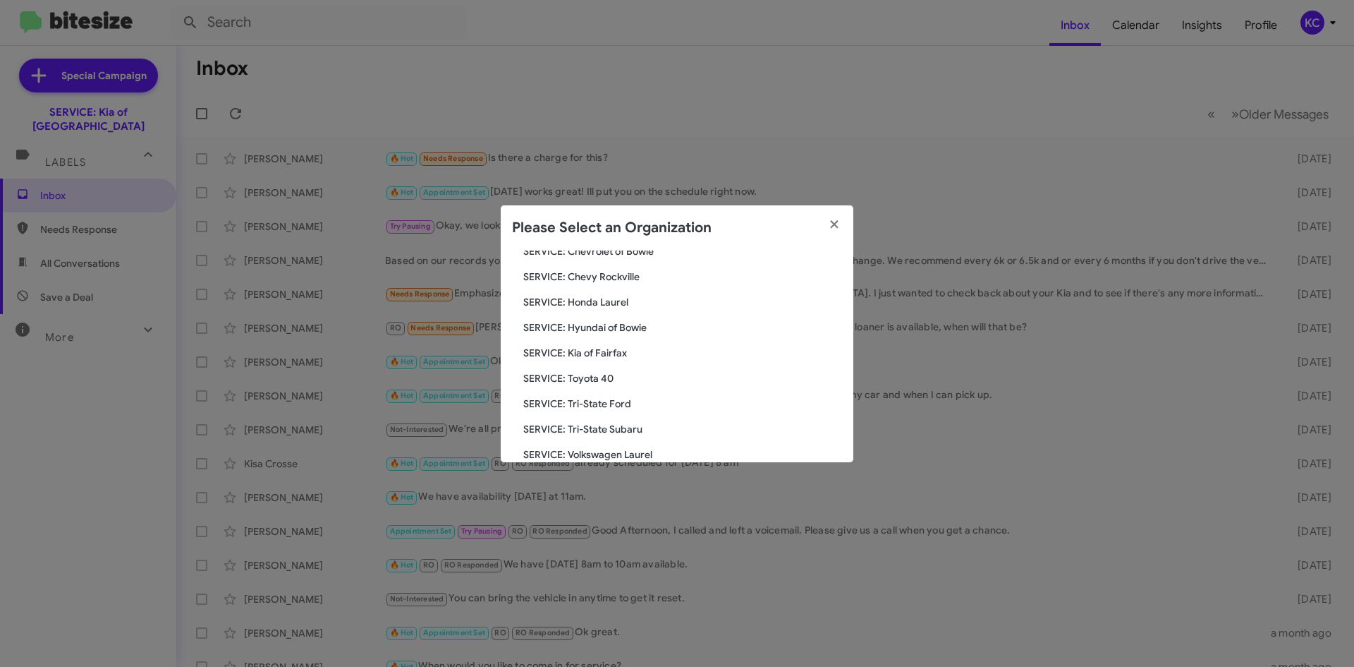
scroll to position [212, 0]
click at [610, 379] on span "SERVICE: Tri-State Ford" at bounding box center [682, 379] width 319 height 14
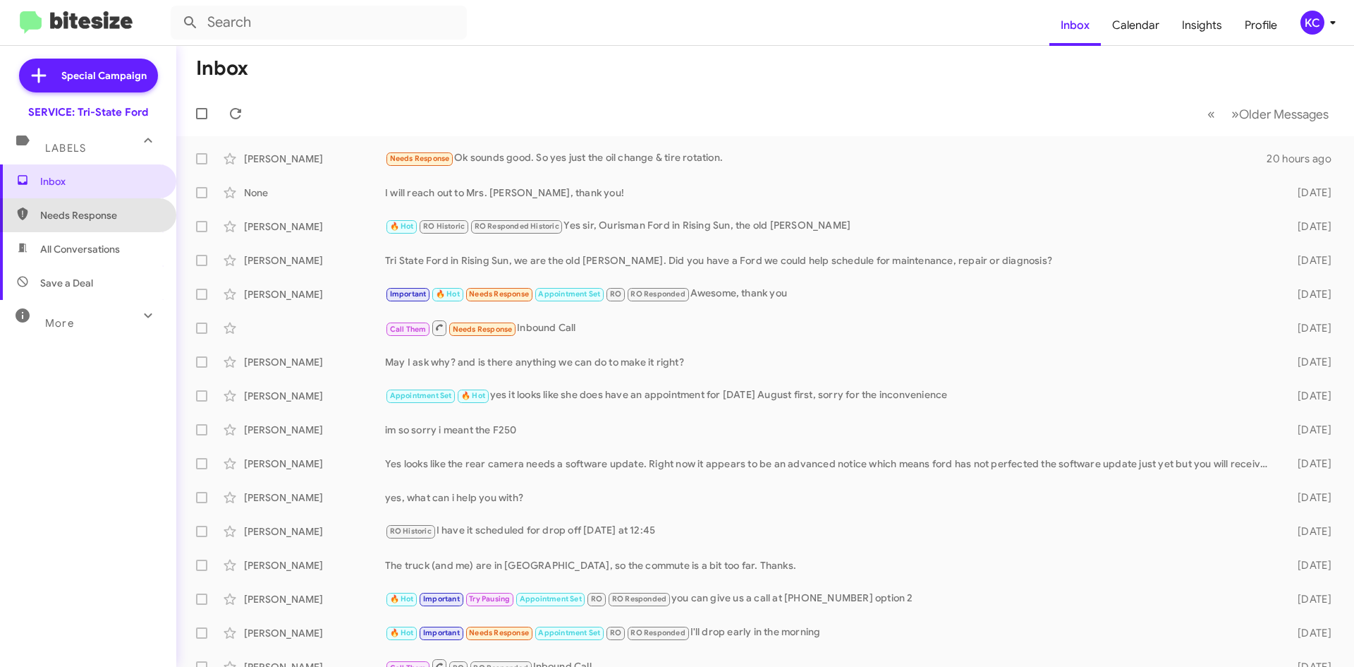
click at [124, 209] on span "Needs Response" at bounding box center [100, 215] width 120 height 14
type input "in:needs-response"
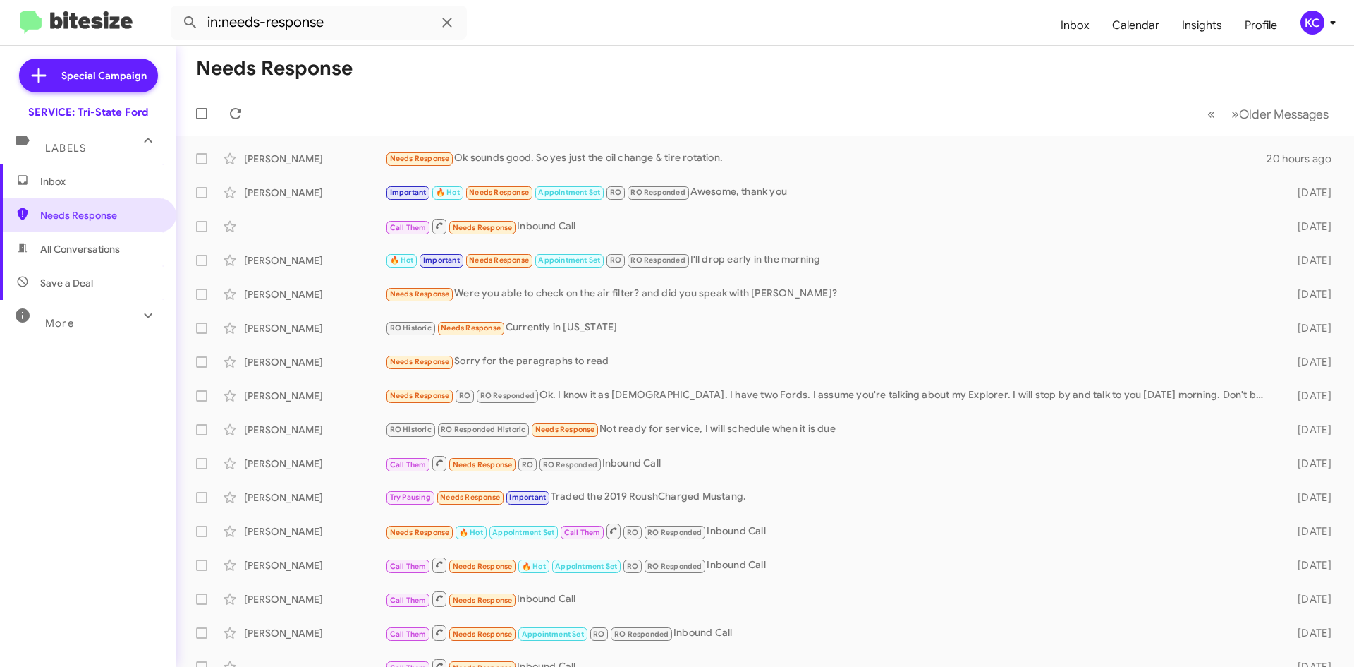
click at [1322, 21] on div "KC" at bounding box center [1313, 23] width 24 height 24
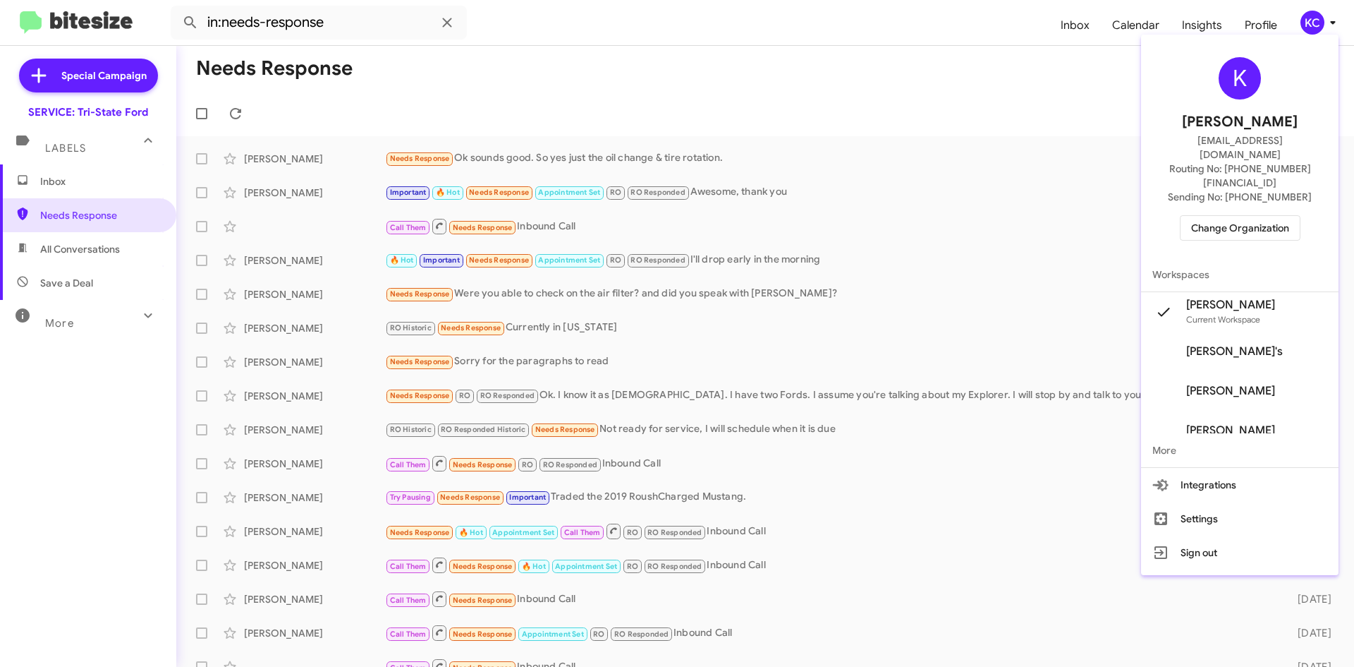
click at [1241, 216] on span "Change Organization" at bounding box center [1240, 228] width 98 height 24
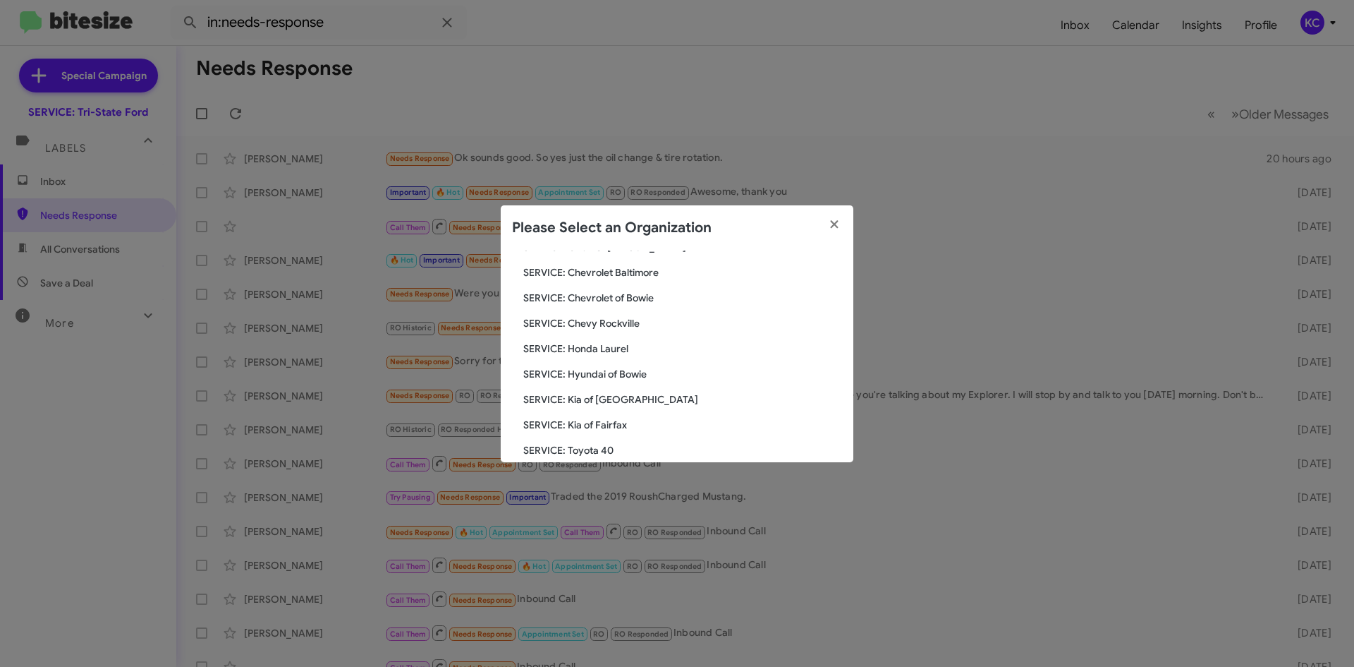
scroll to position [212, 0]
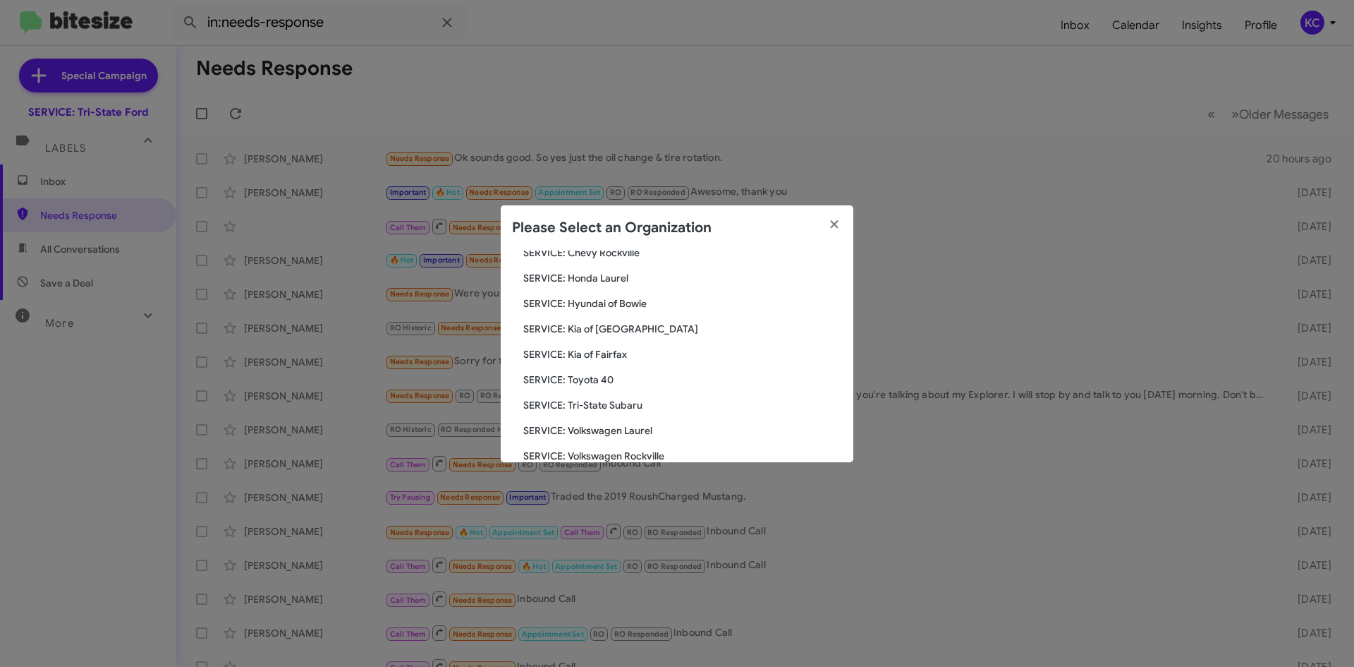
click at [607, 379] on span "SERVICE: Toyota 40" at bounding box center [682, 379] width 319 height 14
